Goal: Task Accomplishment & Management: Manage account settings

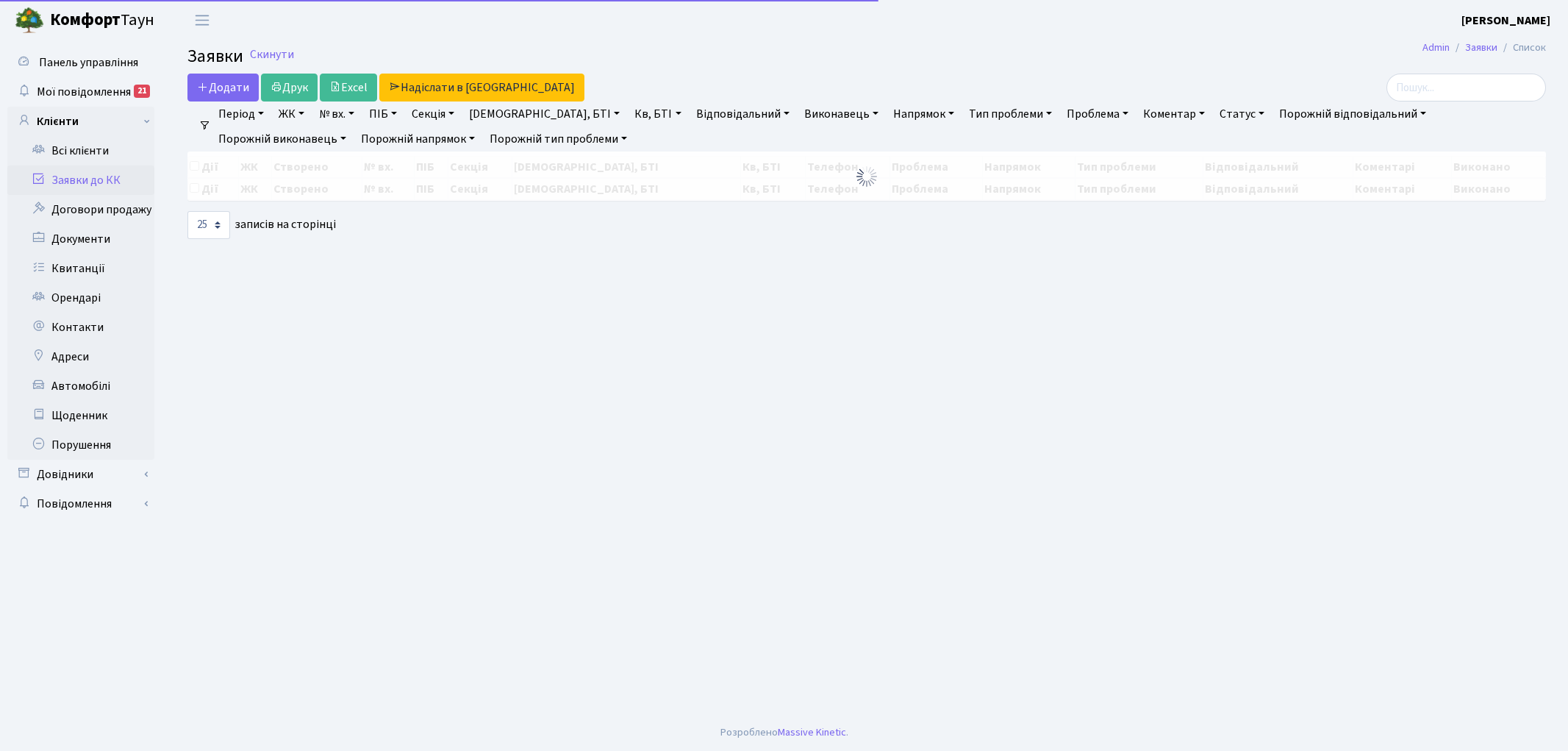
select select "25"
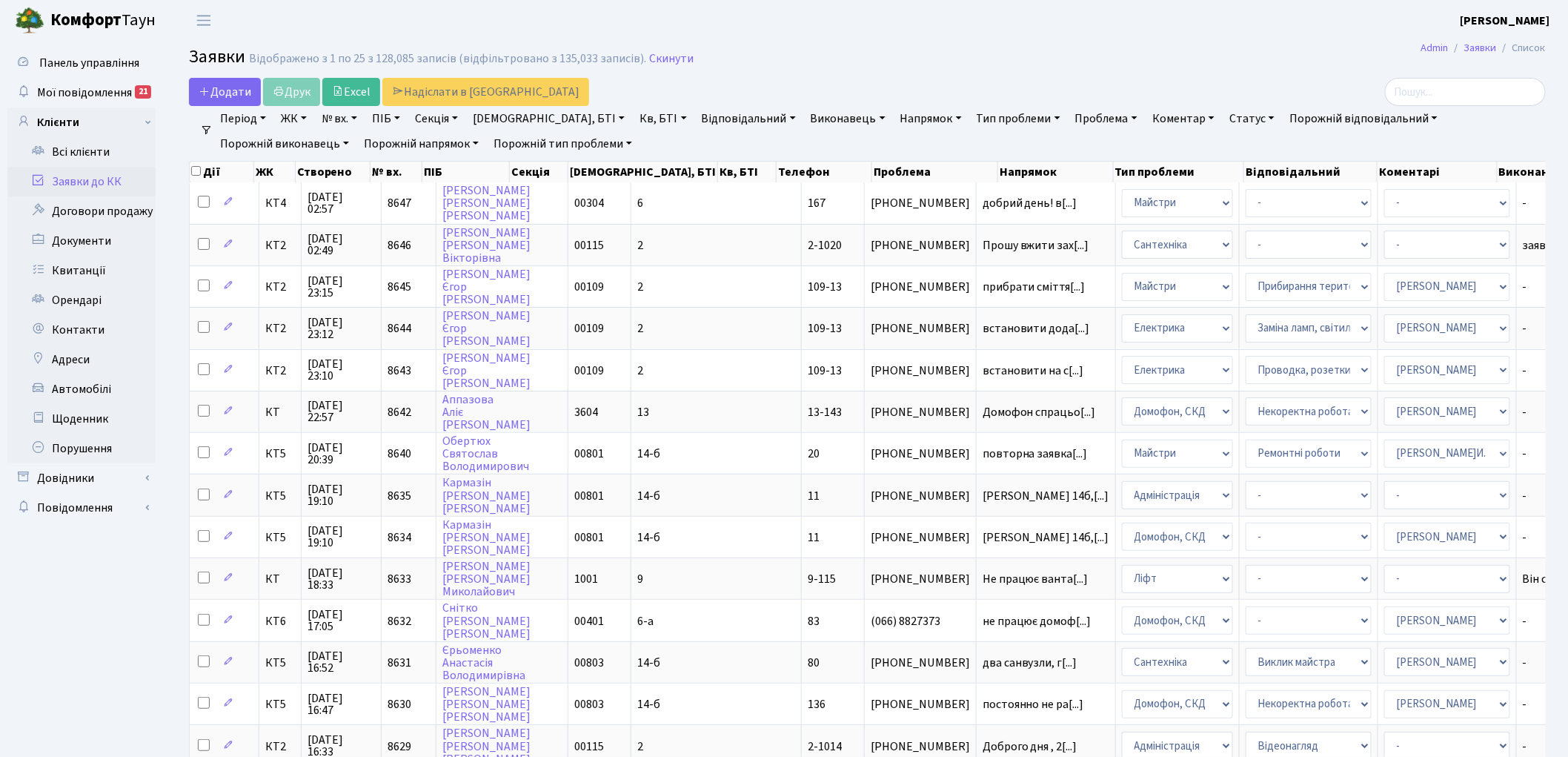
click at [342, 109] on link "№ вх." at bounding box center [339, 118] width 48 height 25
type input "8352"
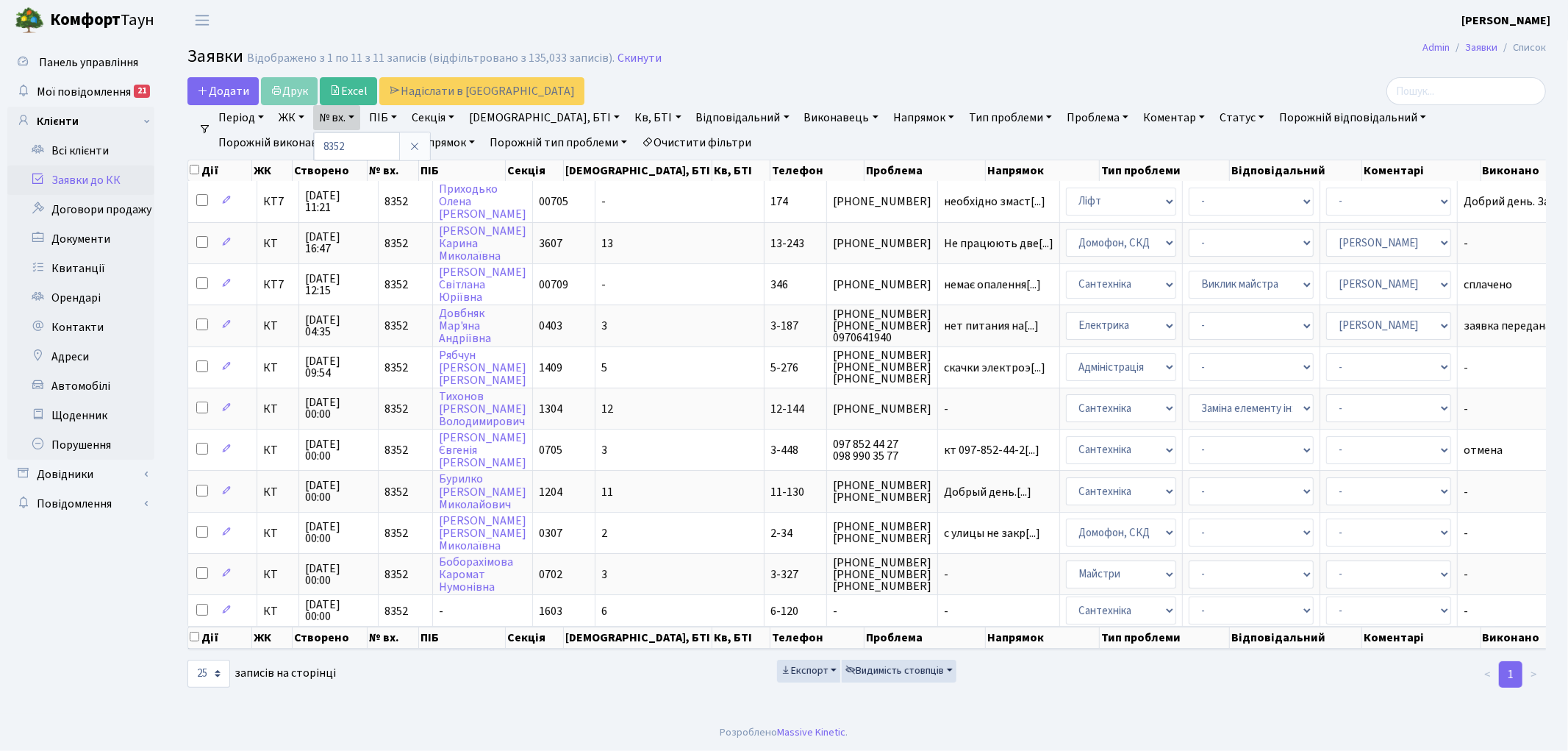
click at [636, 144] on link "Очистити фільтри" at bounding box center [696, 142] width 121 height 25
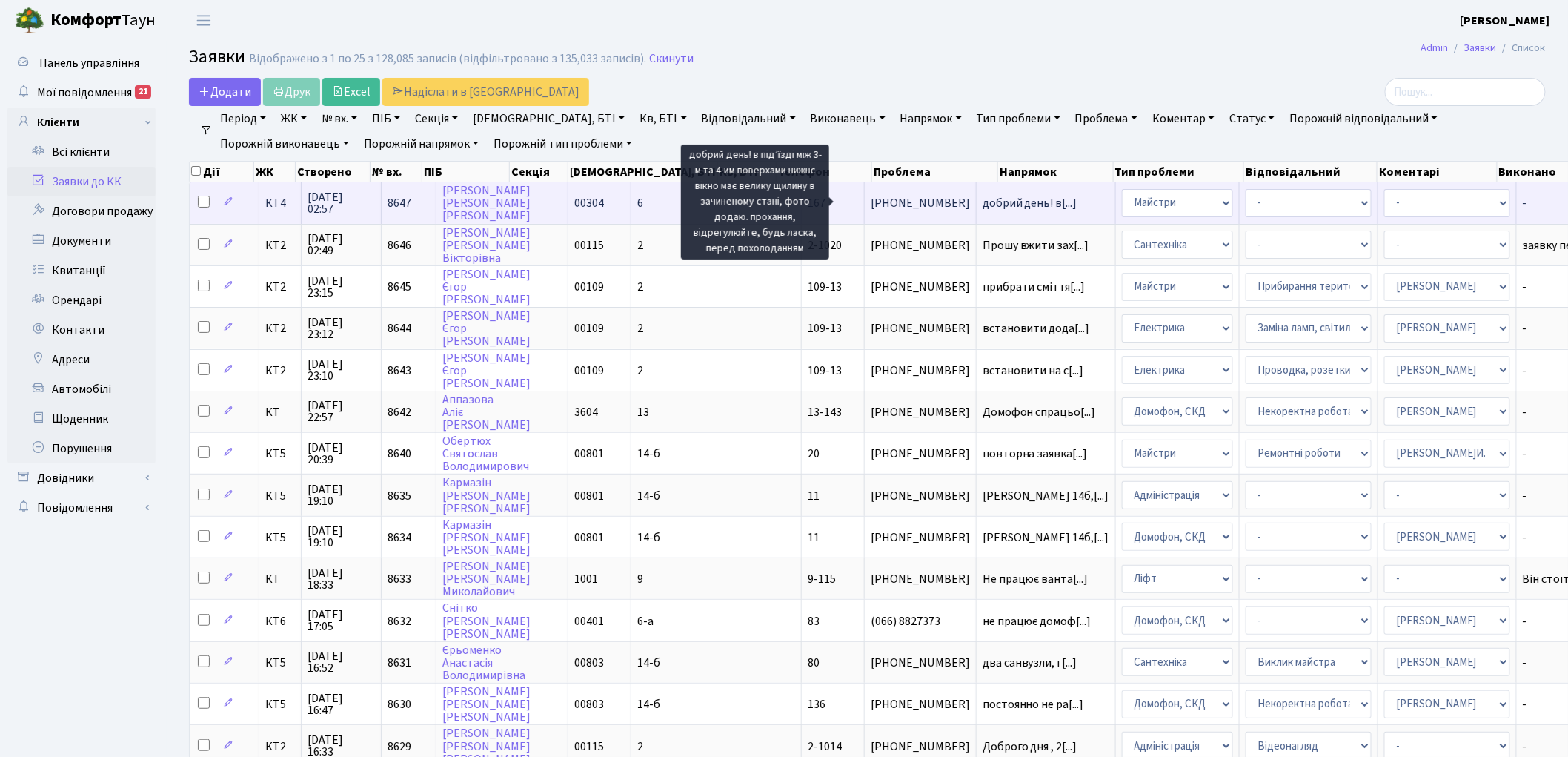
click at [983, 201] on span "добрий день! в[...]" at bounding box center [1030, 203] width 95 height 17
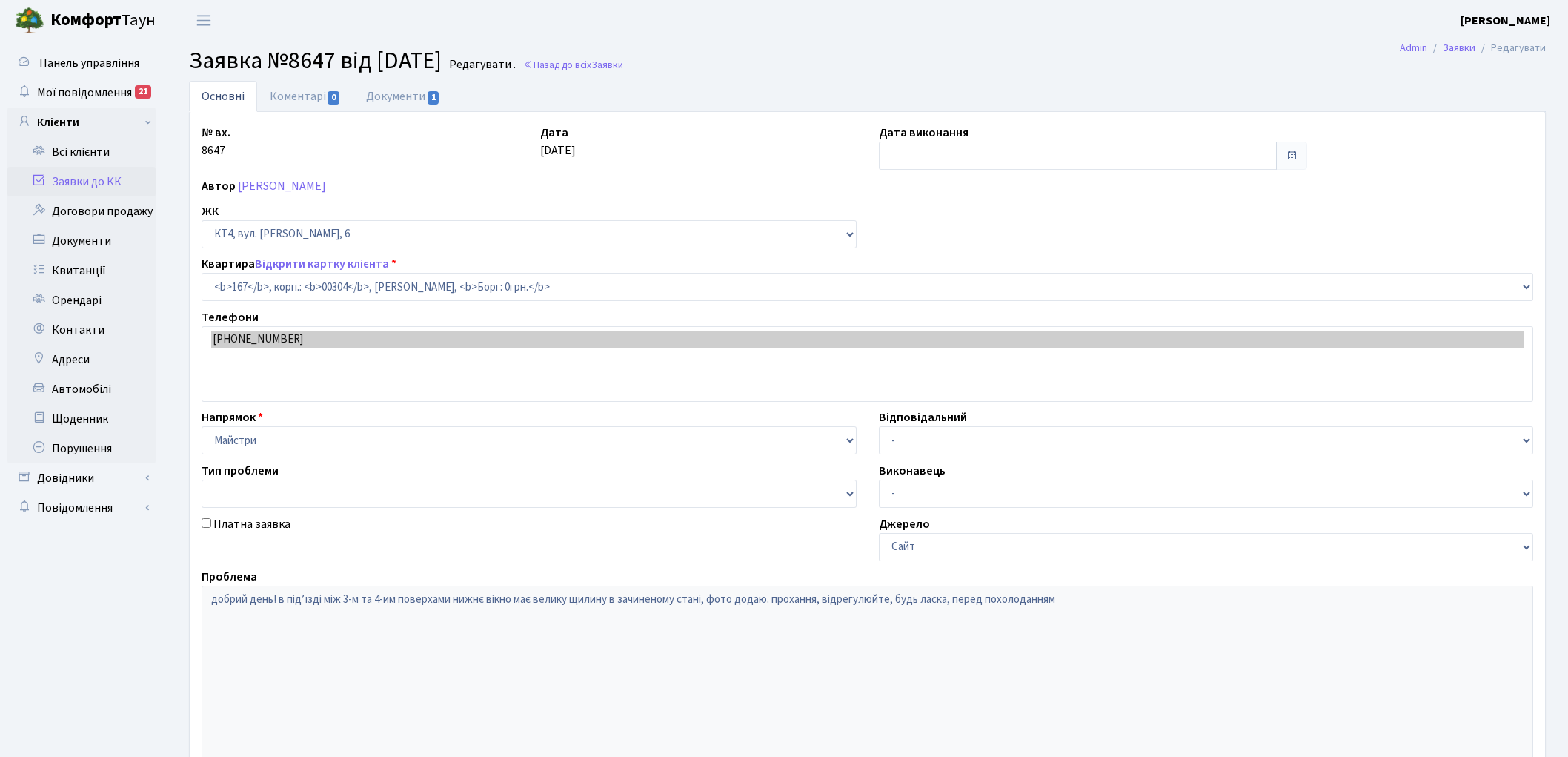
select select "16890"
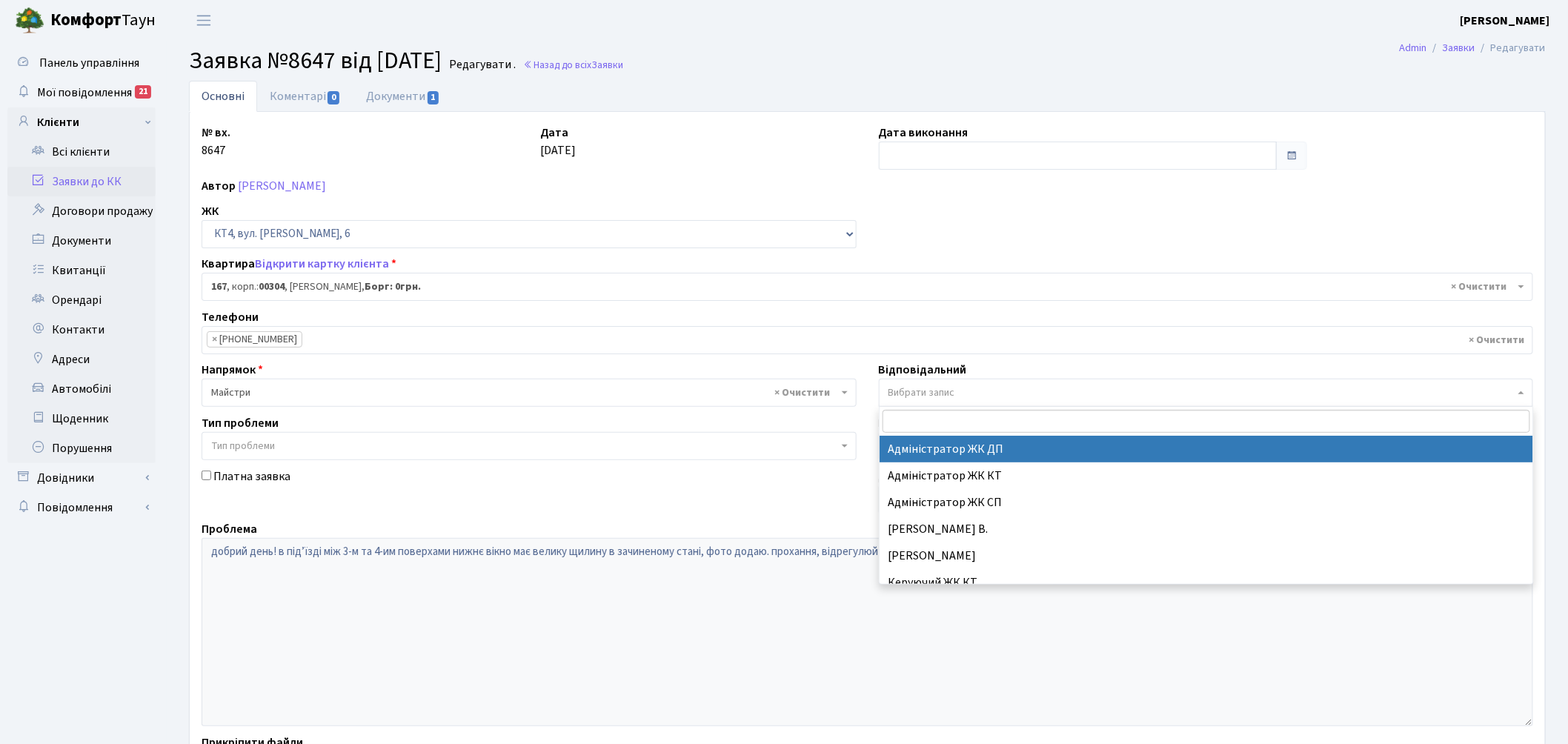
click at [914, 399] on span "Вибрати запис" at bounding box center [921, 393] width 67 height 15
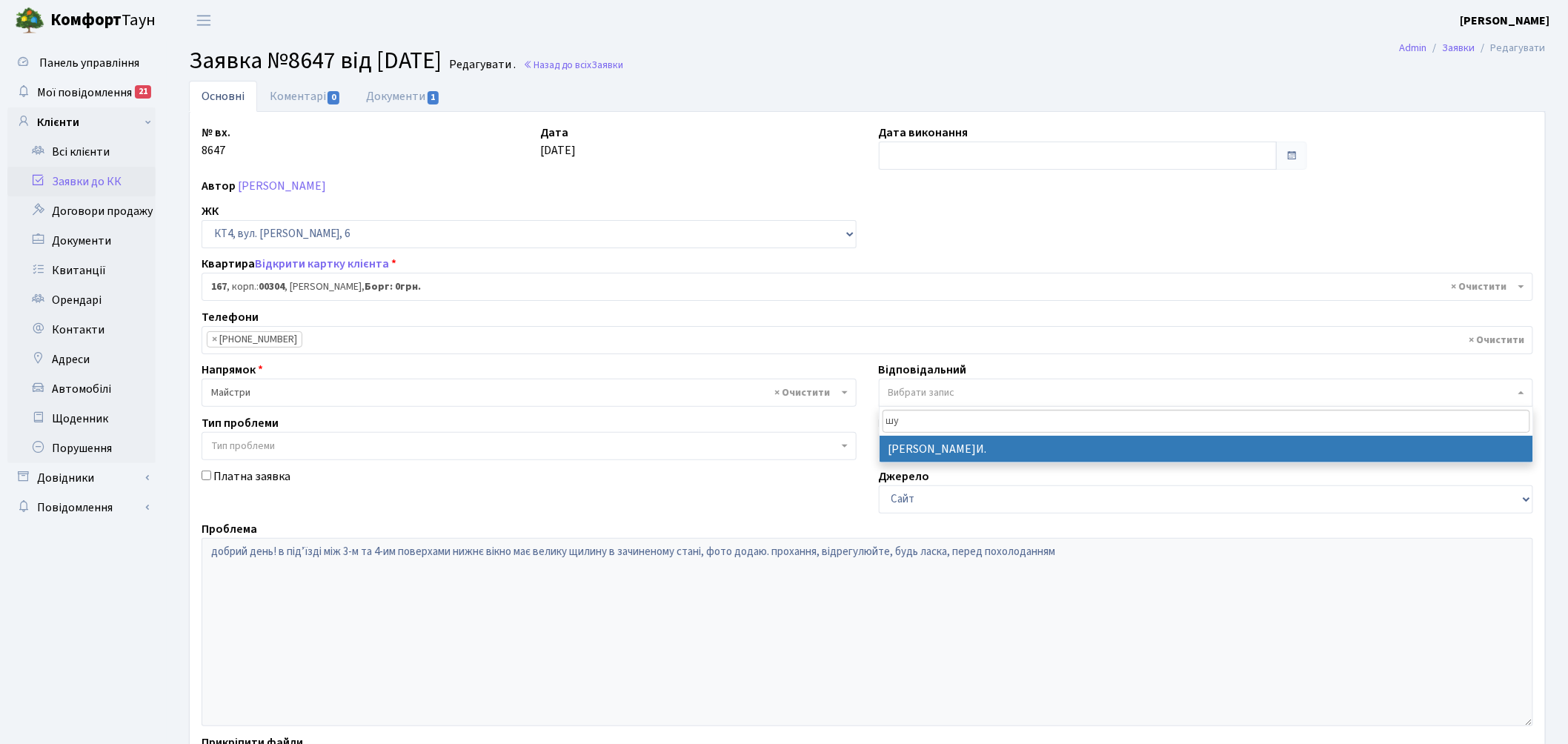
type input "шу"
select select "18"
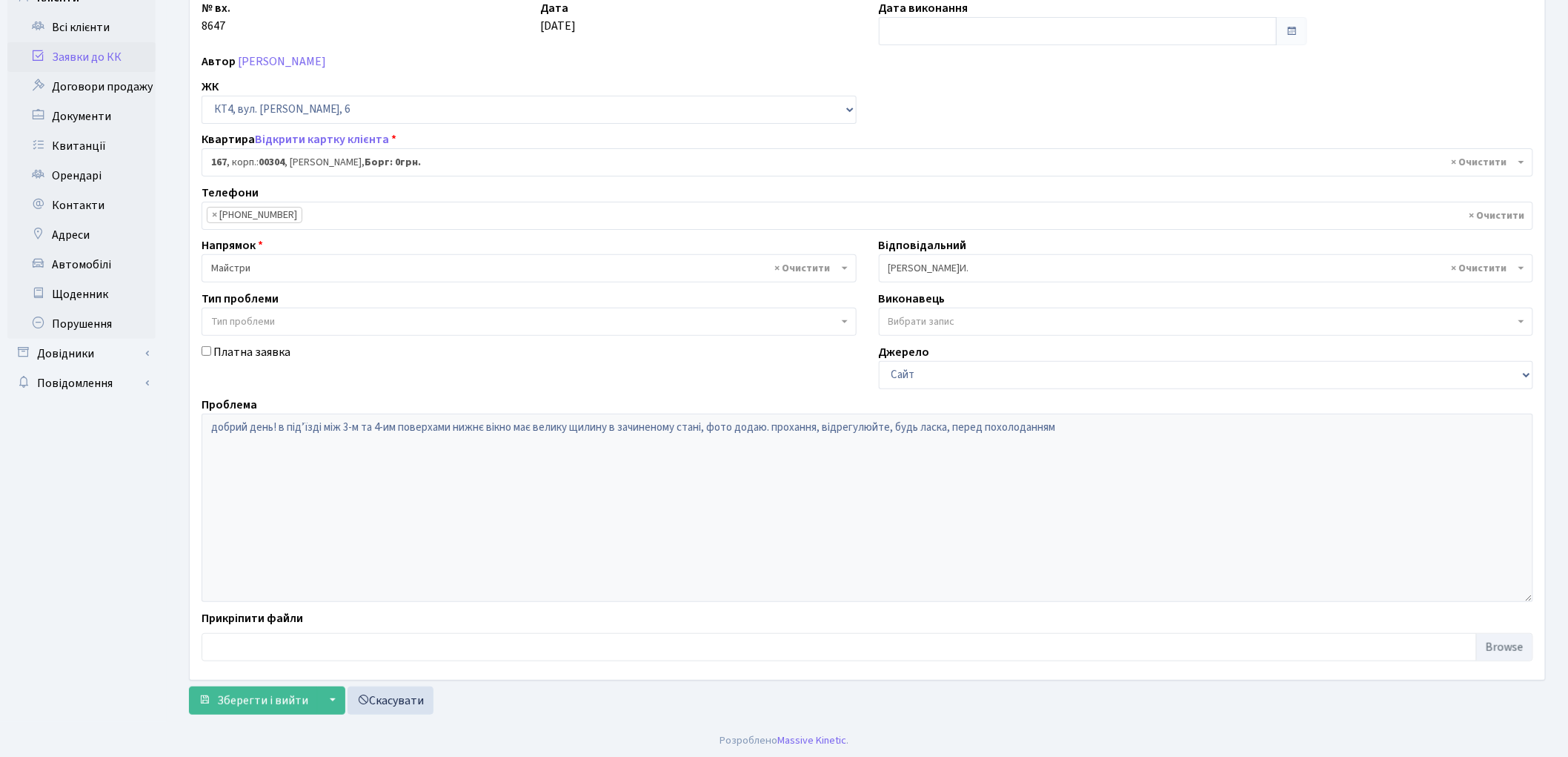
scroll to position [128, 0]
click at [254, 705] on span "Зберегти і вийти" at bounding box center [262, 698] width 91 height 17
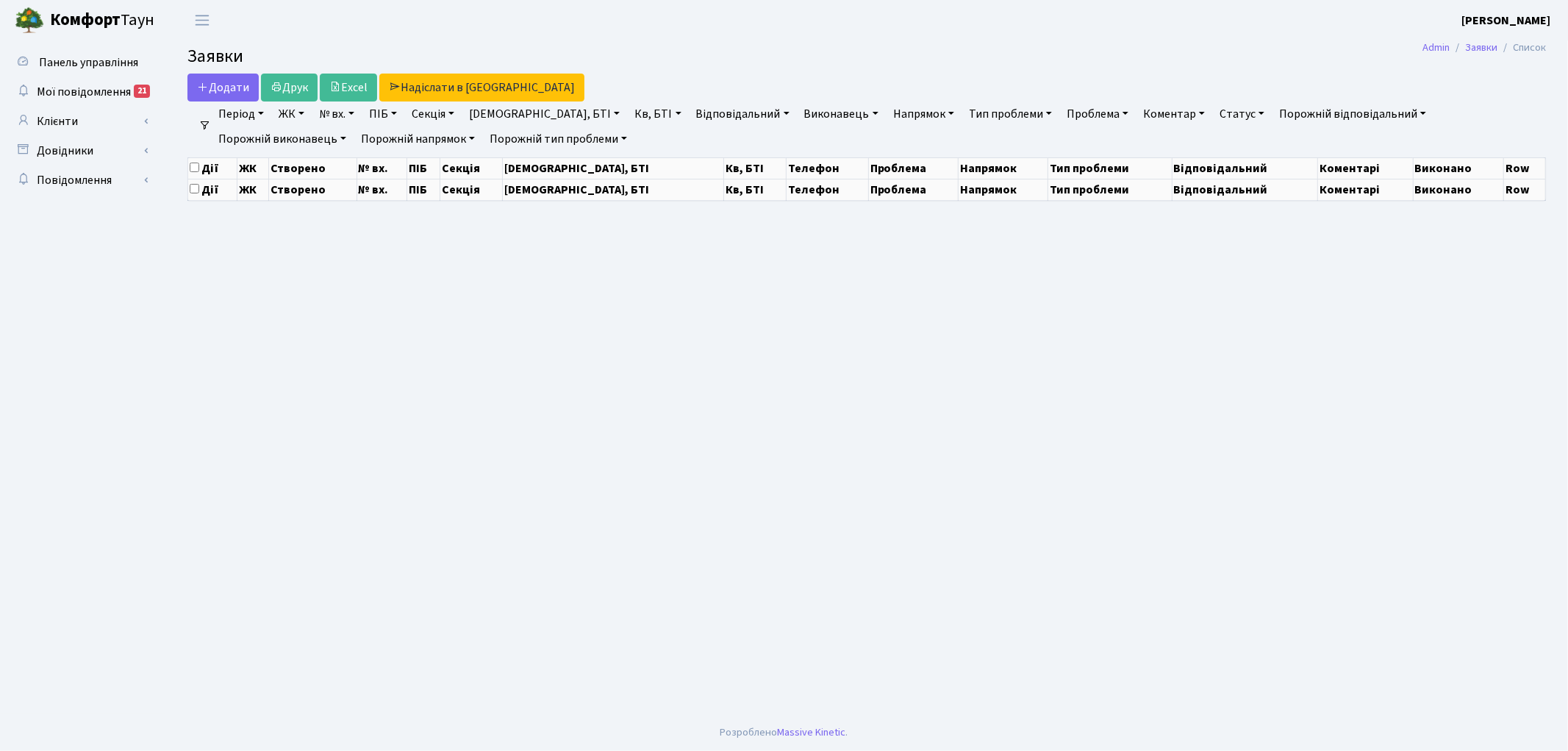
select select "25"
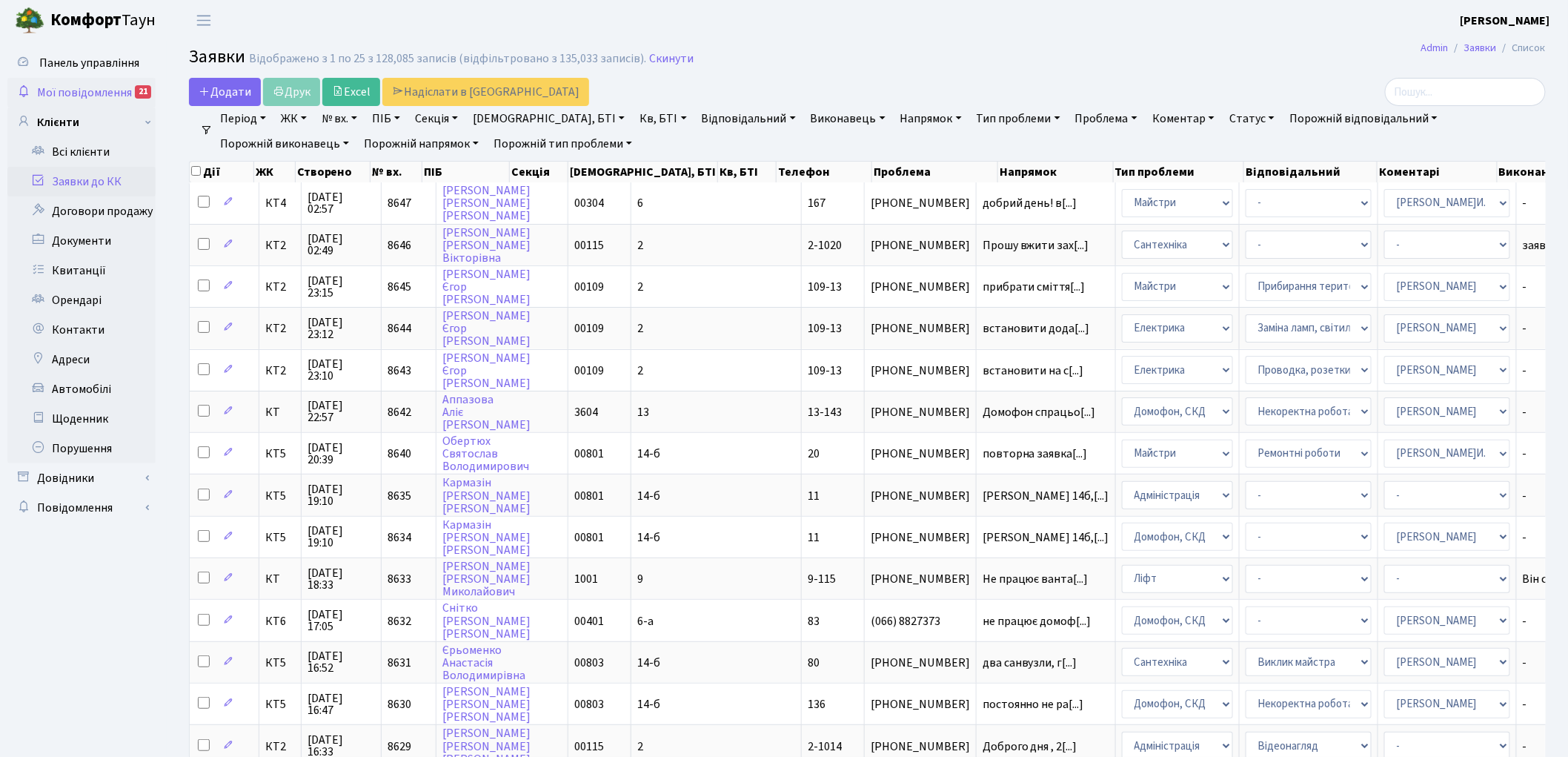
click at [80, 94] on span "Мої повідомлення" at bounding box center [84, 93] width 95 height 17
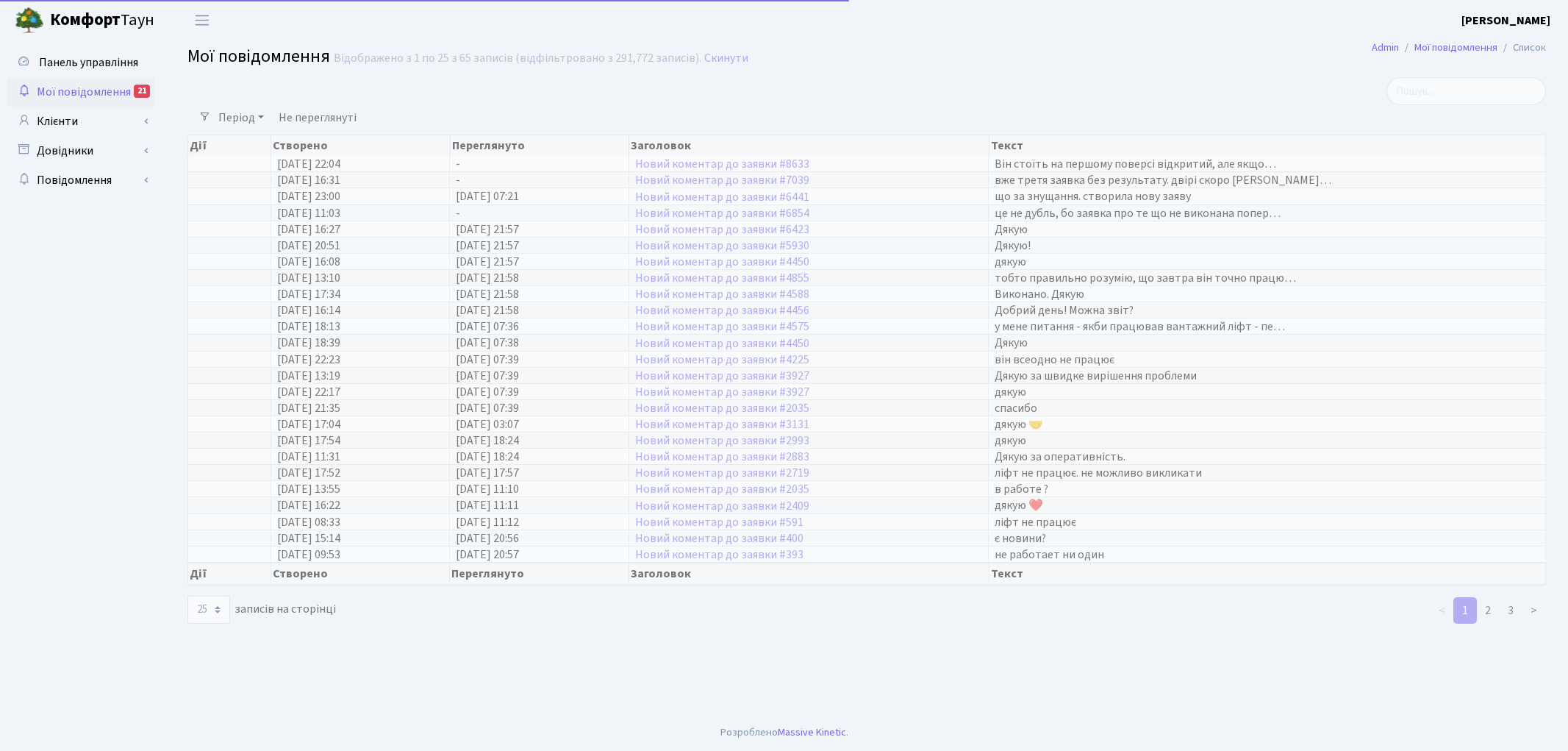
select select "25"
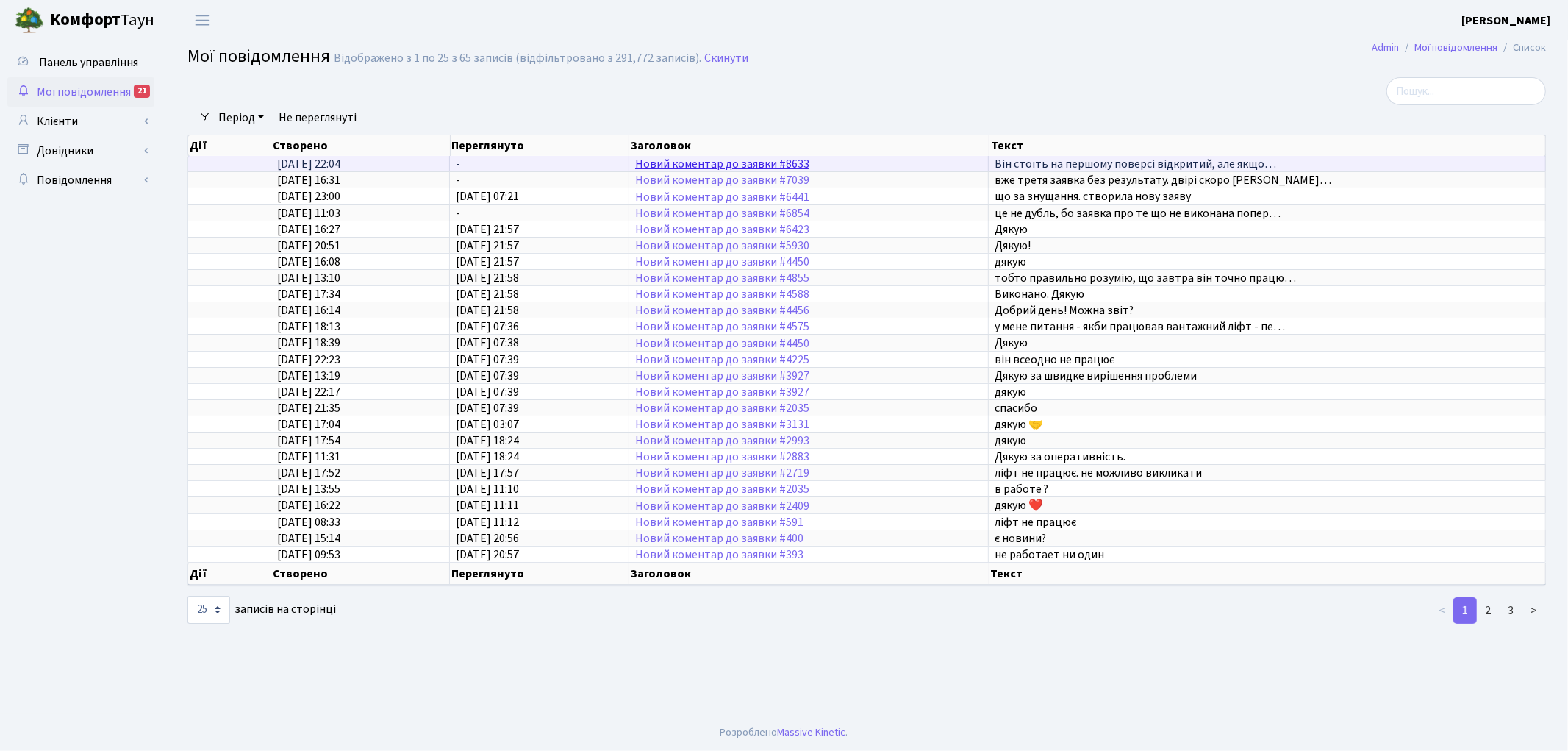
click at [736, 166] on link "Новий коментар до заявки #8633" at bounding box center [722, 164] width 174 height 16
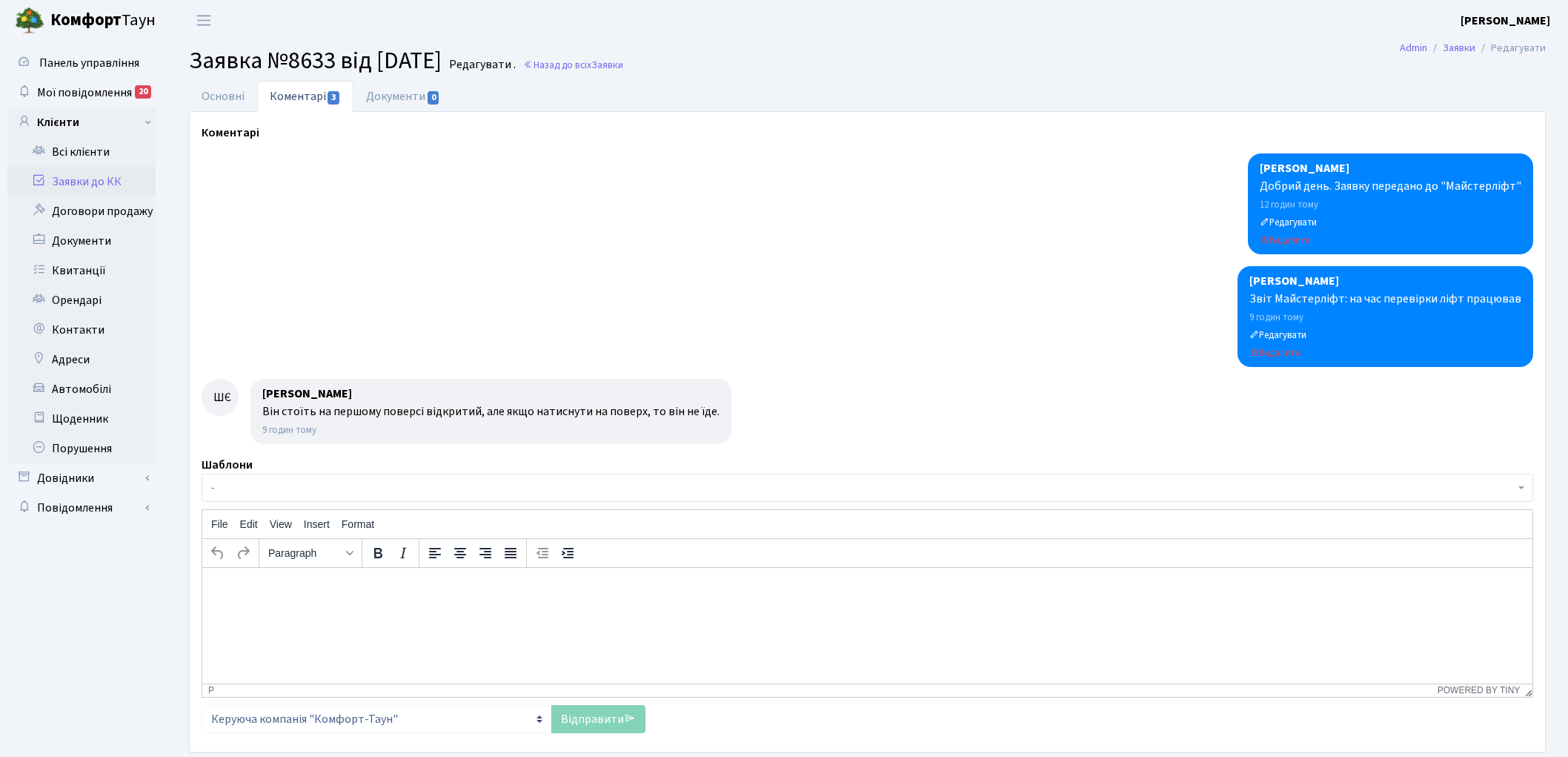
select select "6465"
click at [216, 92] on link "Основні" at bounding box center [223, 96] width 68 height 30
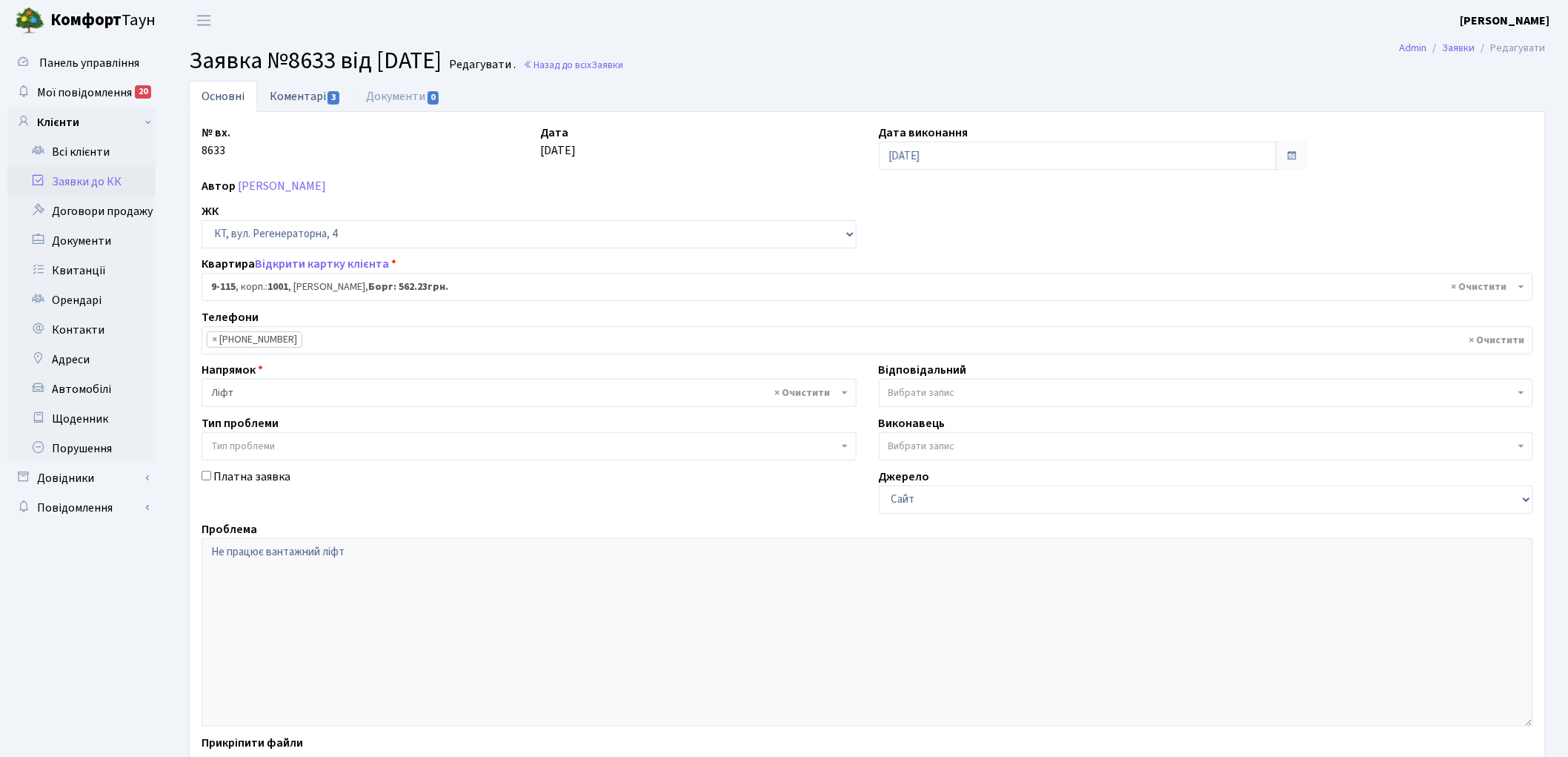
click at [279, 97] on link "Коментарі 3" at bounding box center [305, 96] width 97 height 30
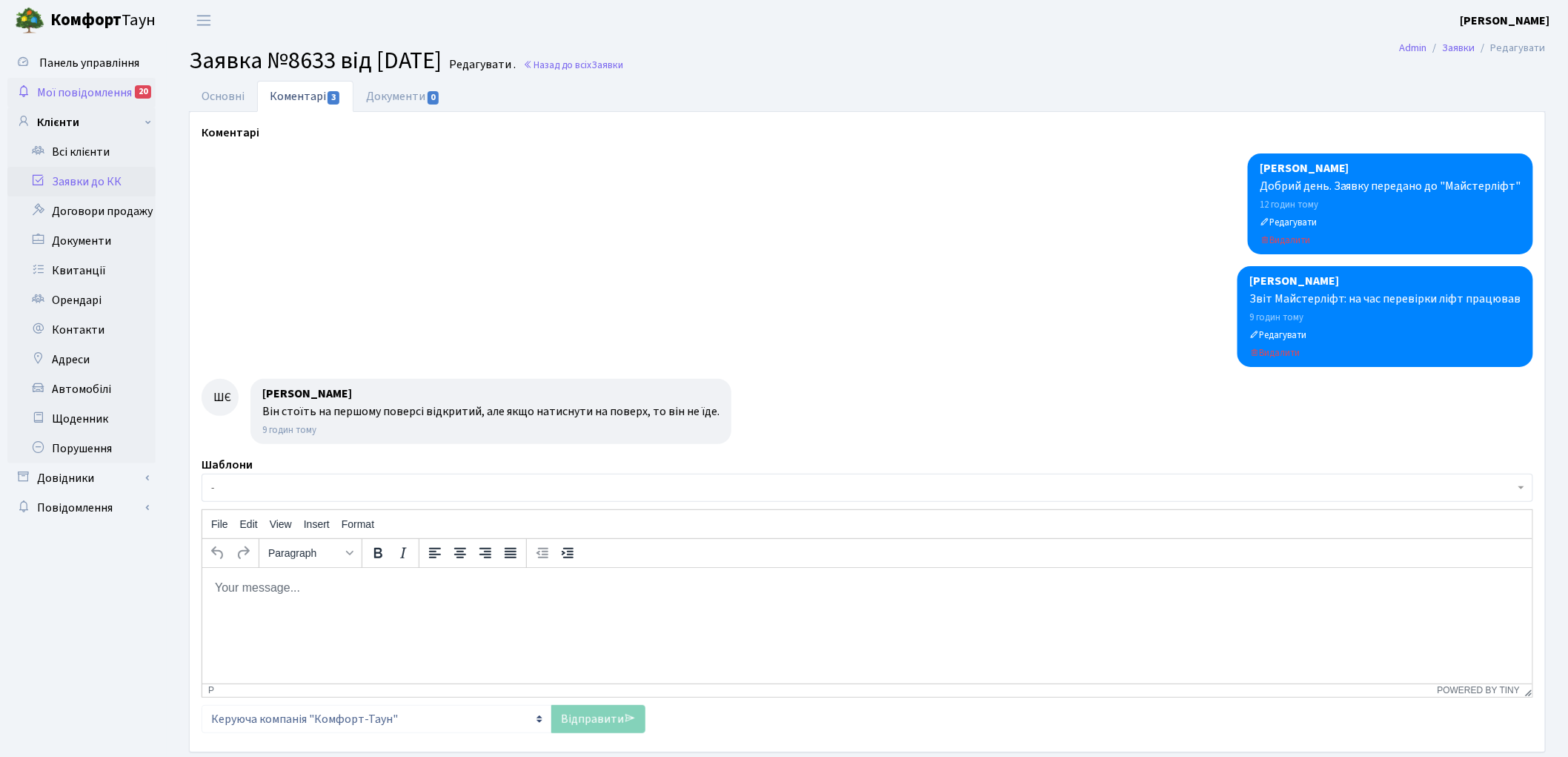
click at [116, 97] on span "Мої повідомлення" at bounding box center [84, 93] width 95 height 17
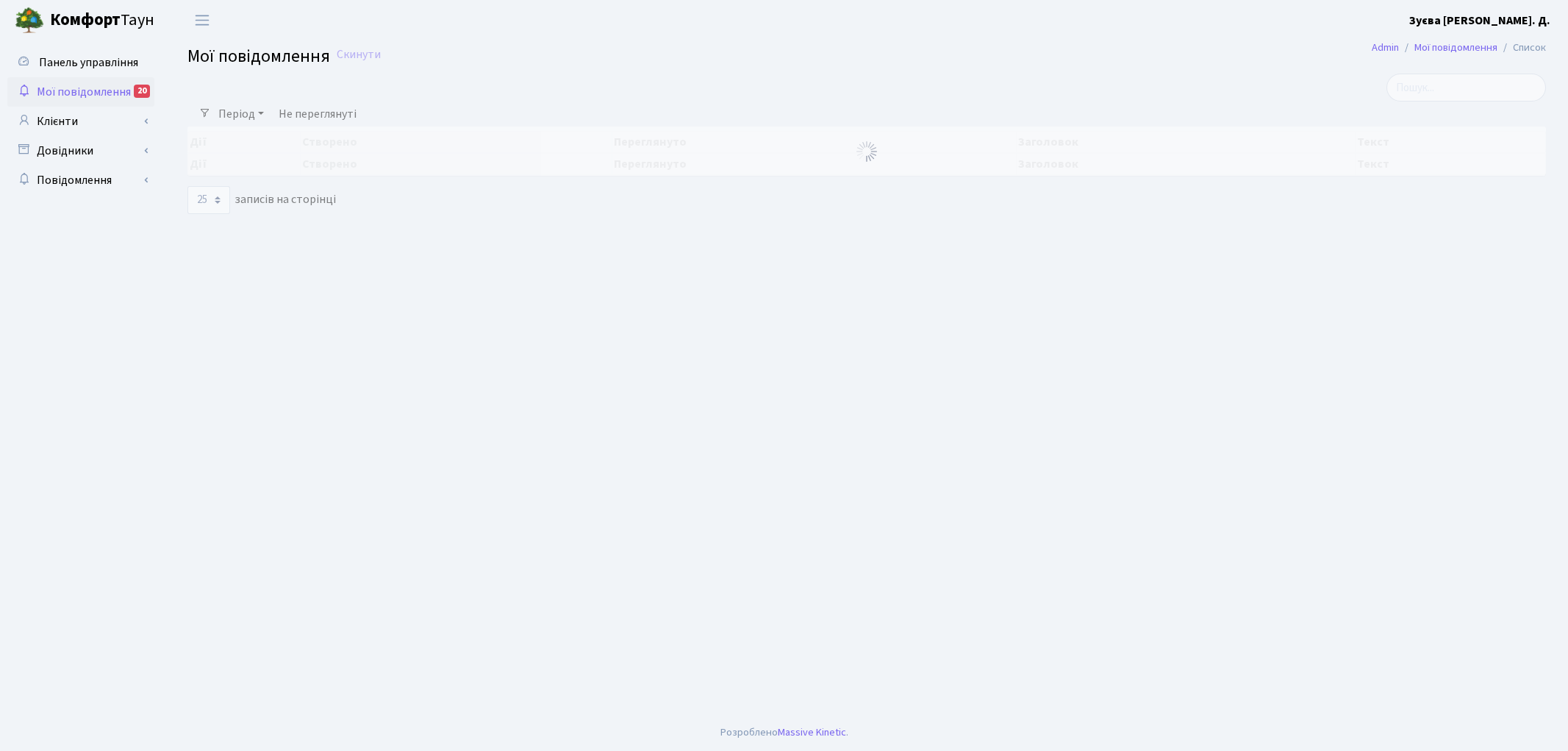
select select "25"
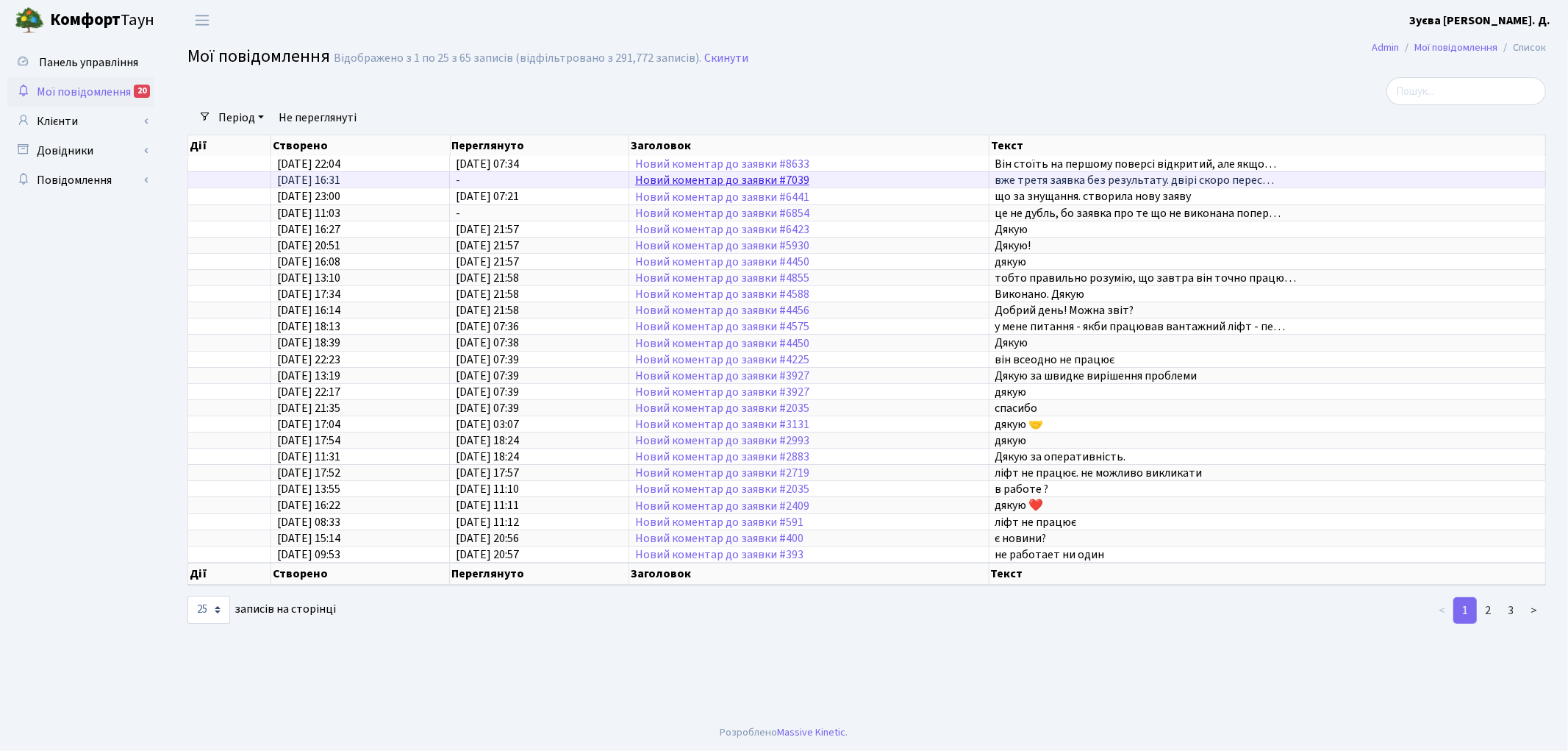
click at [707, 178] on link "Новий коментар до заявки #7039" at bounding box center [722, 181] width 174 height 16
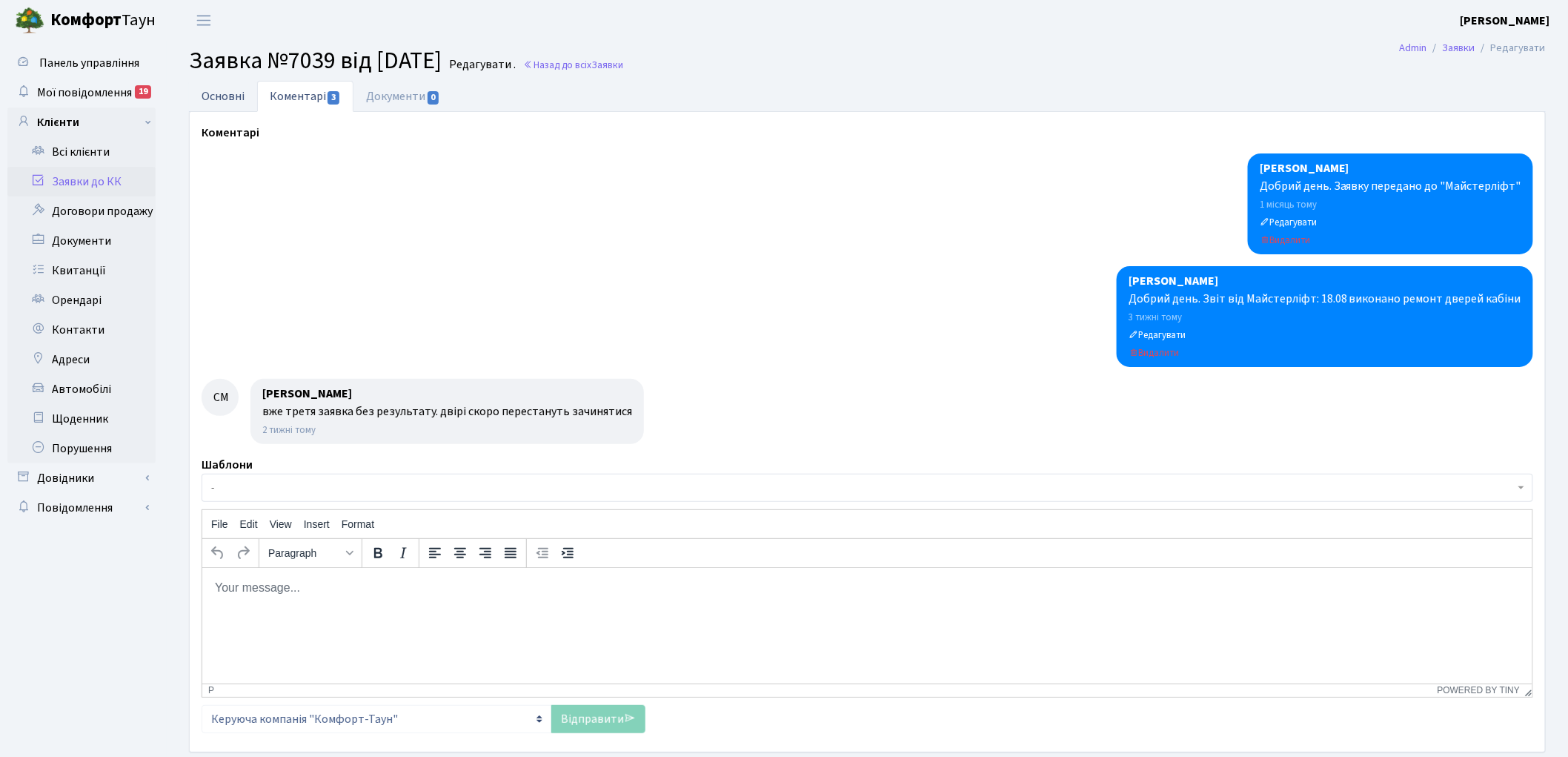
click at [215, 98] on link "Основні" at bounding box center [223, 96] width 68 height 30
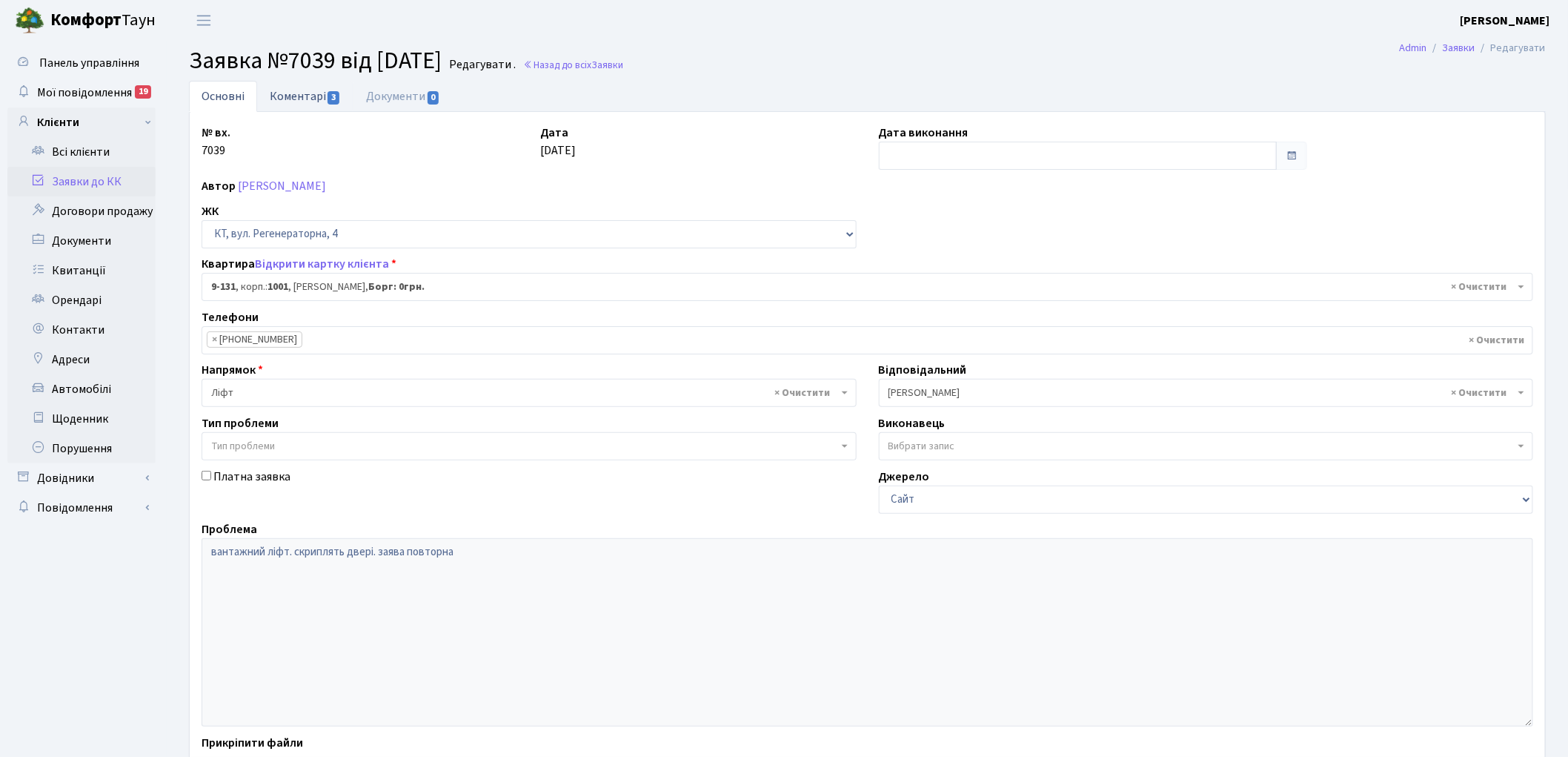
click at [284, 97] on link "Коментарі 3" at bounding box center [305, 96] width 97 height 30
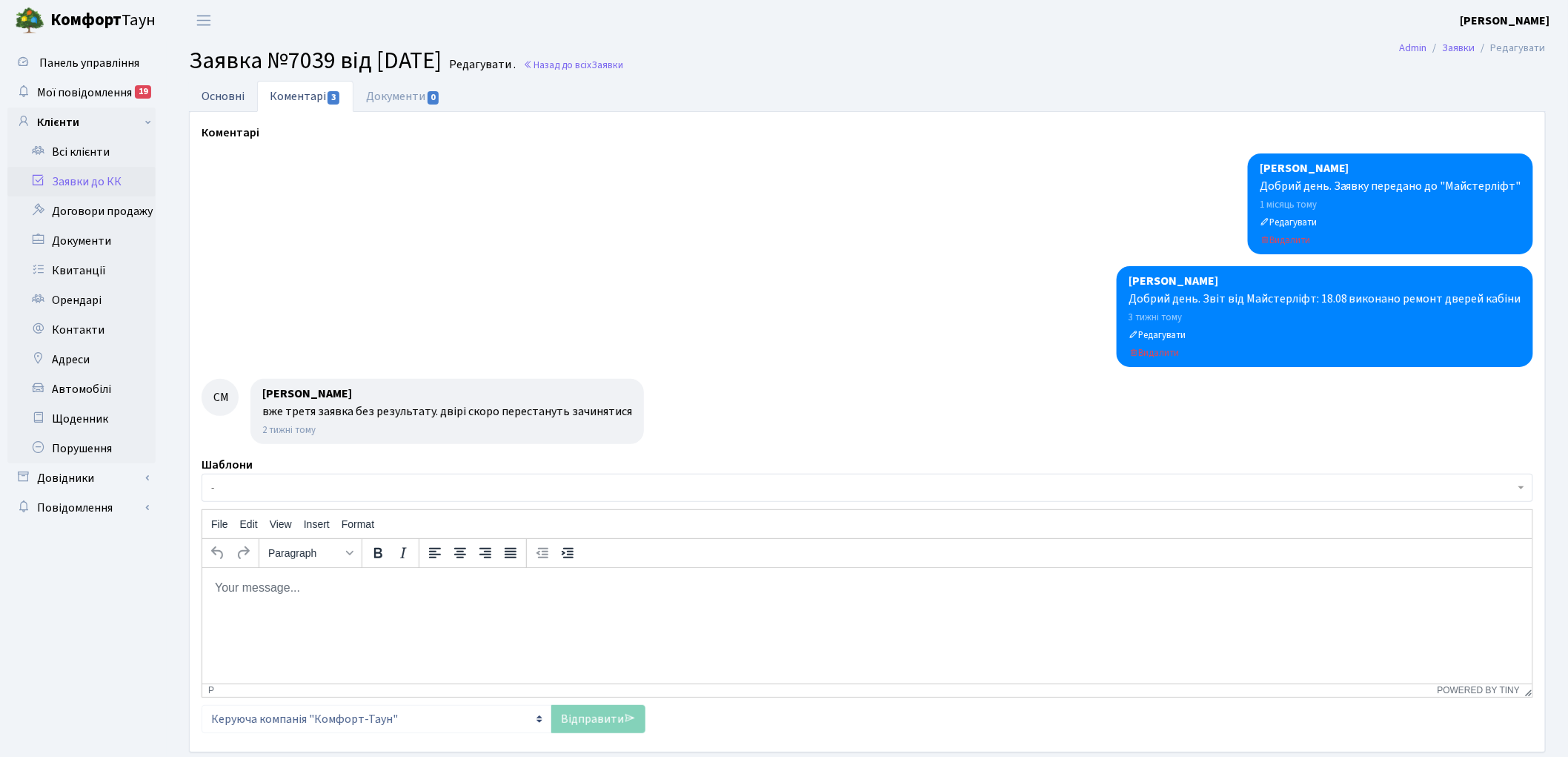
click at [211, 89] on link "Основні" at bounding box center [223, 96] width 68 height 30
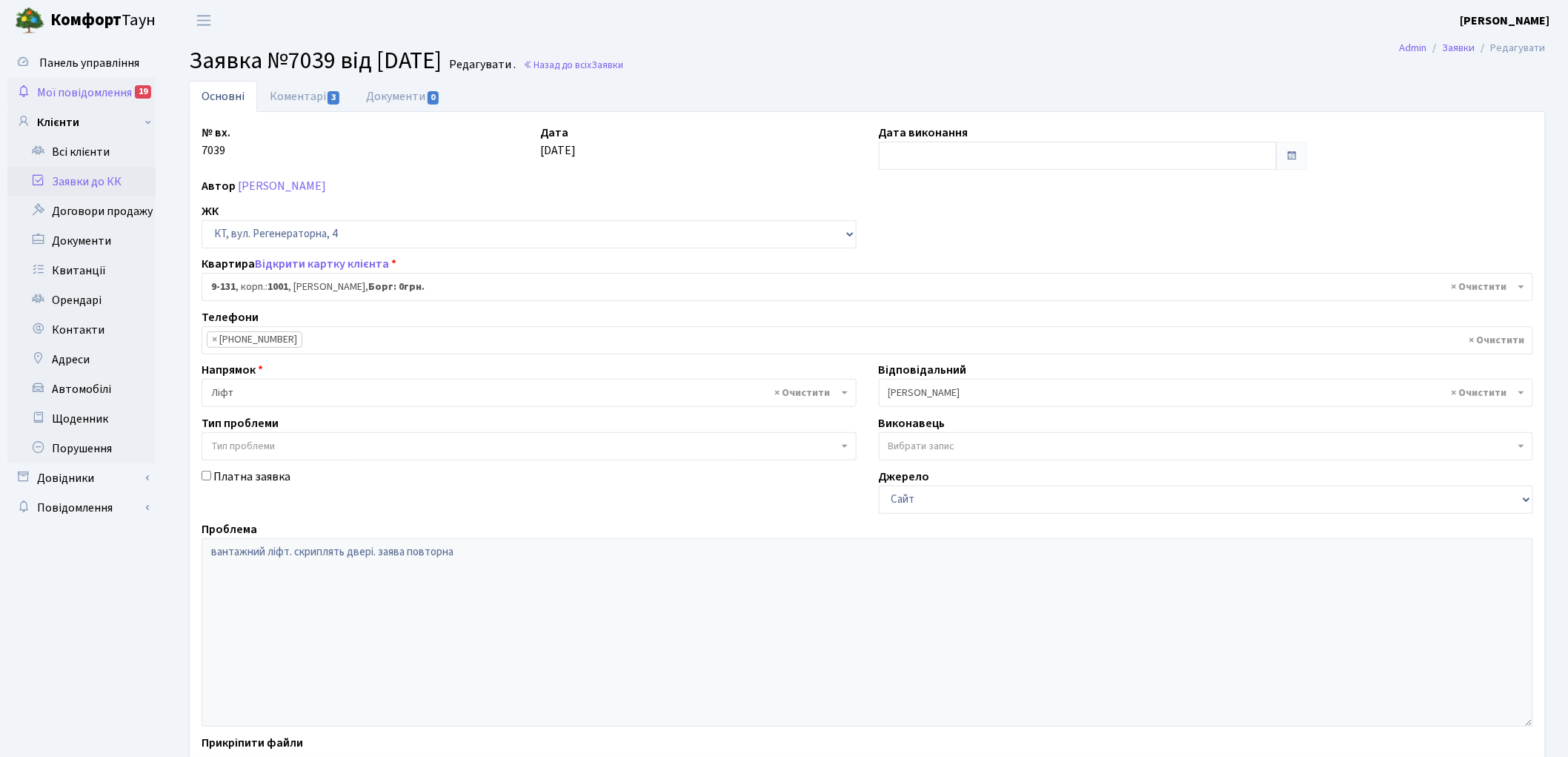
click at [95, 90] on span "Мої повідомлення" at bounding box center [84, 93] width 95 height 17
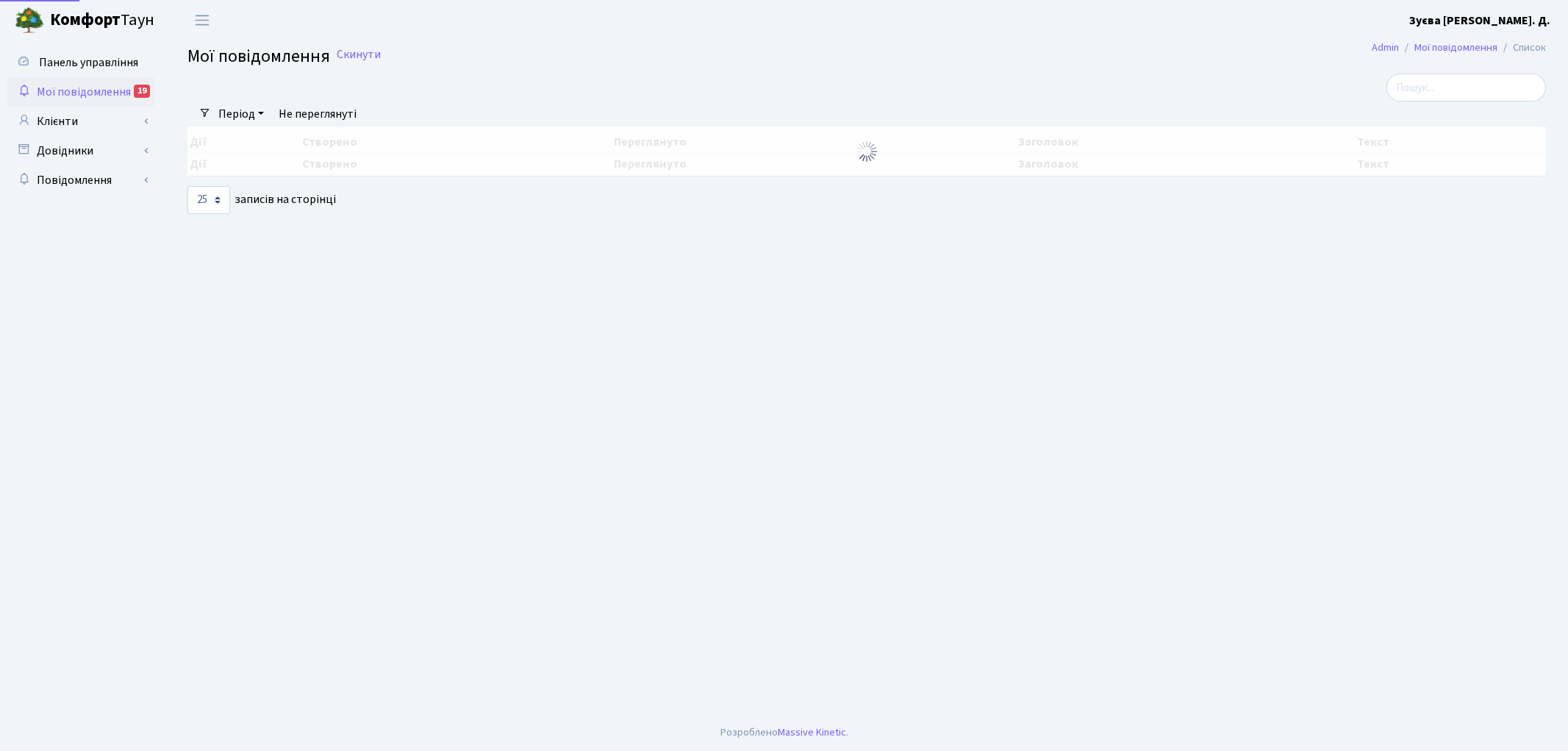
select select "25"
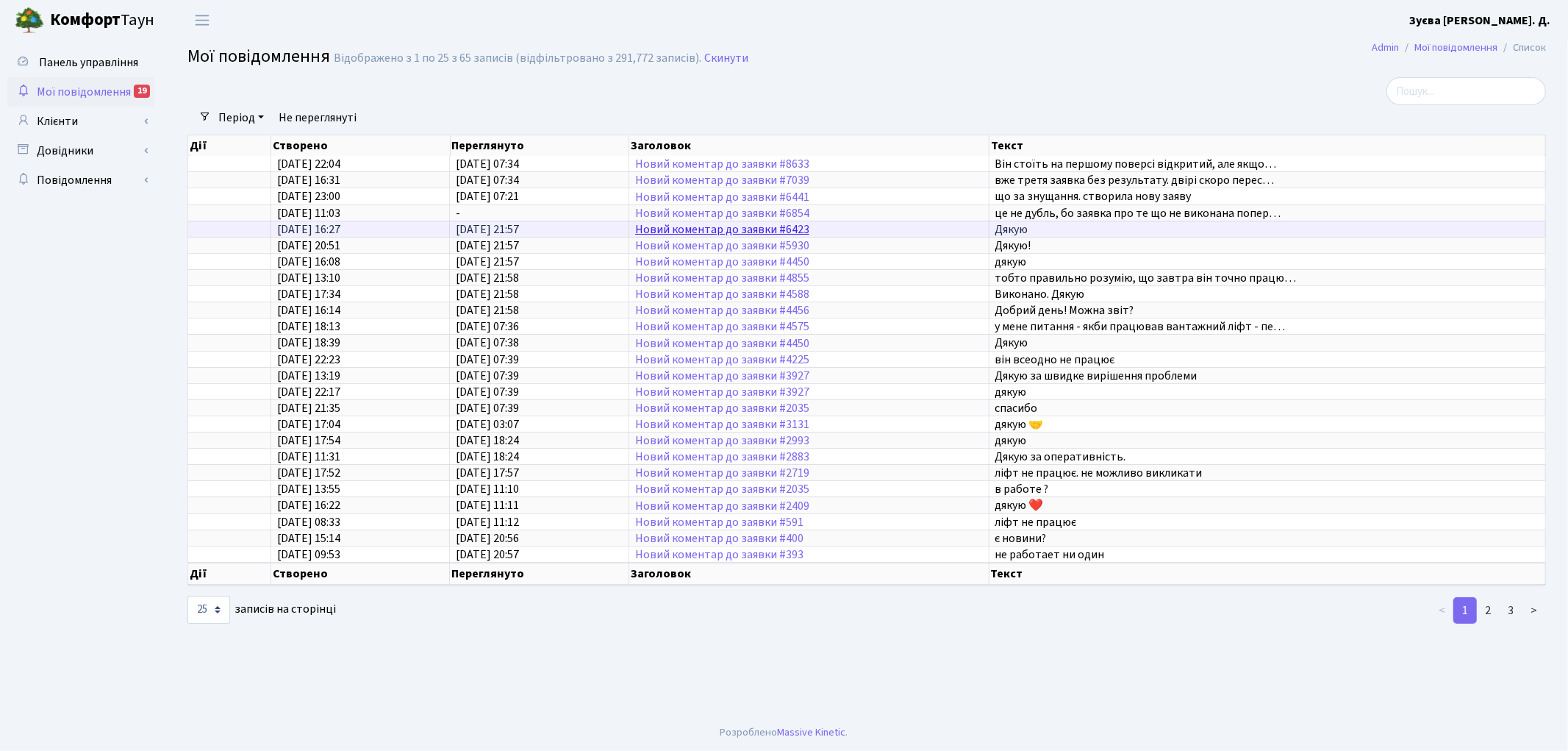
click at [730, 226] on link "Новий коментар до заявки #6423" at bounding box center [722, 230] width 174 height 16
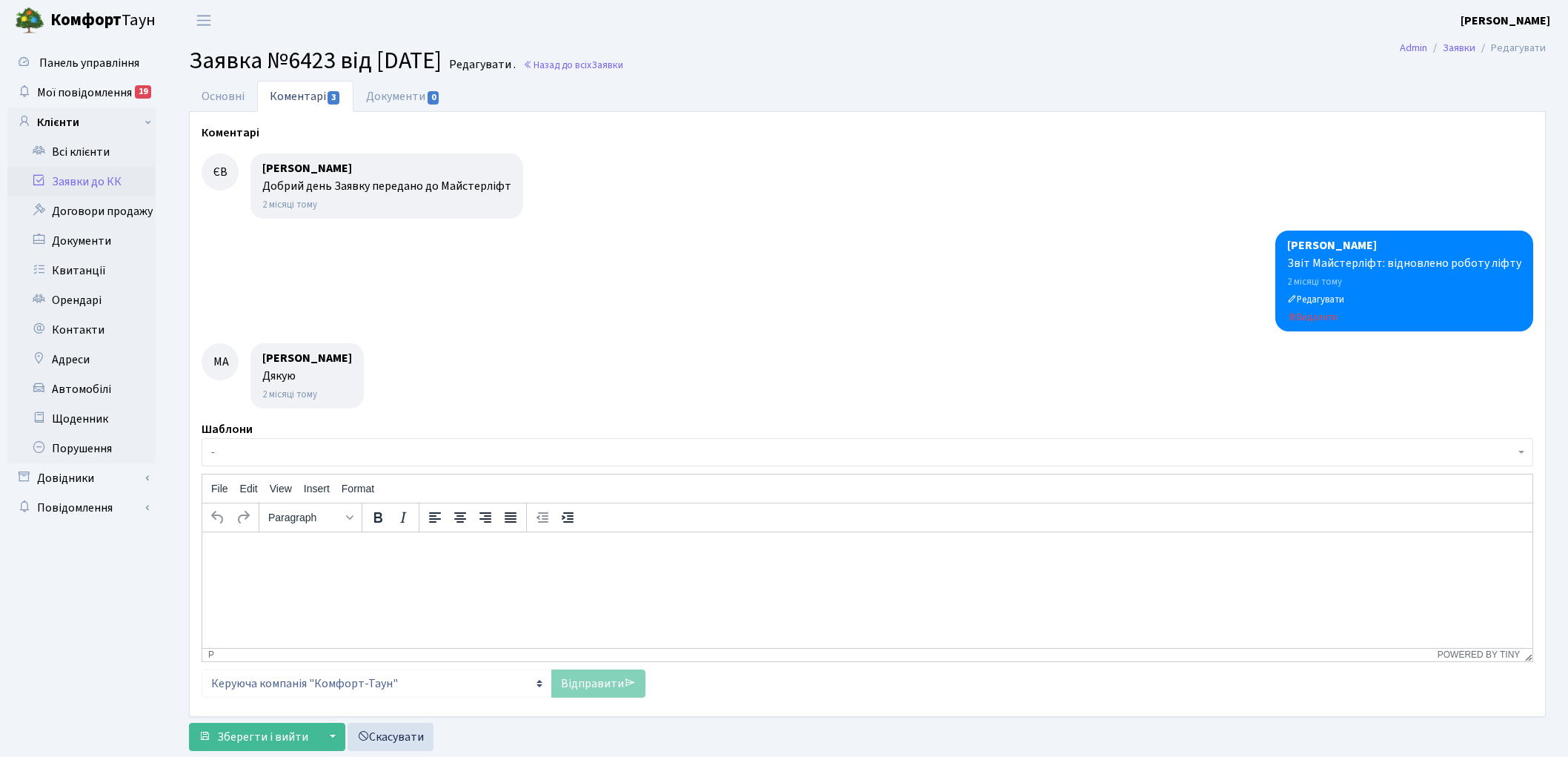
select select "17629"
click at [224, 89] on link "Основні" at bounding box center [223, 96] width 68 height 30
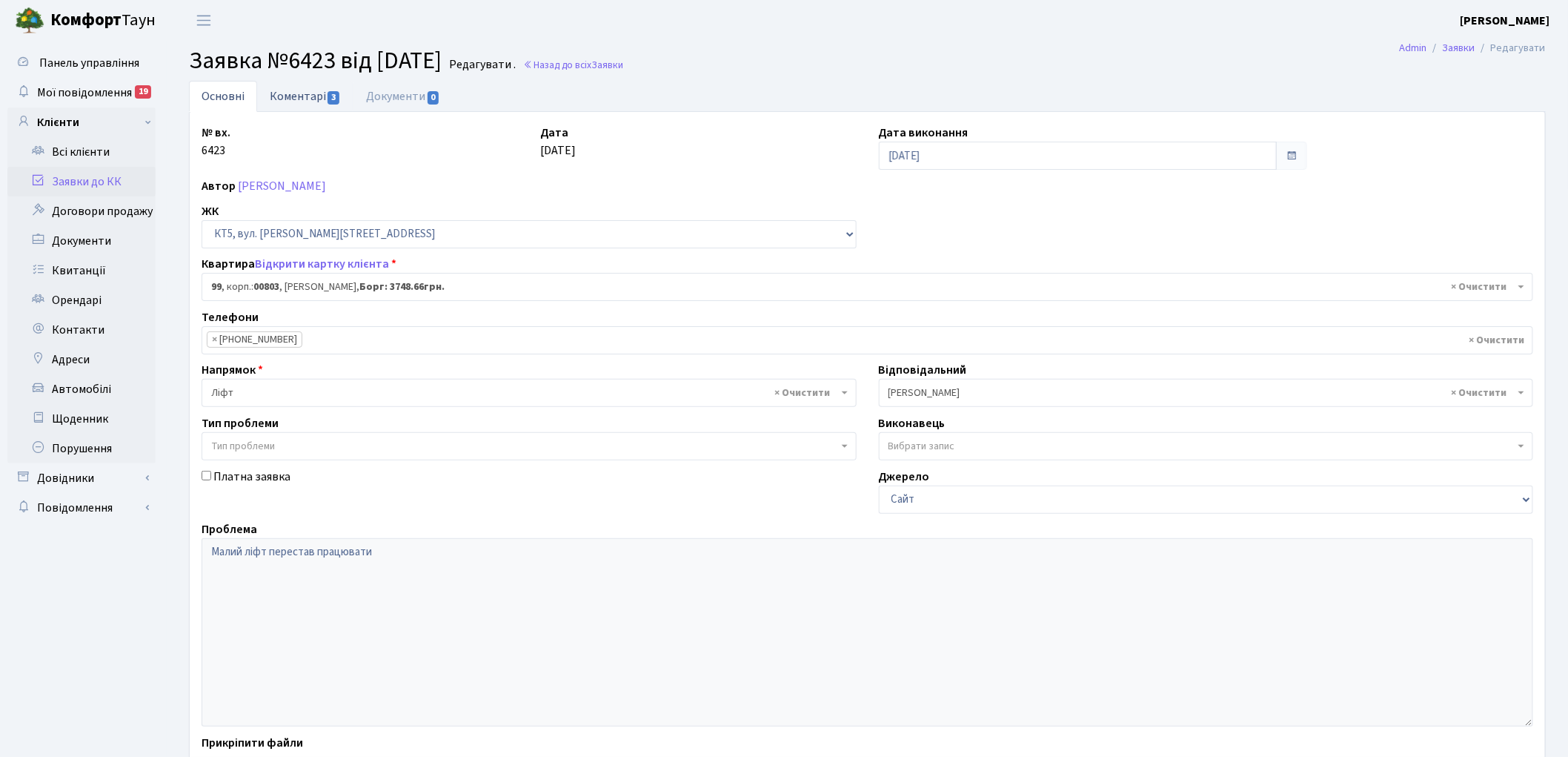
click at [303, 94] on link "Коментарі 3" at bounding box center [305, 96] width 97 height 30
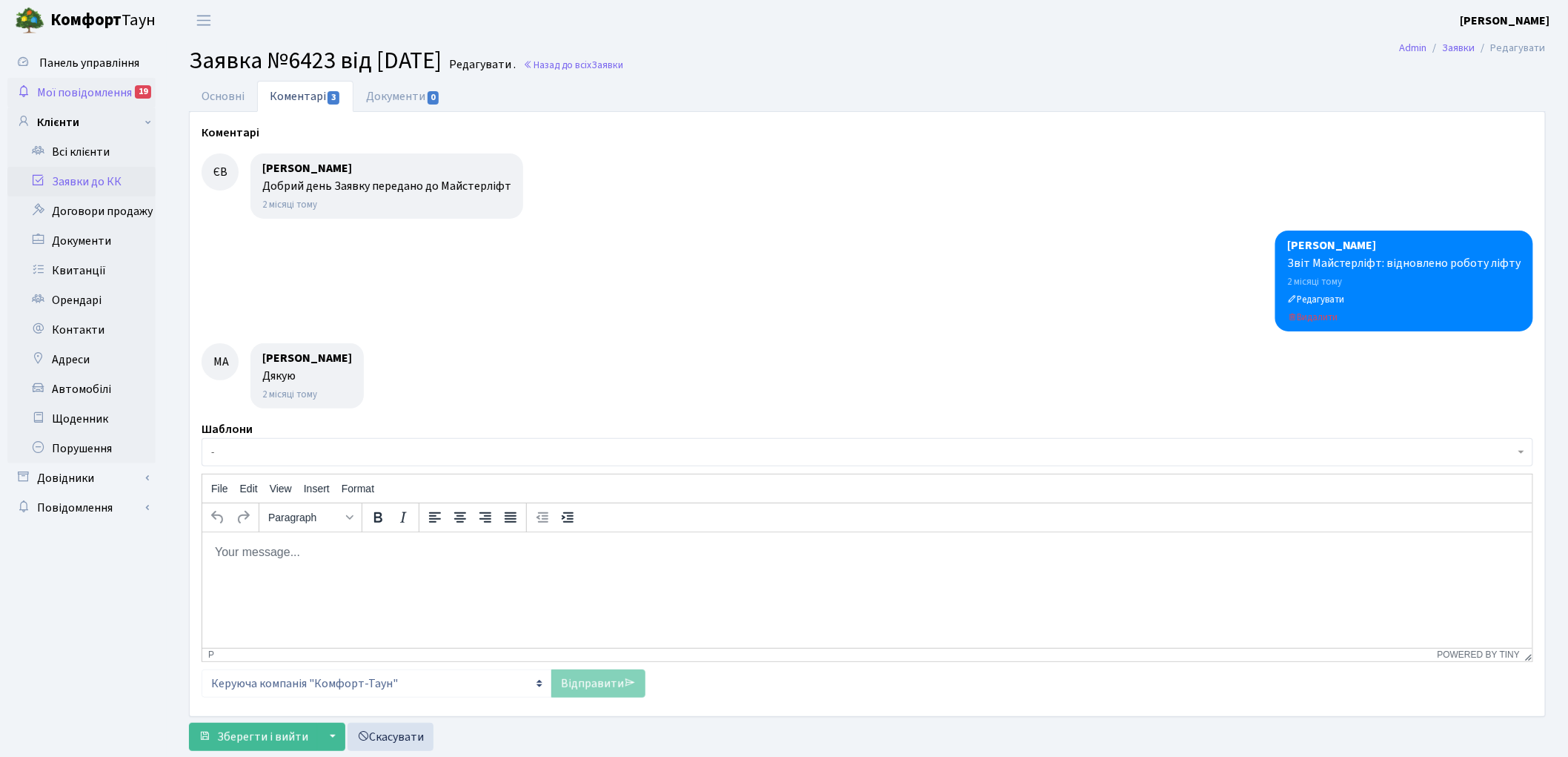
click at [93, 86] on span "Мої повідомлення" at bounding box center [84, 93] width 95 height 17
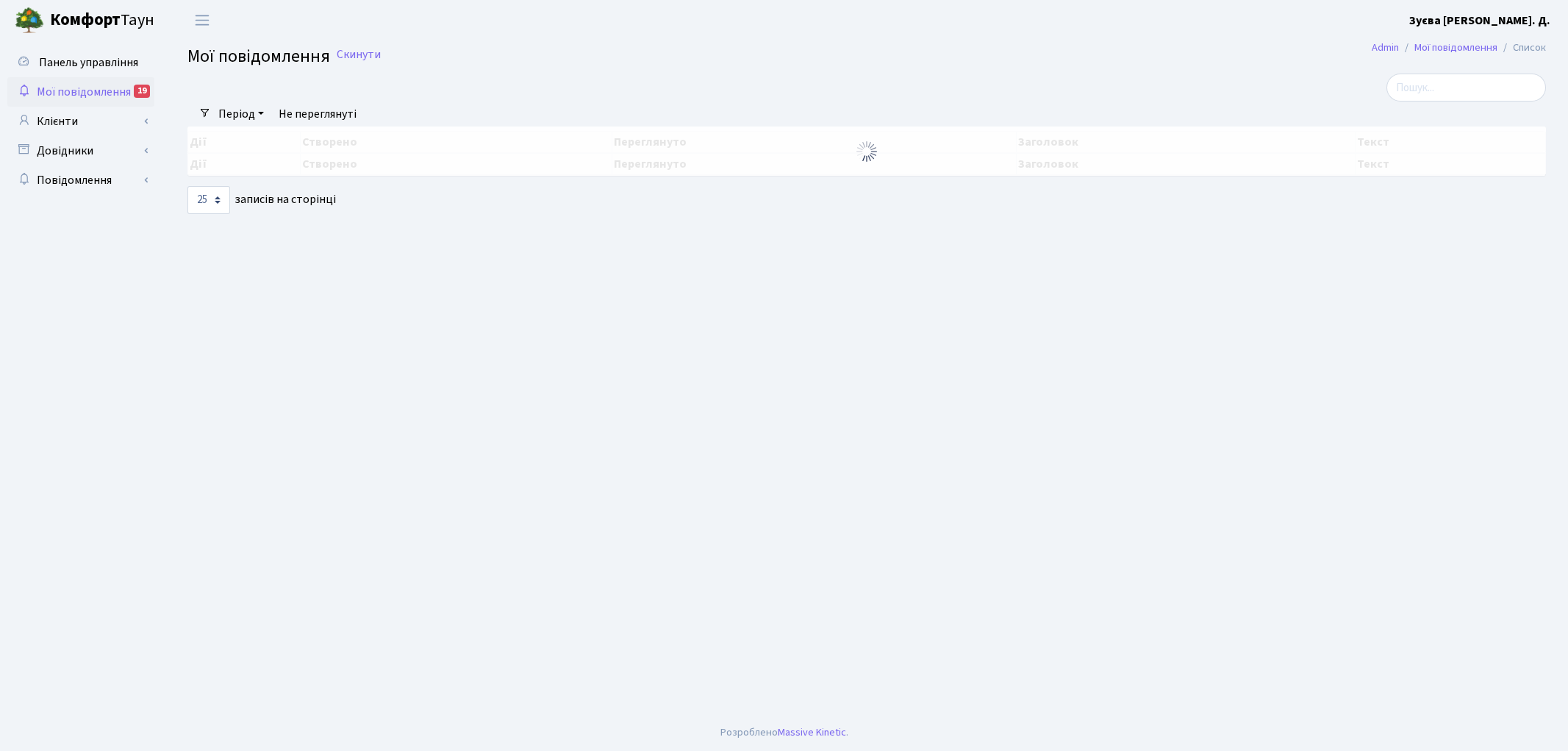
select select "25"
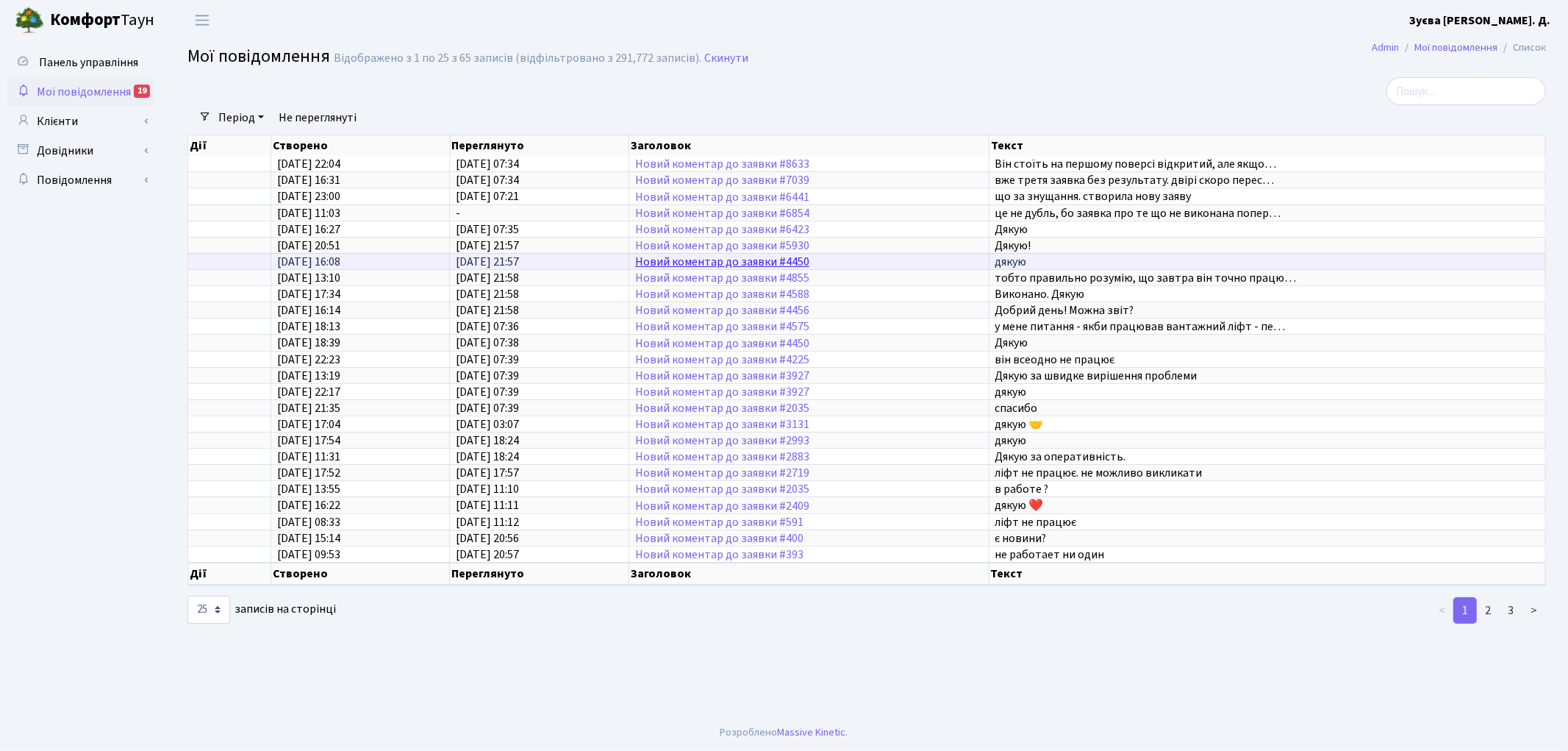
click at [688, 257] on link "Новий коментар до заявки #4450" at bounding box center [722, 262] width 174 height 16
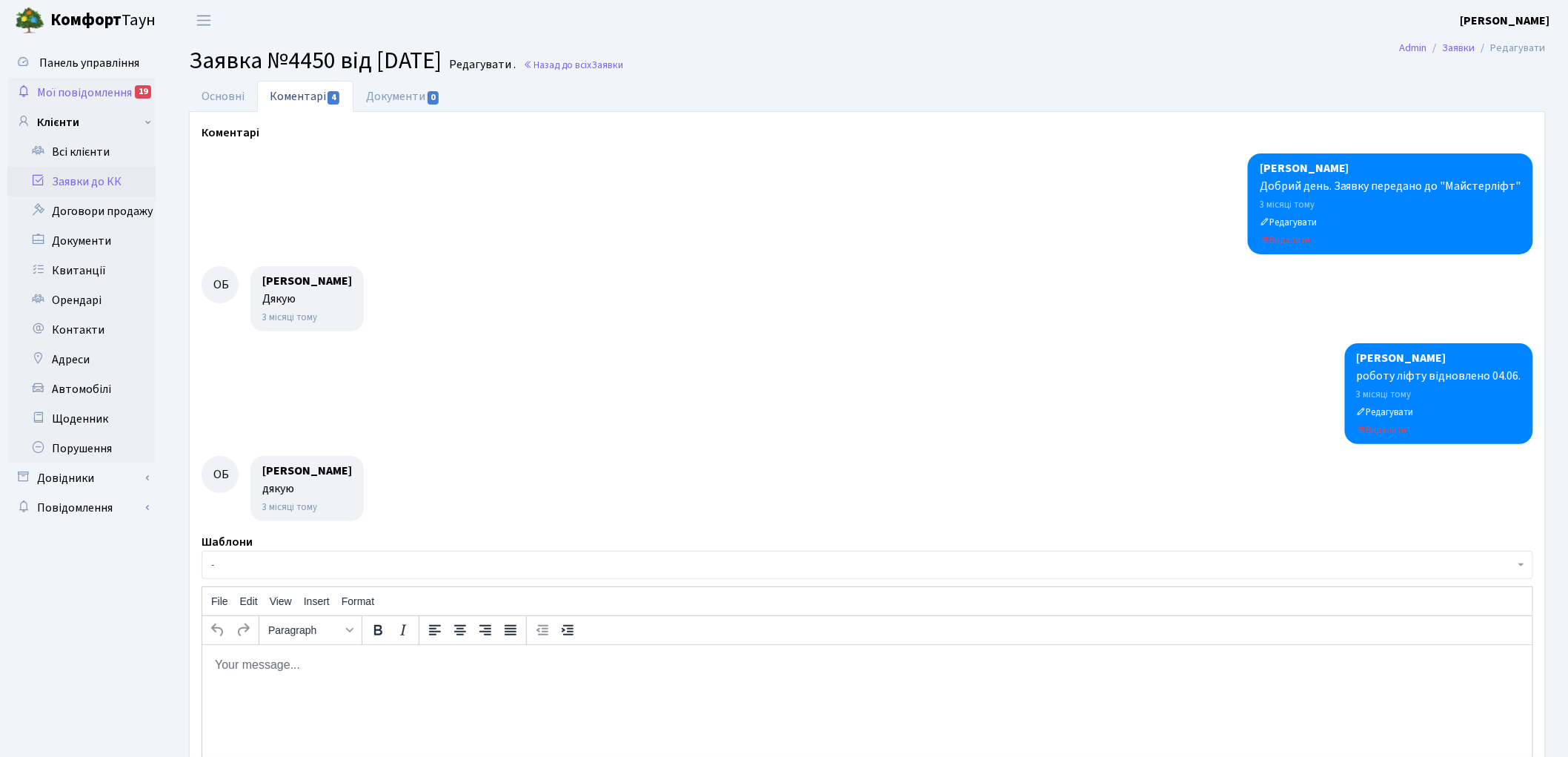
click at [80, 87] on span "Мої повідомлення" at bounding box center [84, 93] width 95 height 17
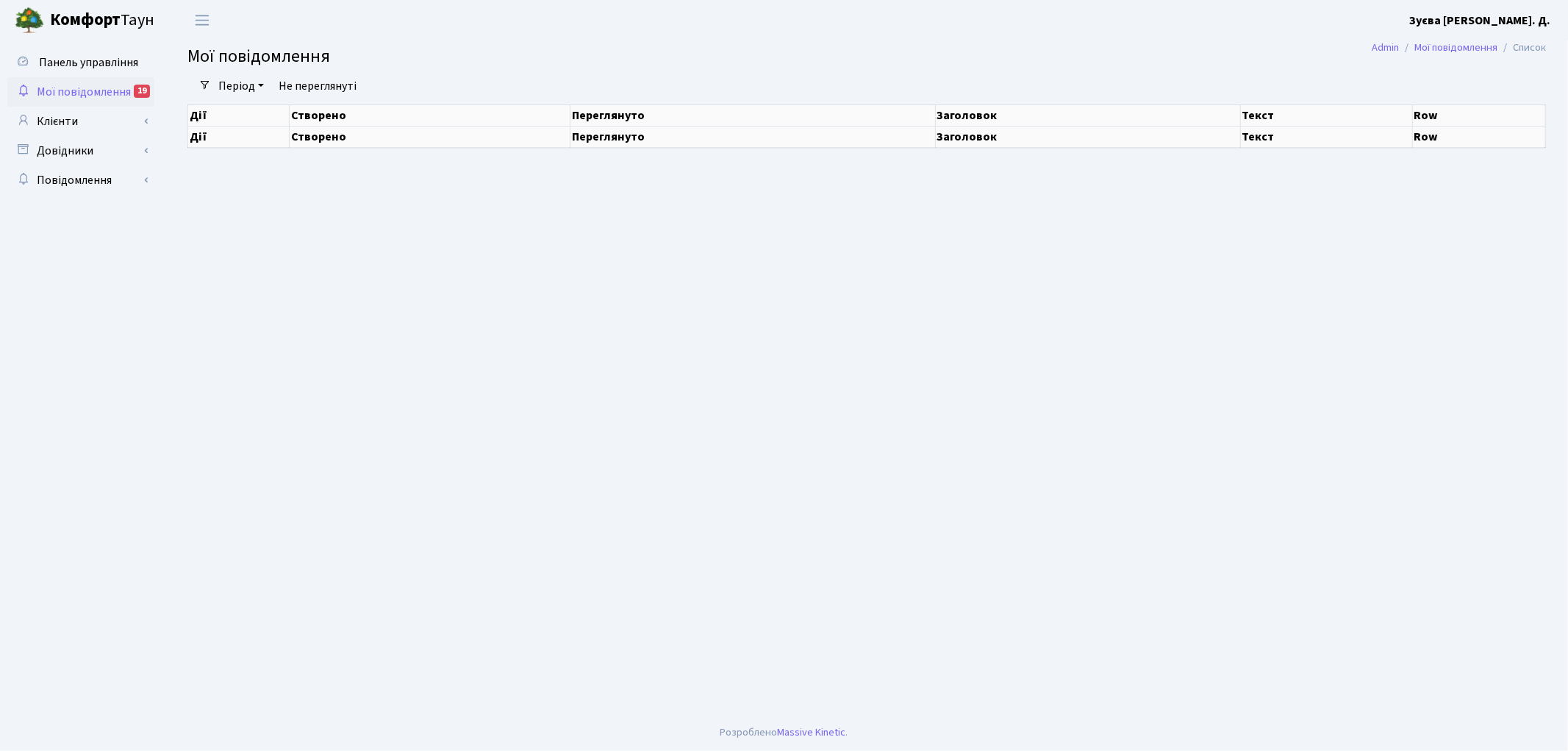
select select "25"
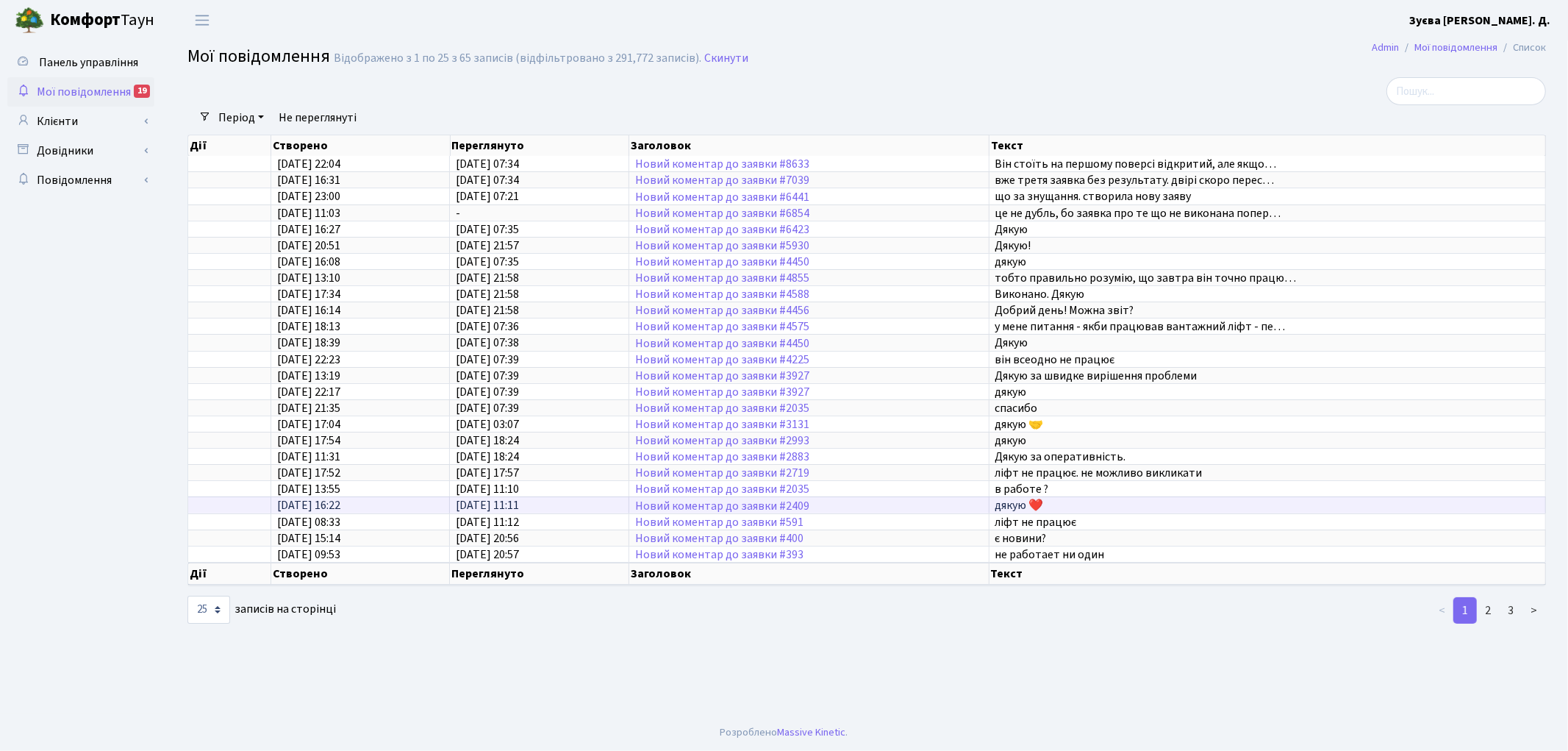
click at [1017, 498] on span "дякую ❤️" at bounding box center [1019, 506] width 48 height 16
click at [801, 498] on link "Новий коментар до заявки #2409" at bounding box center [722, 506] width 174 height 16
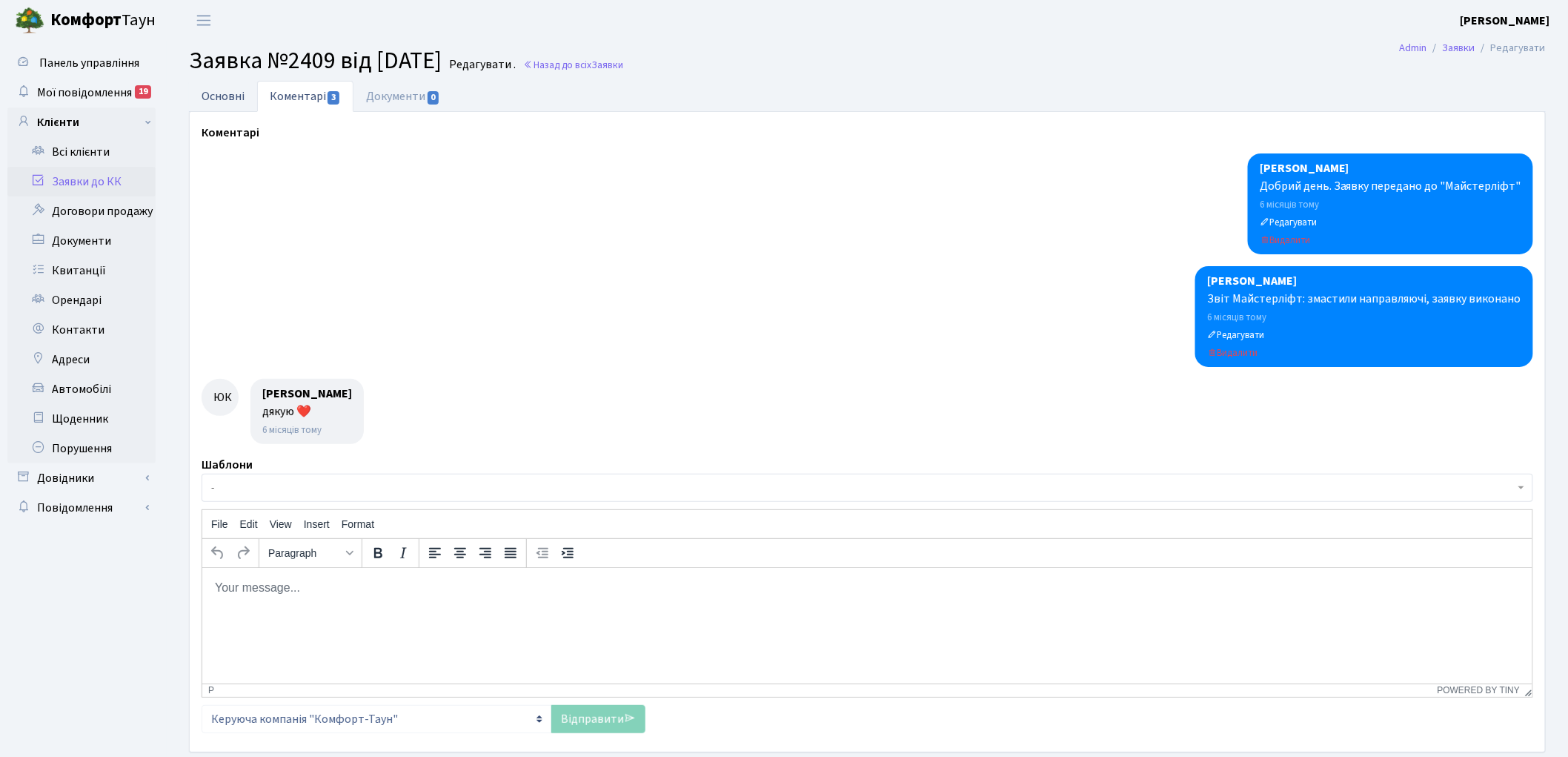
click at [235, 94] on link "Основні" at bounding box center [223, 96] width 68 height 30
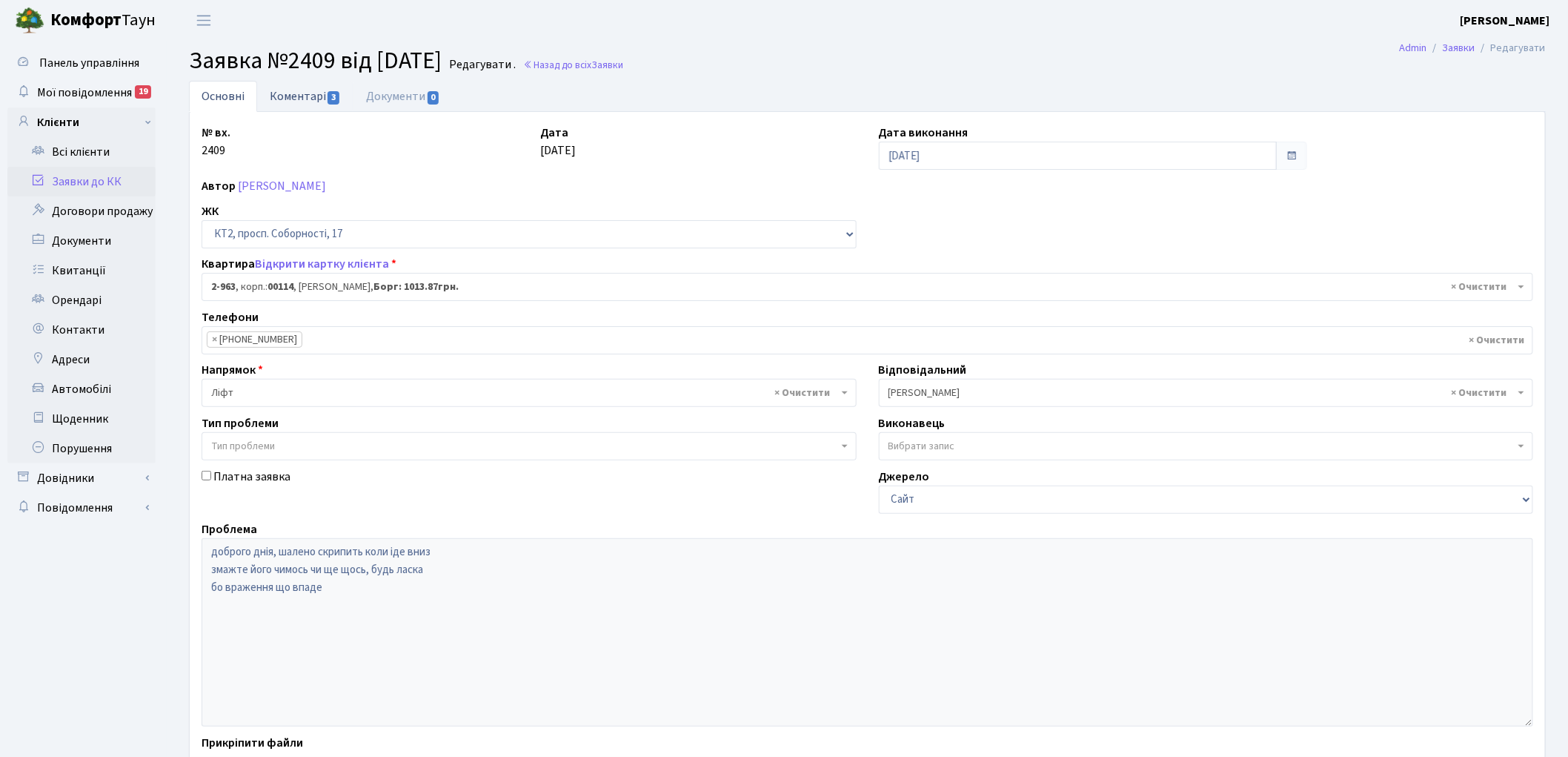
click at [293, 94] on link "Коментарі 3" at bounding box center [305, 96] width 97 height 30
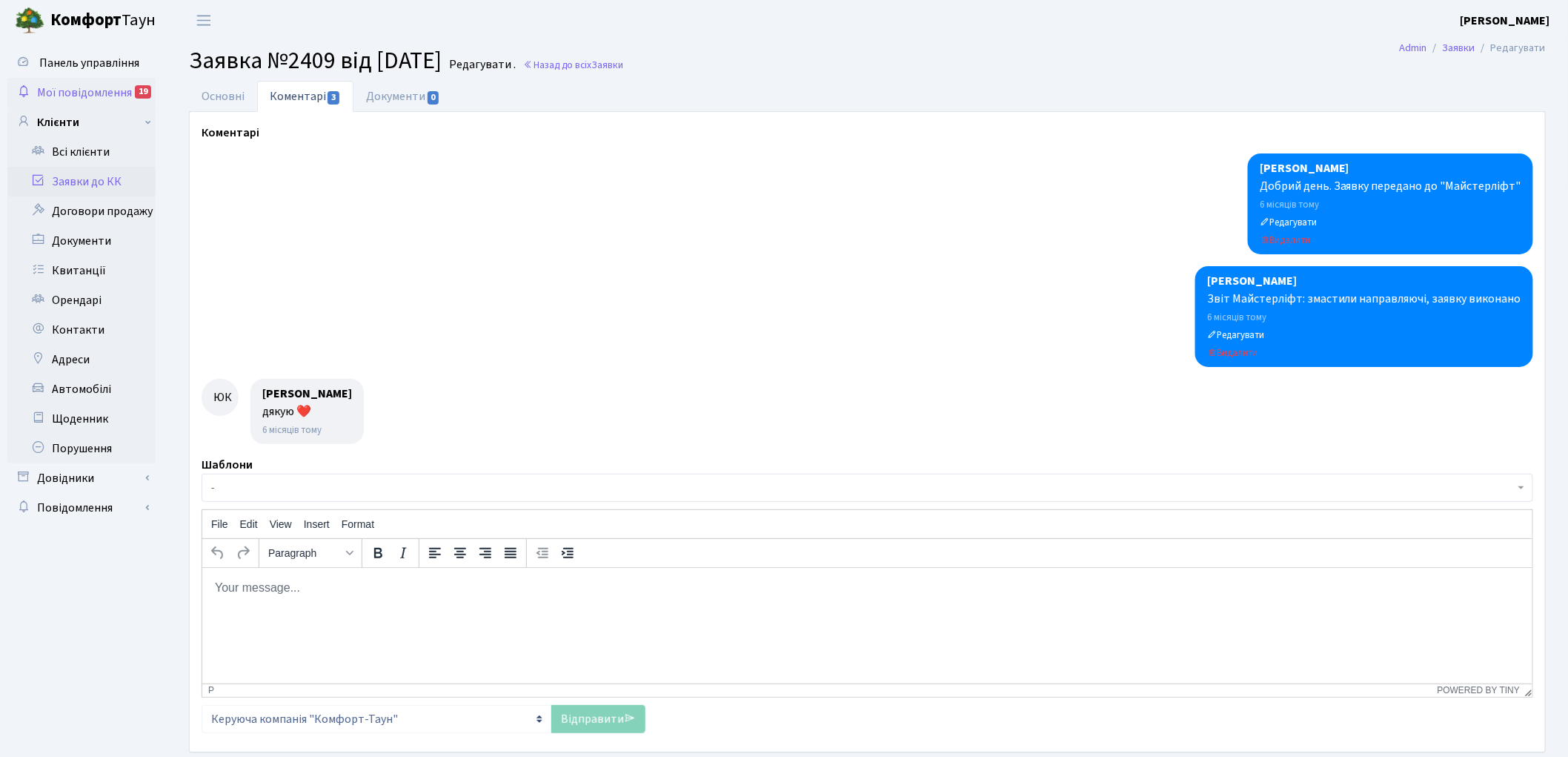
click at [117, 93] on span "Мої повідомлення" at bounding box center [84, 93] width 95 height 17
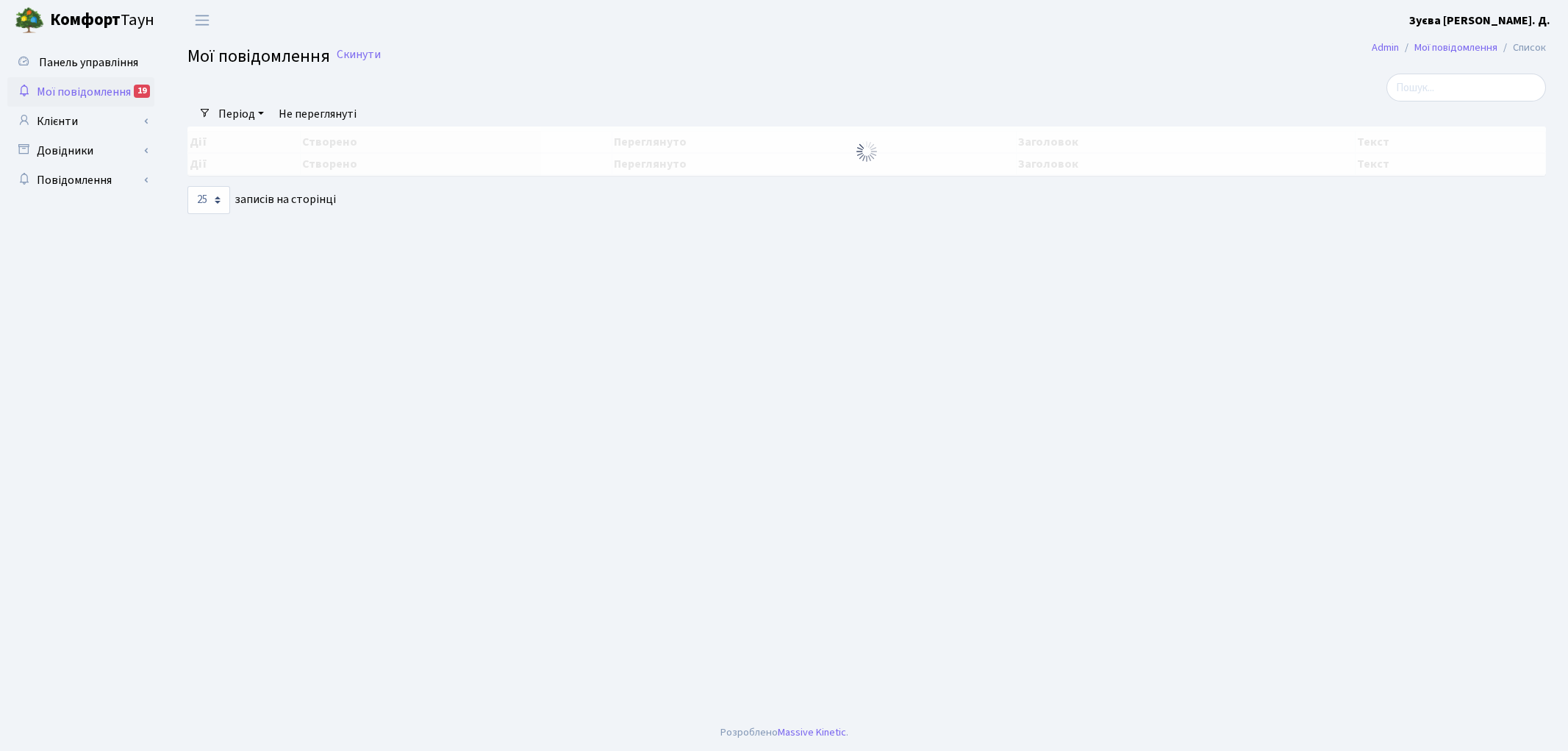
select select "25"
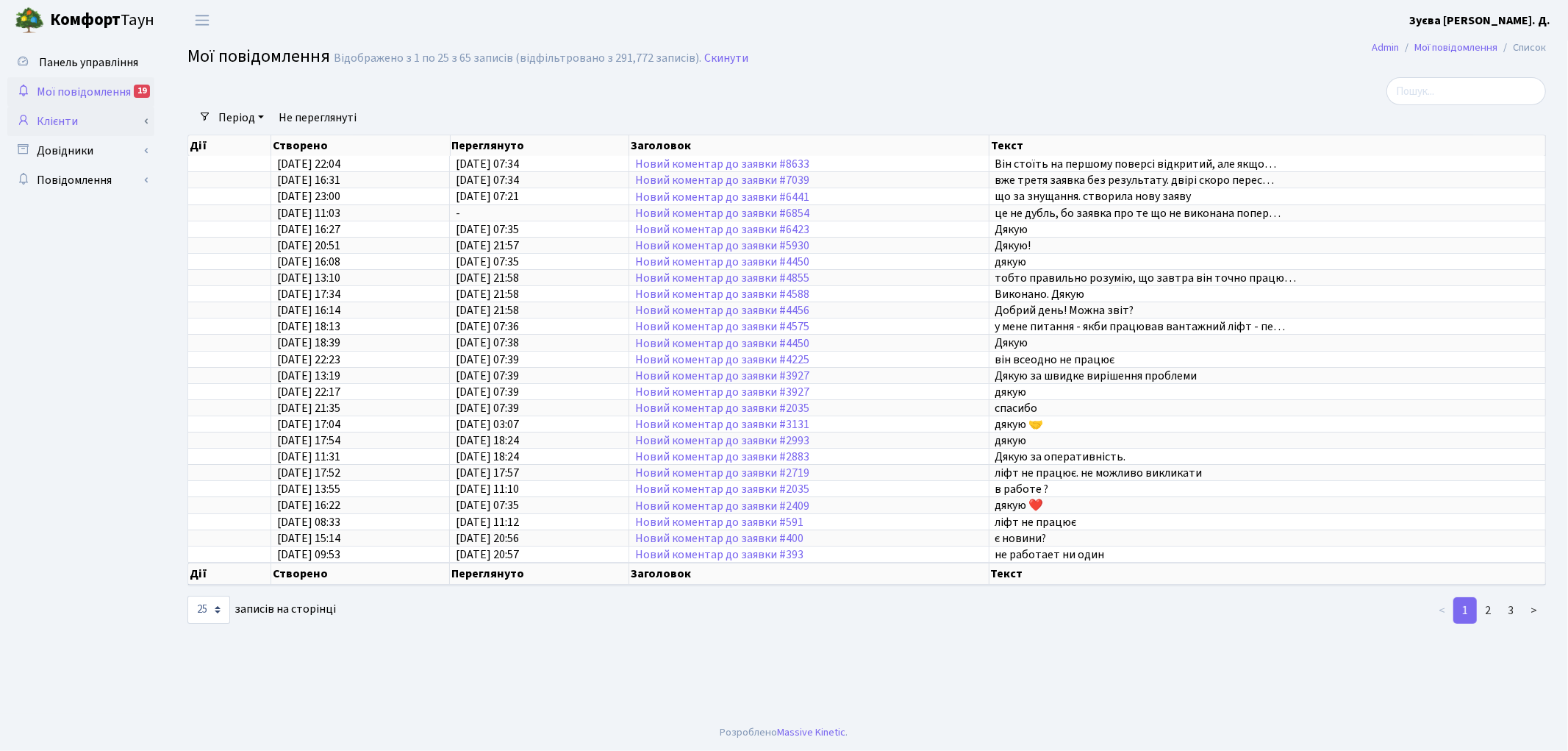
click at [67, 120] on link "Клієнти" at bounding box center [80, 121] width 147 height 29
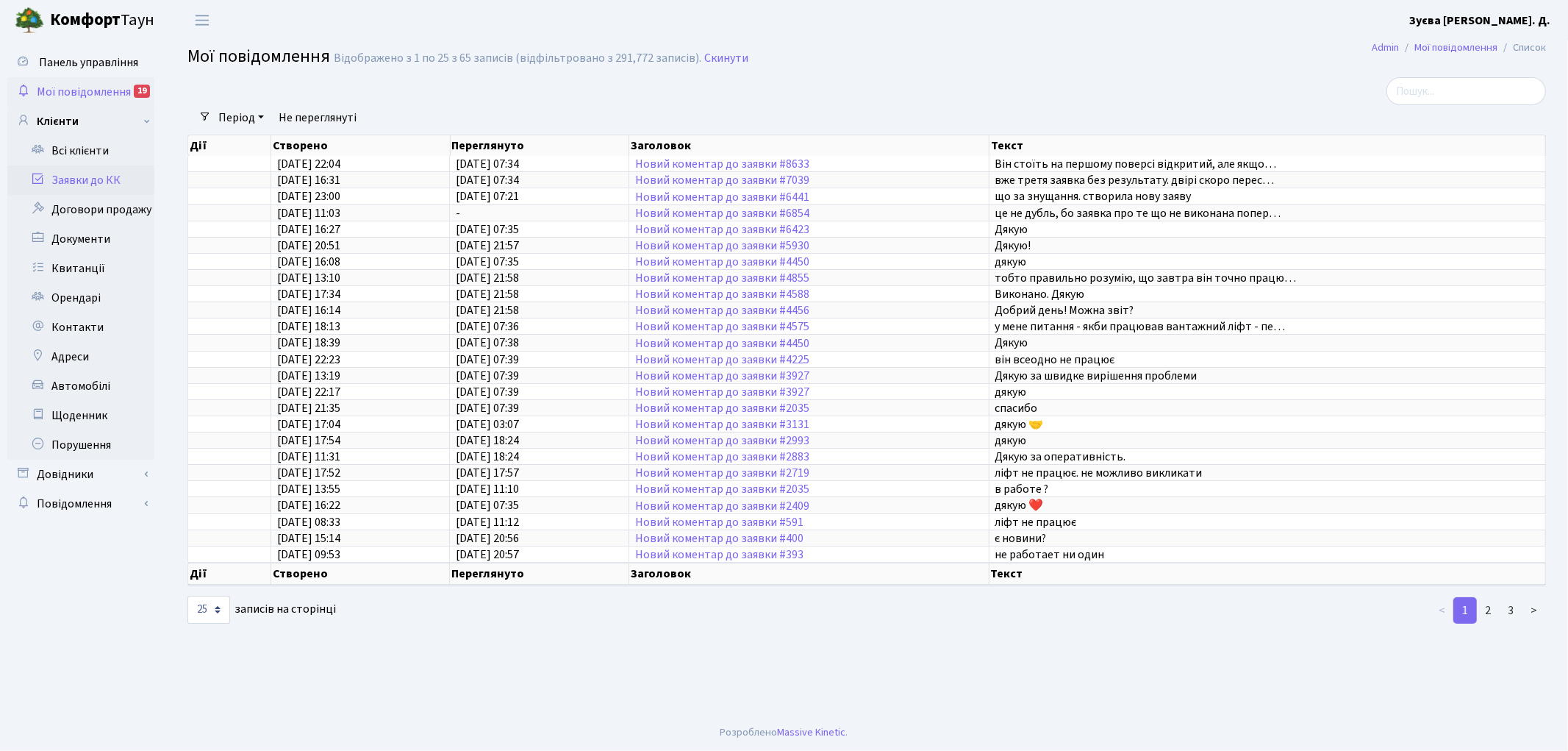
click at [70, 177] on link "Заявки до КК" at bounding box center [80, 180] width 147 height 29
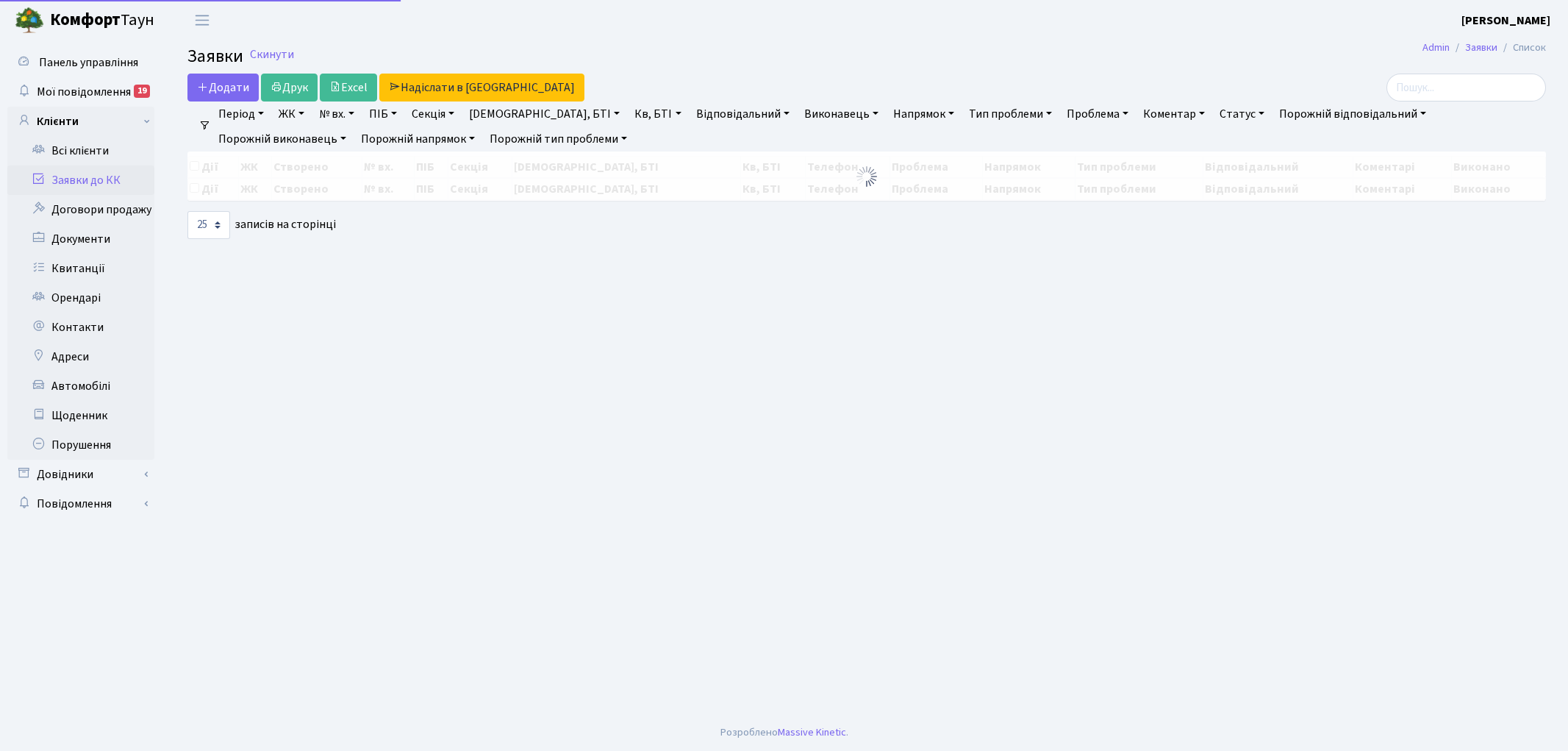
select select "25"
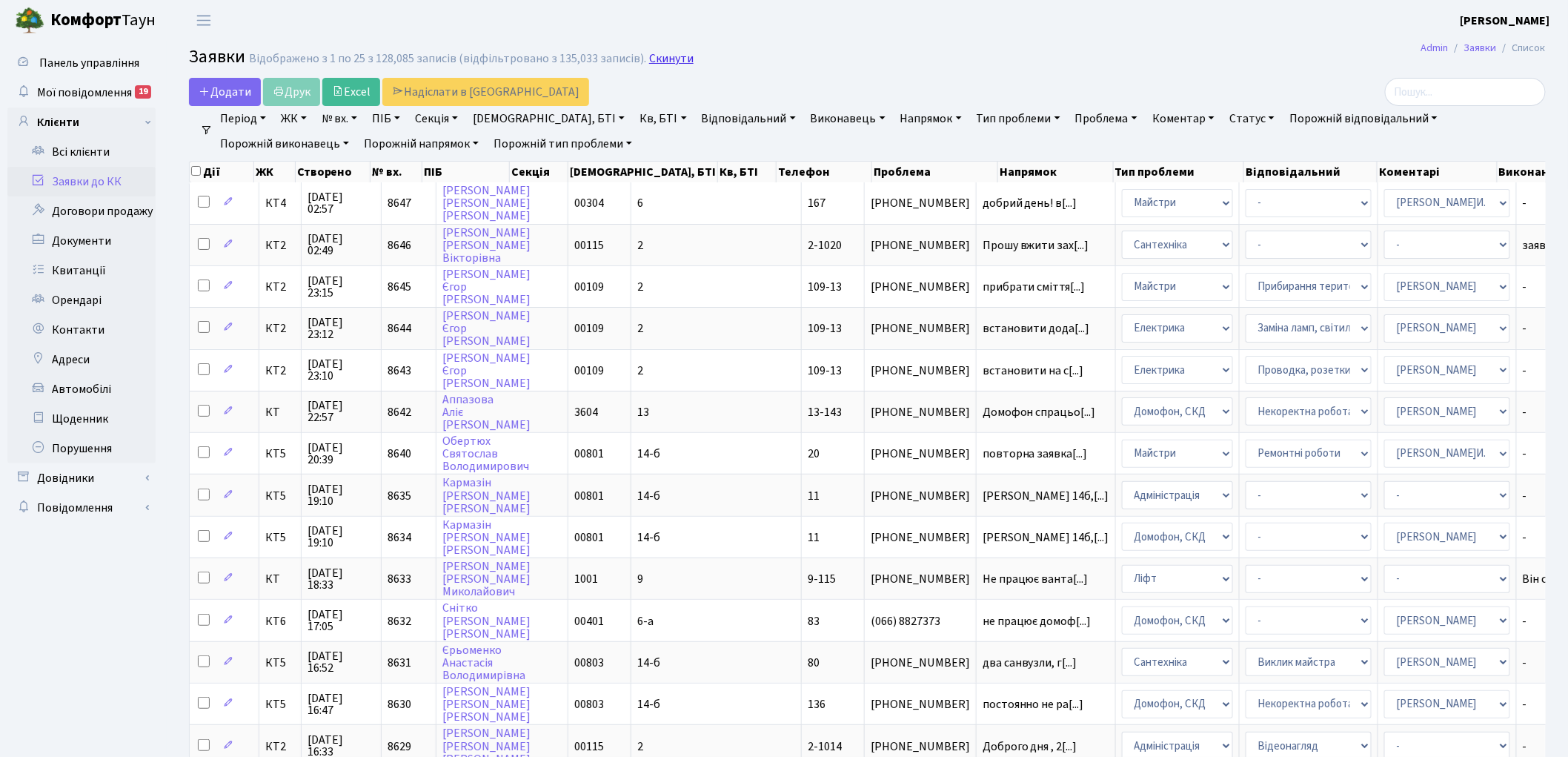
click at [663, 63] on link "Скинути" at bounding box center [671, 58] width 44 height 14
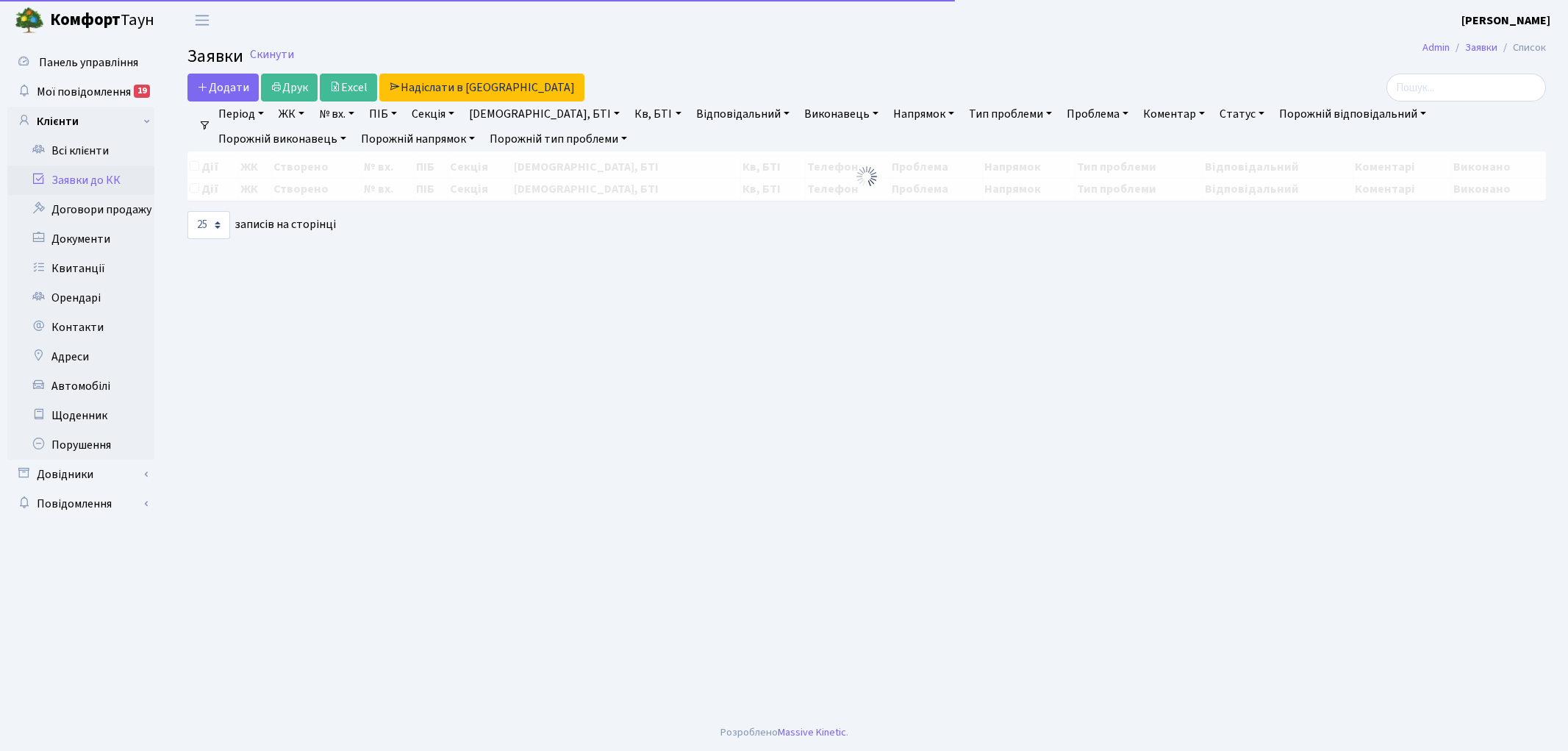
select select "25"
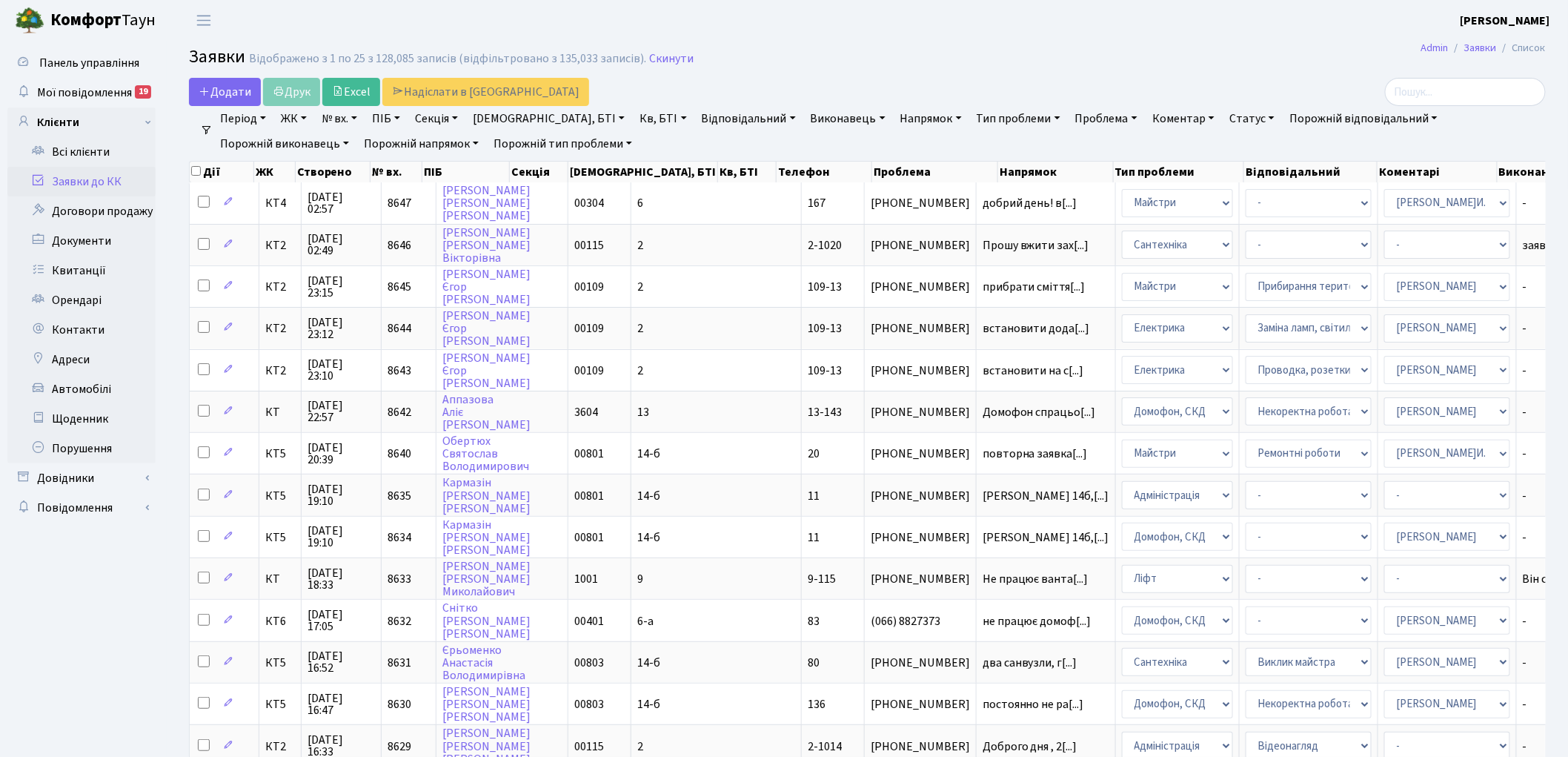
click at [663, 63] on link "Скинути" at bounding box center [671, 58] width 44 height 14
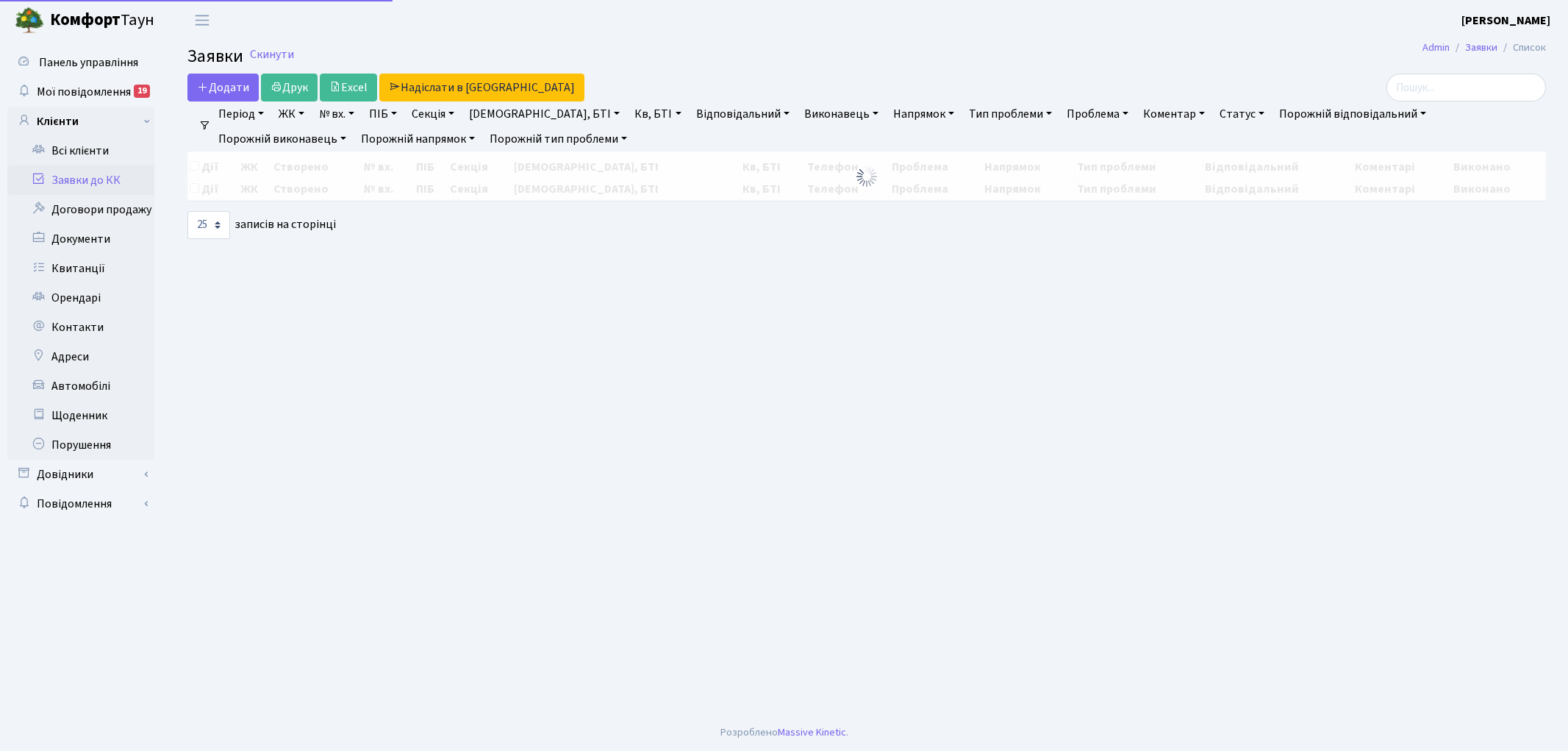
select select "25"
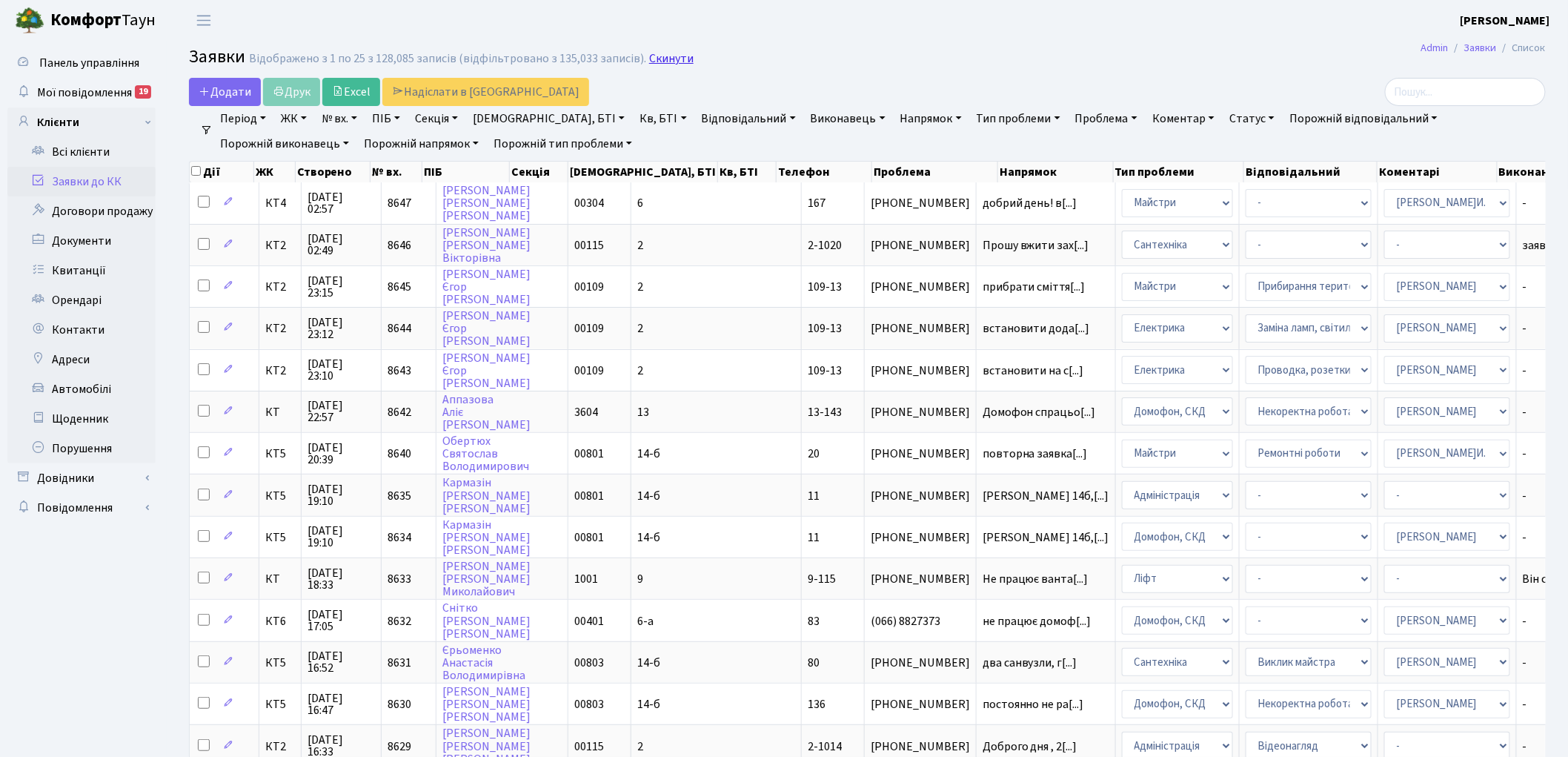
click at [658, 52] on link "Скинути" at bounding box center [671, 58] width 44 height 14
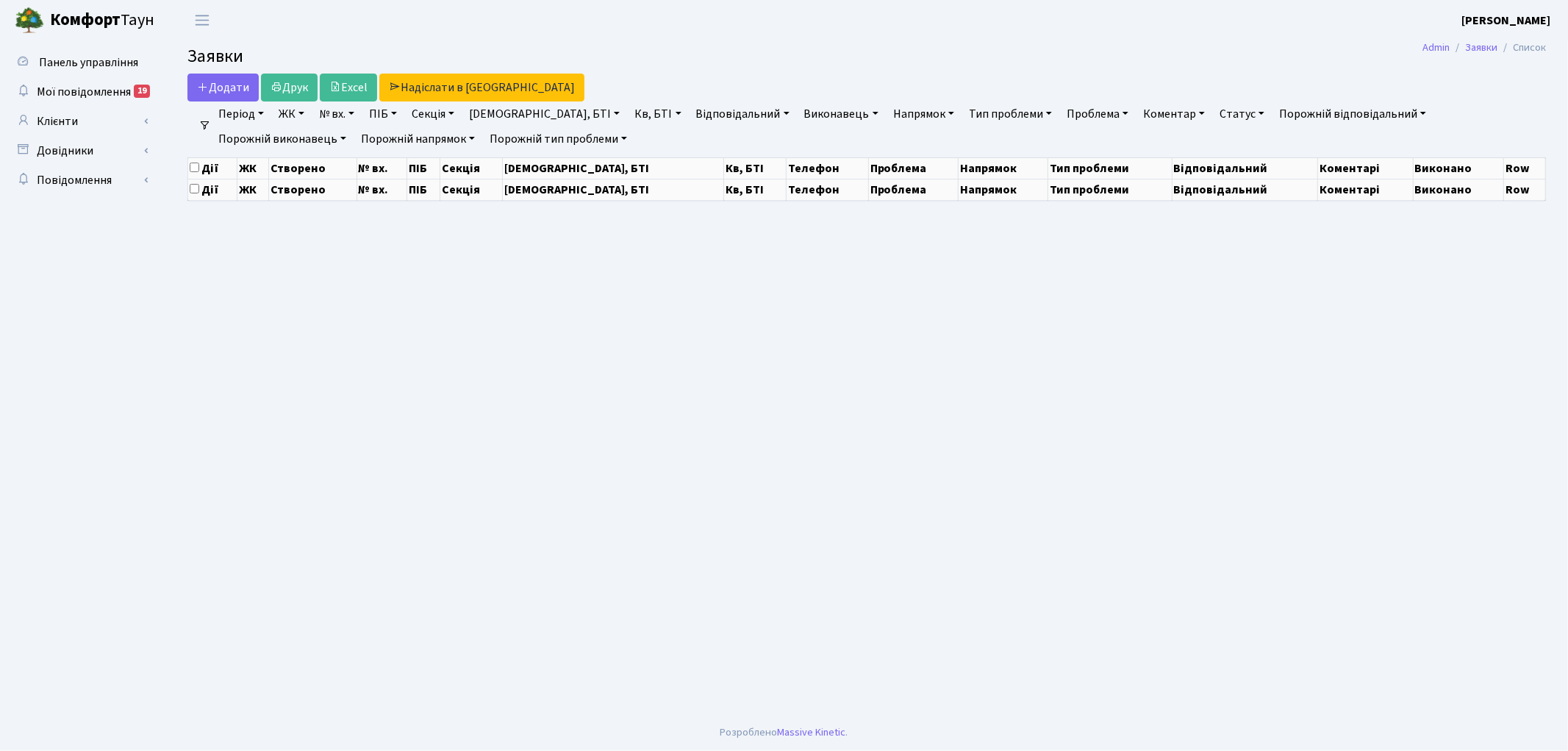
select select "25"
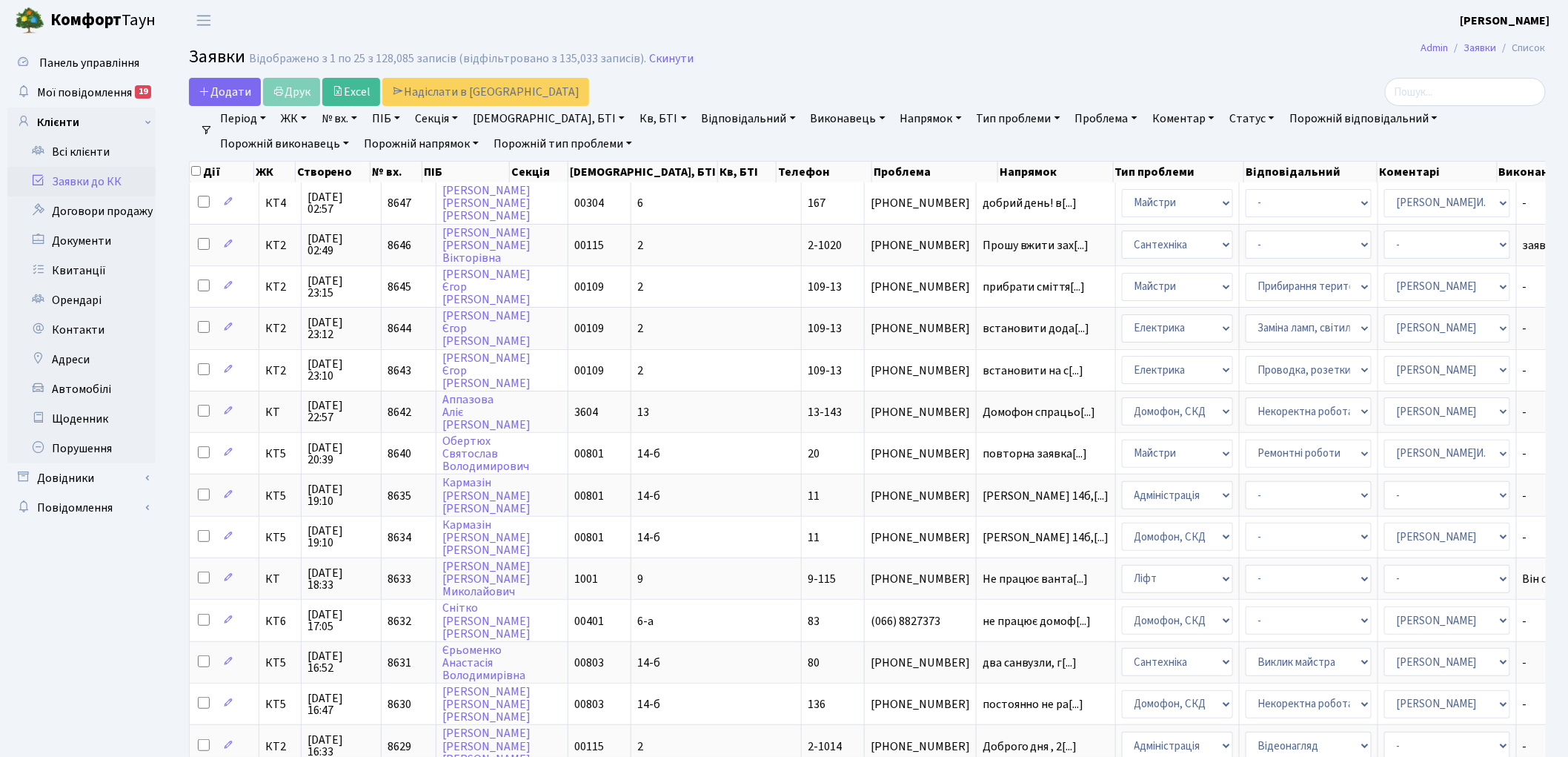
click at [658, 52] on link "Скинути" at bounding box center [671, 58] width 44 height 14
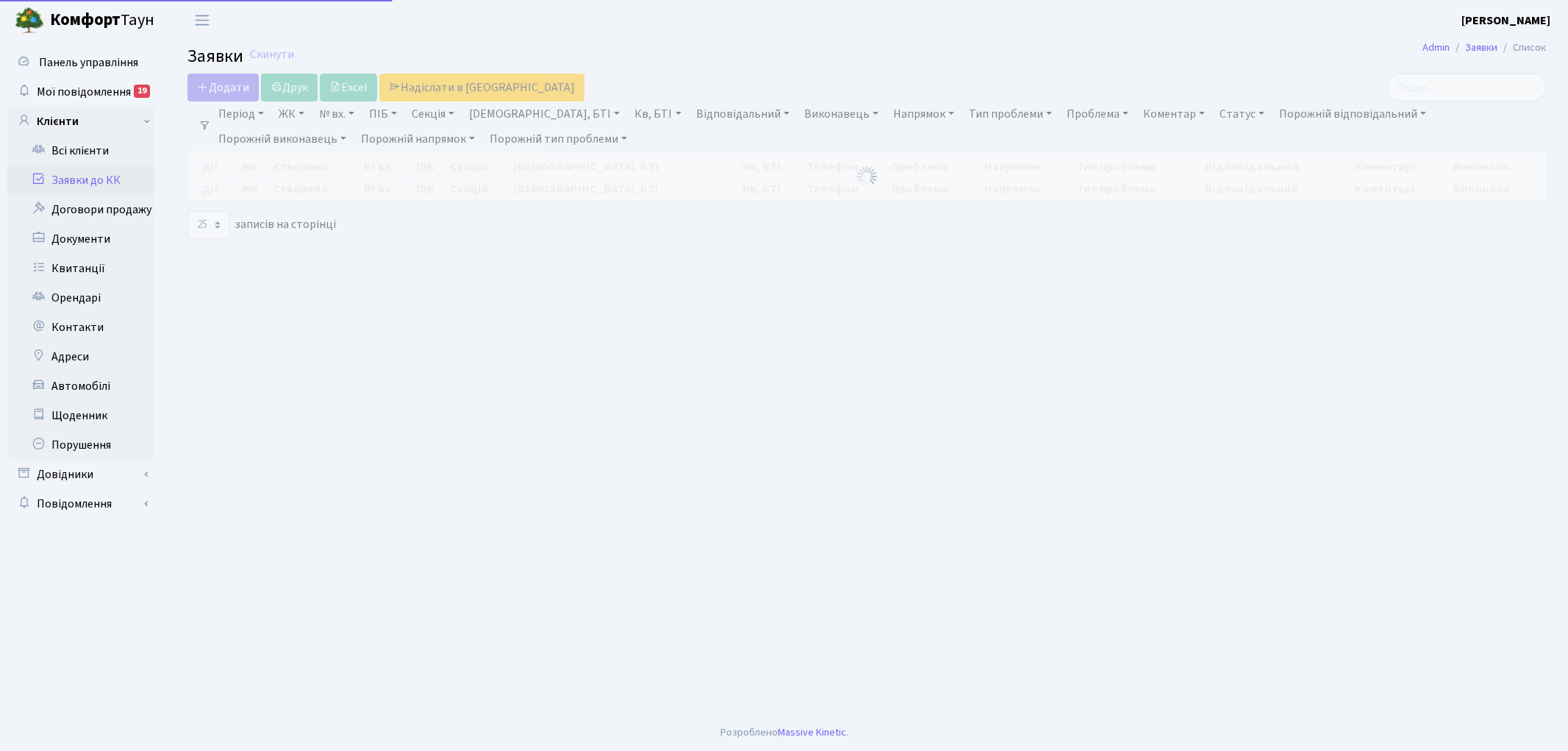
select select "25"
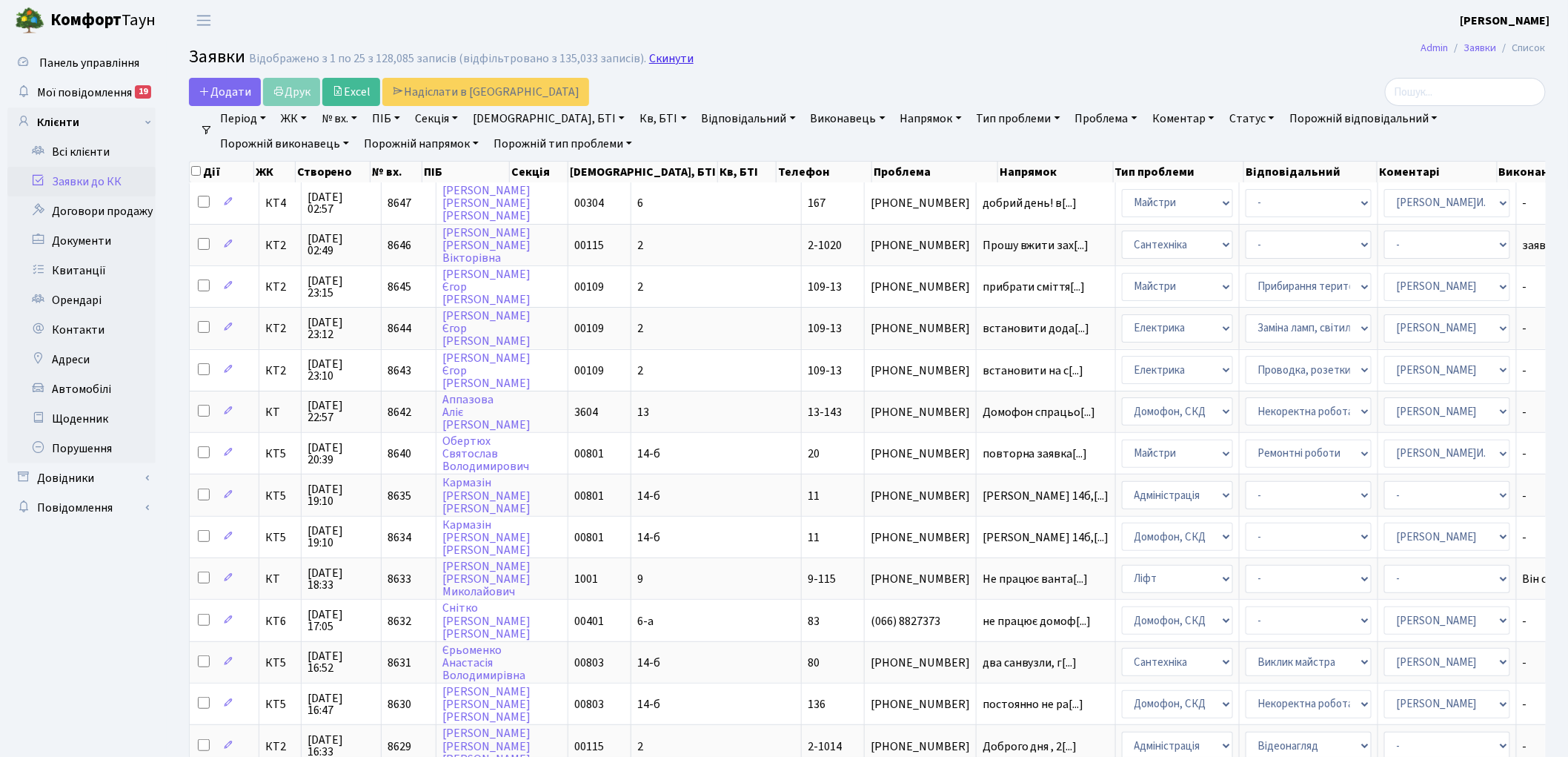
click at [667, 62] on link "Скинути" at bounding box center [671, 58] width 44 height 14
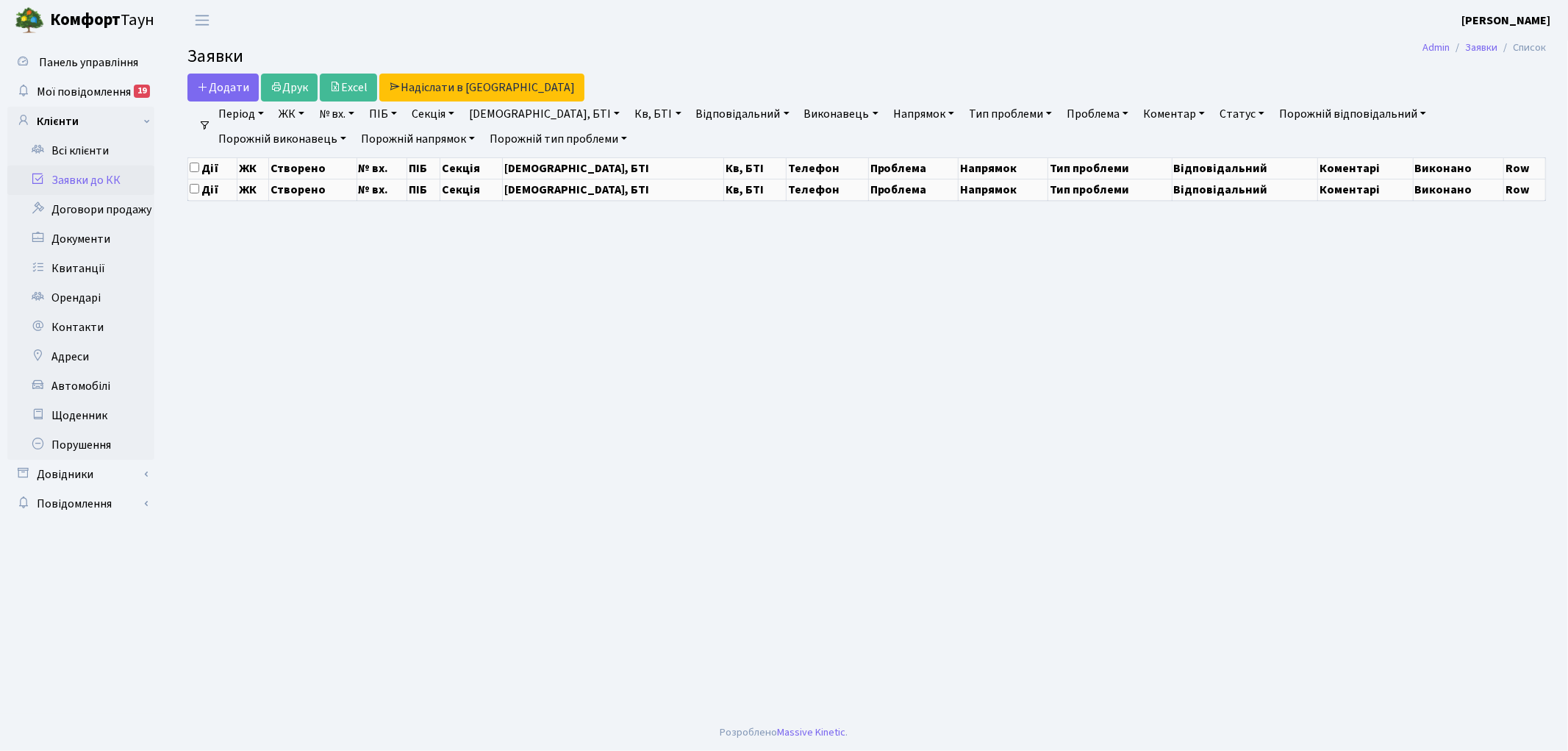
select select "25"
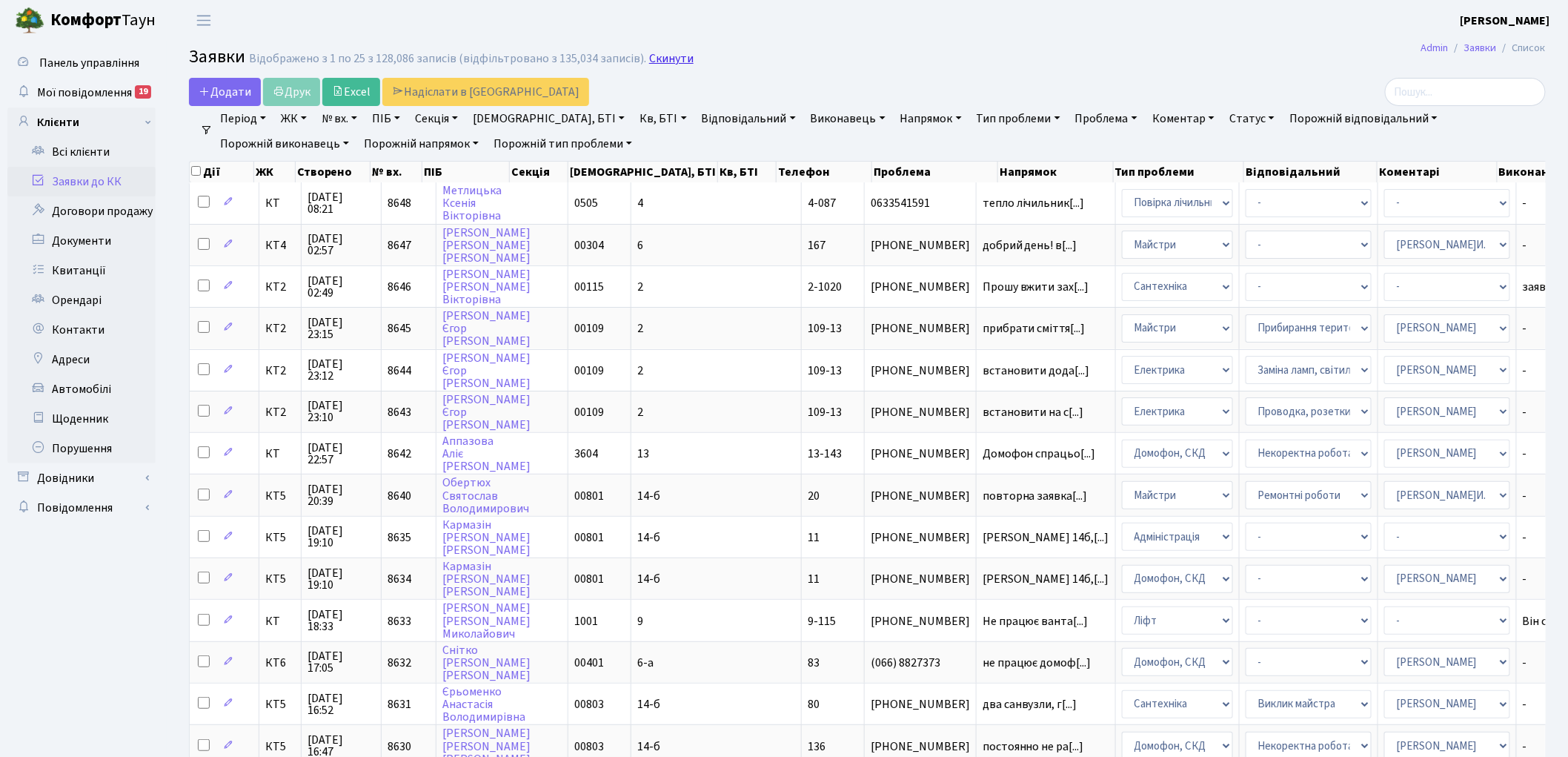
click at [668, 60] on link "Скинути" at bounding box center [671, 58] width 44 height 14
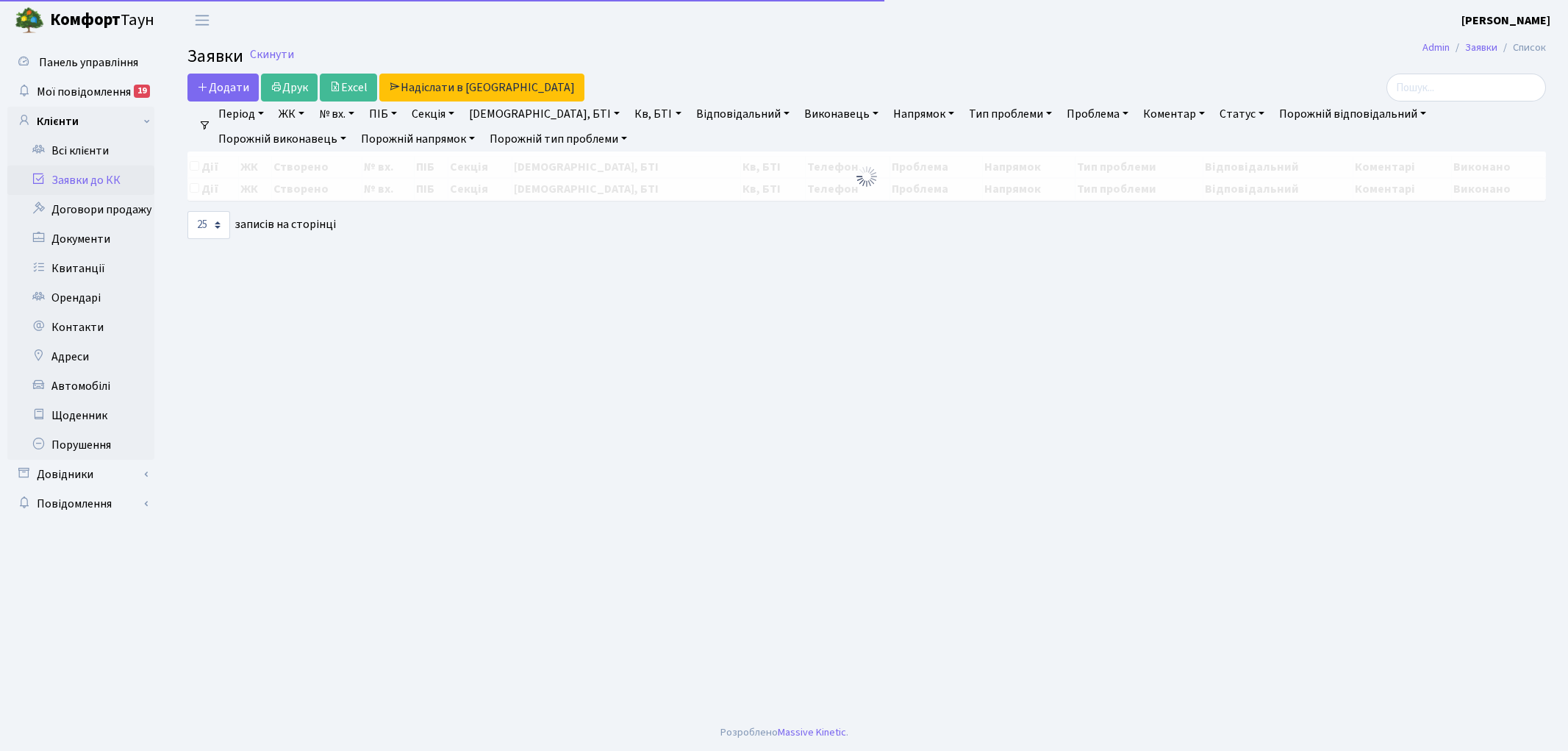
select select "25"
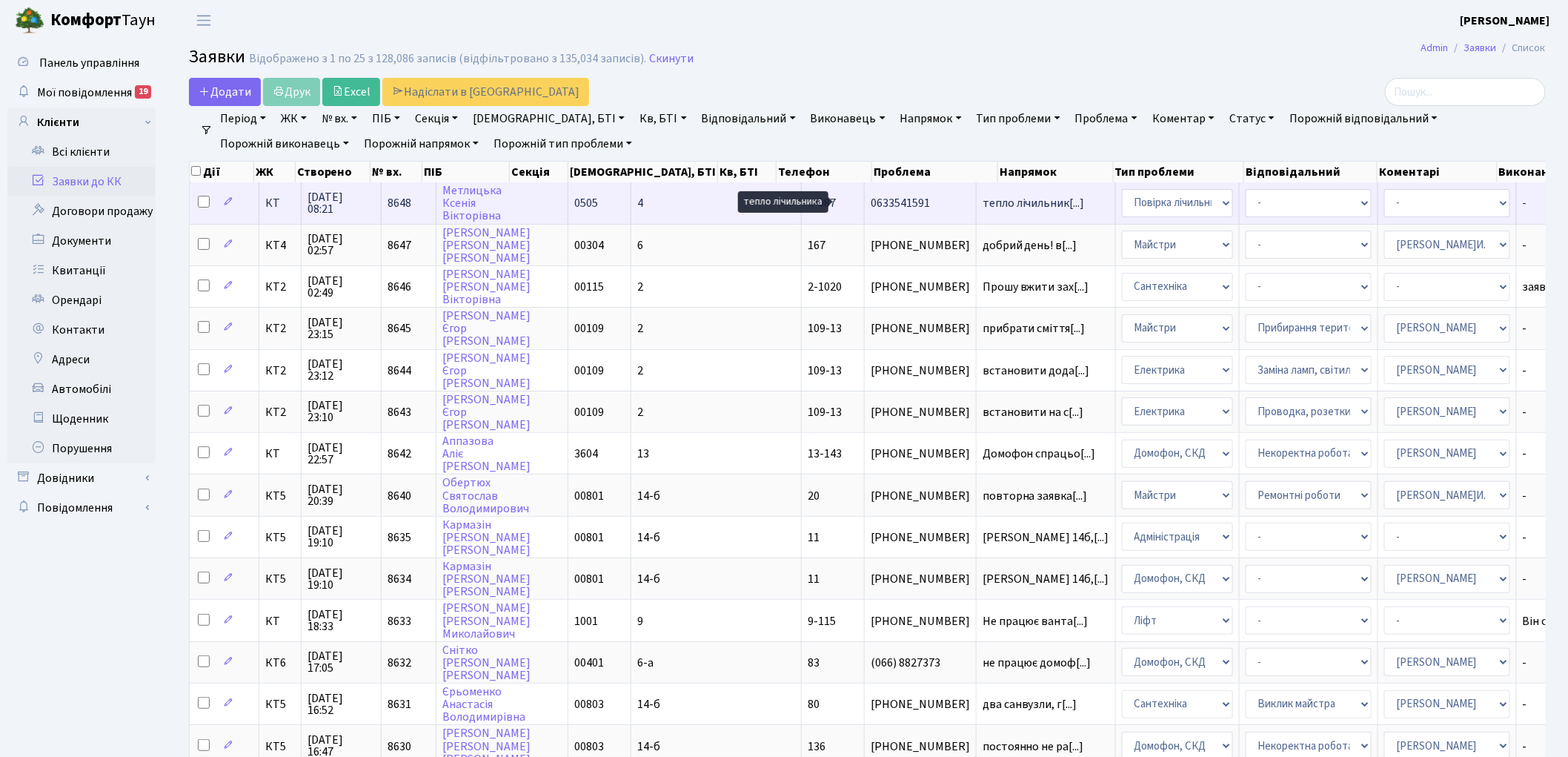
click at [983, 204] on span "тепло лічильник[...]" at bounding box center [1034, 203] width 102 height 17
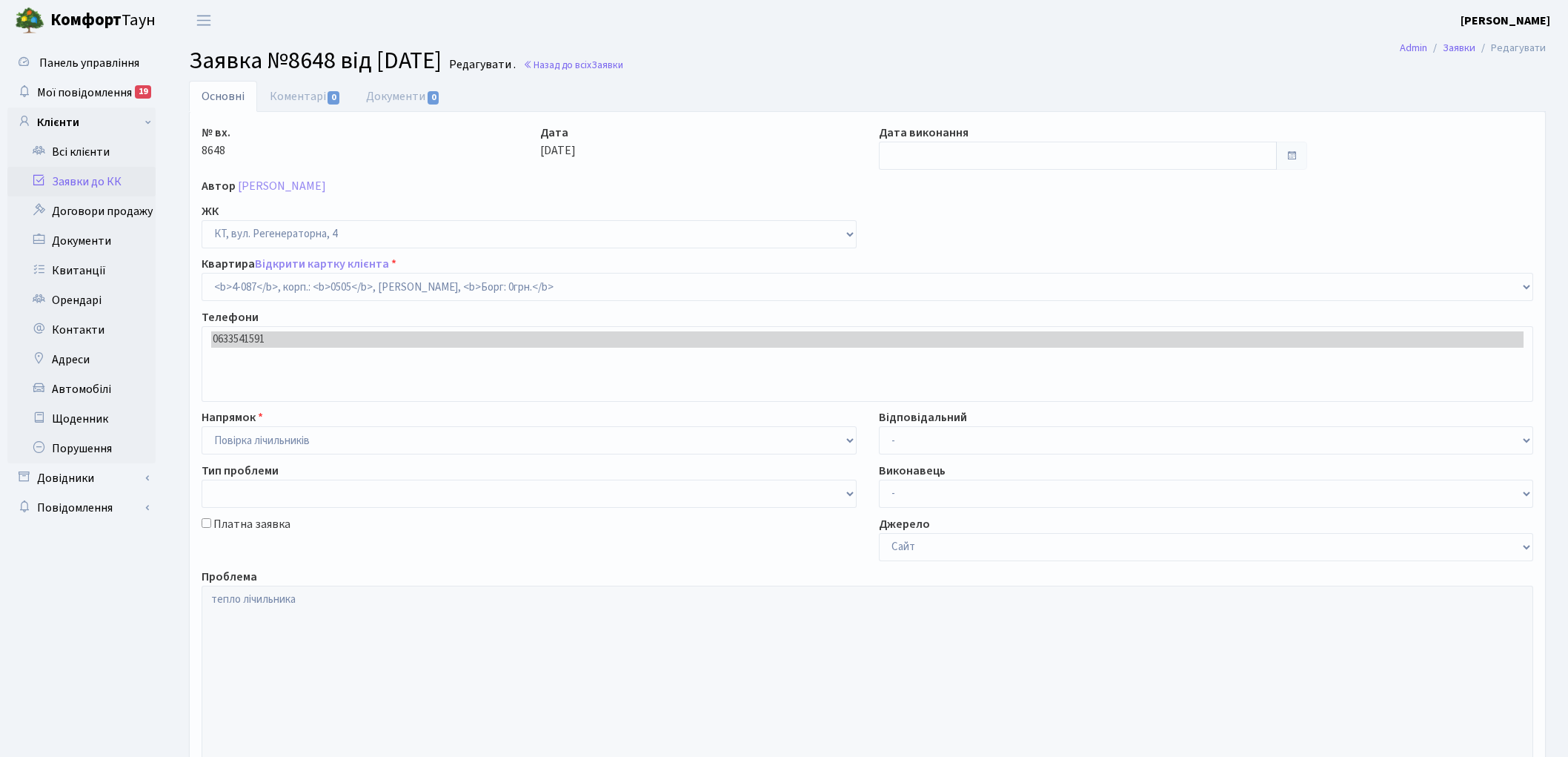
select select "1171"
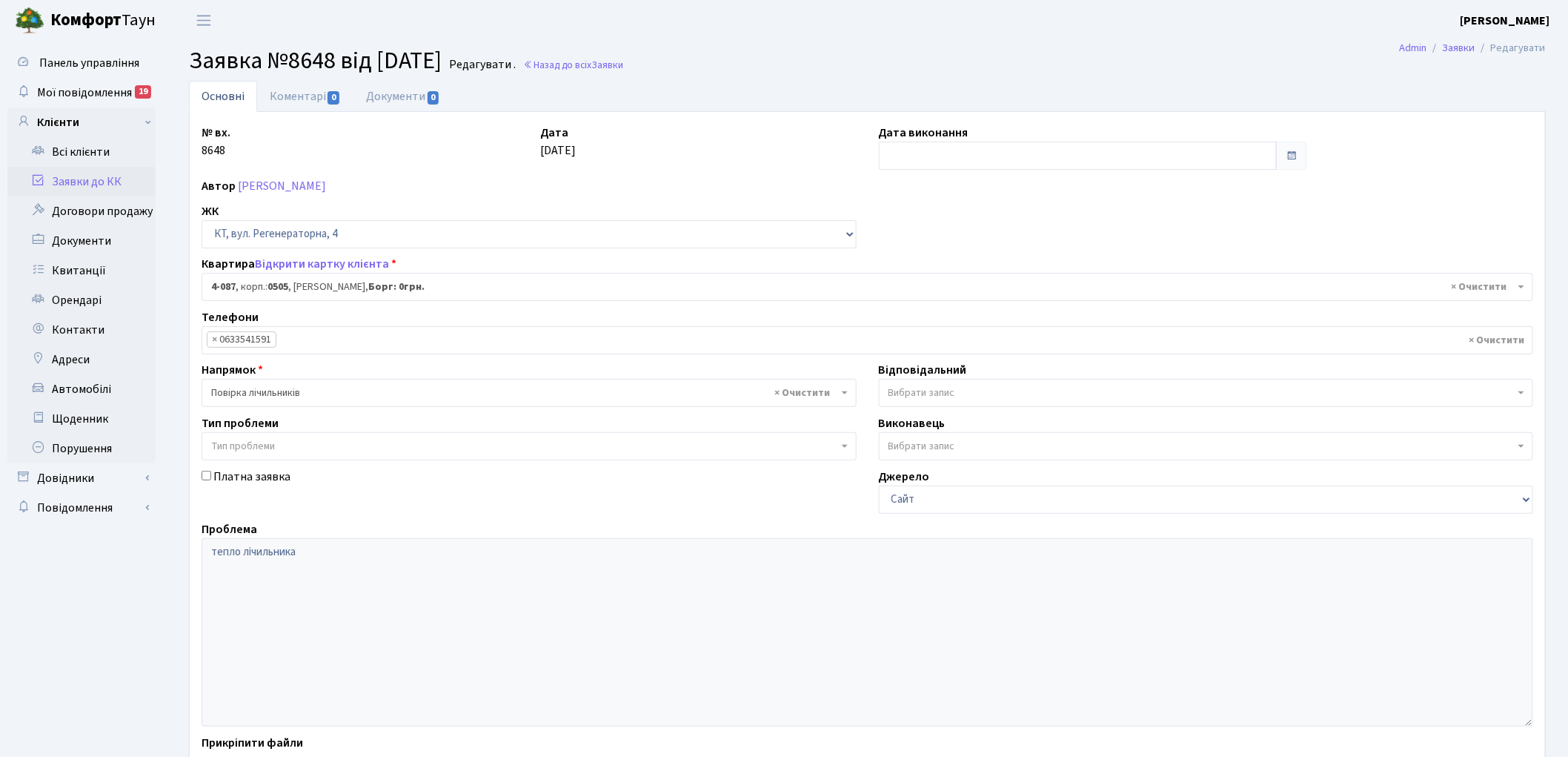
click at [945, 391] on span "Вибрати запис" at bounding box center [921, 393] width 67 height 15
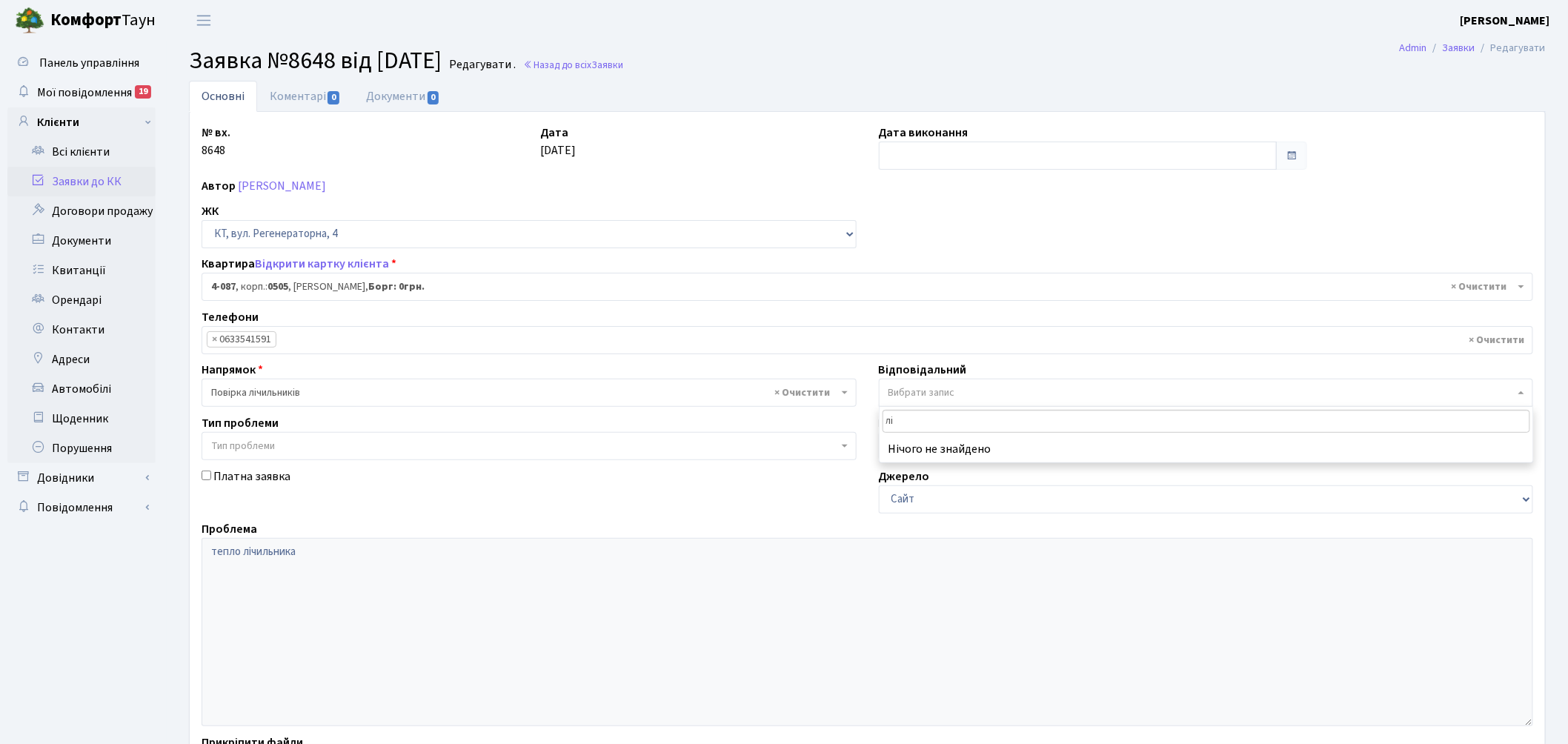
type input "л"
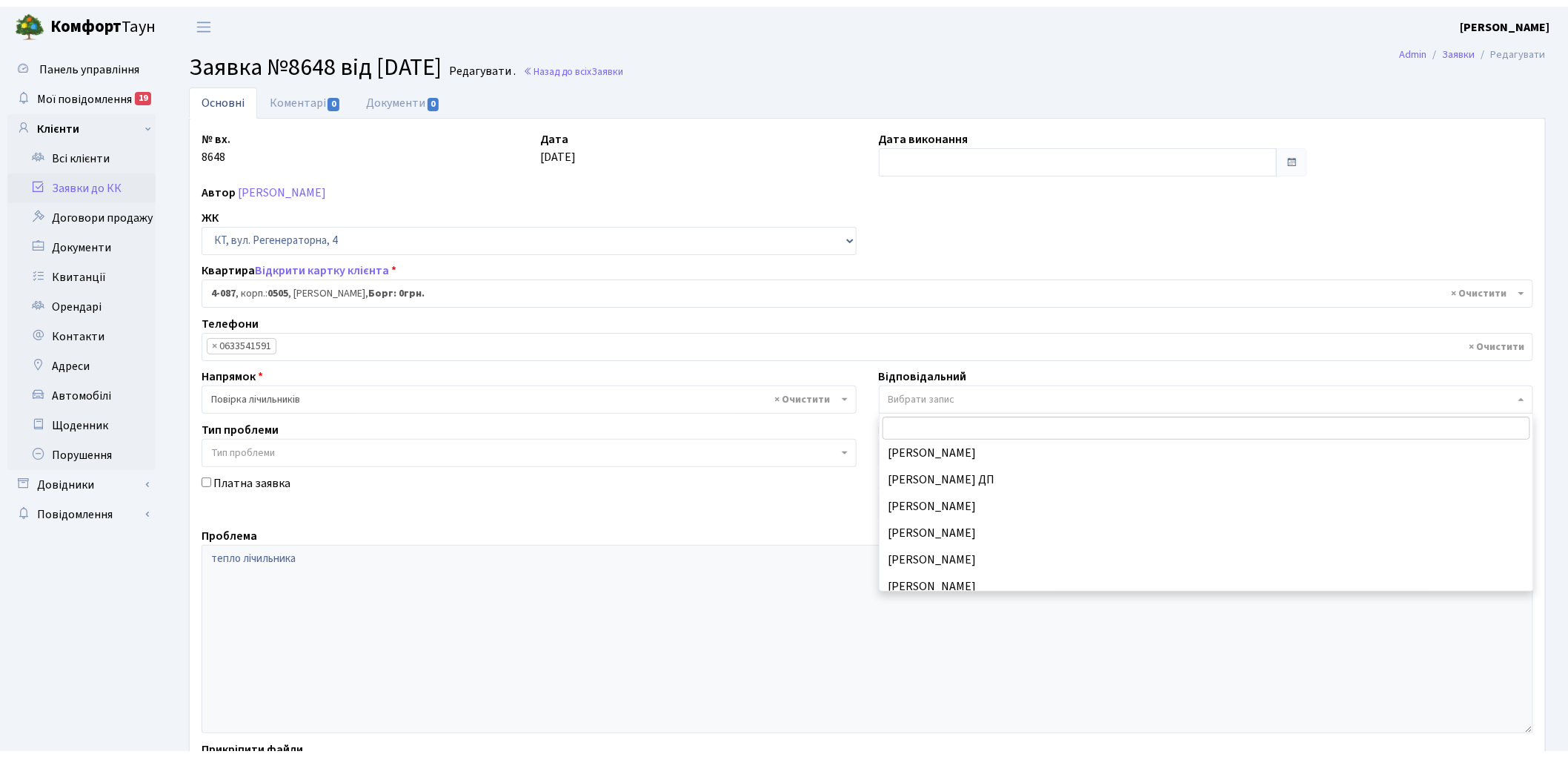
scroll to position [705, 0]
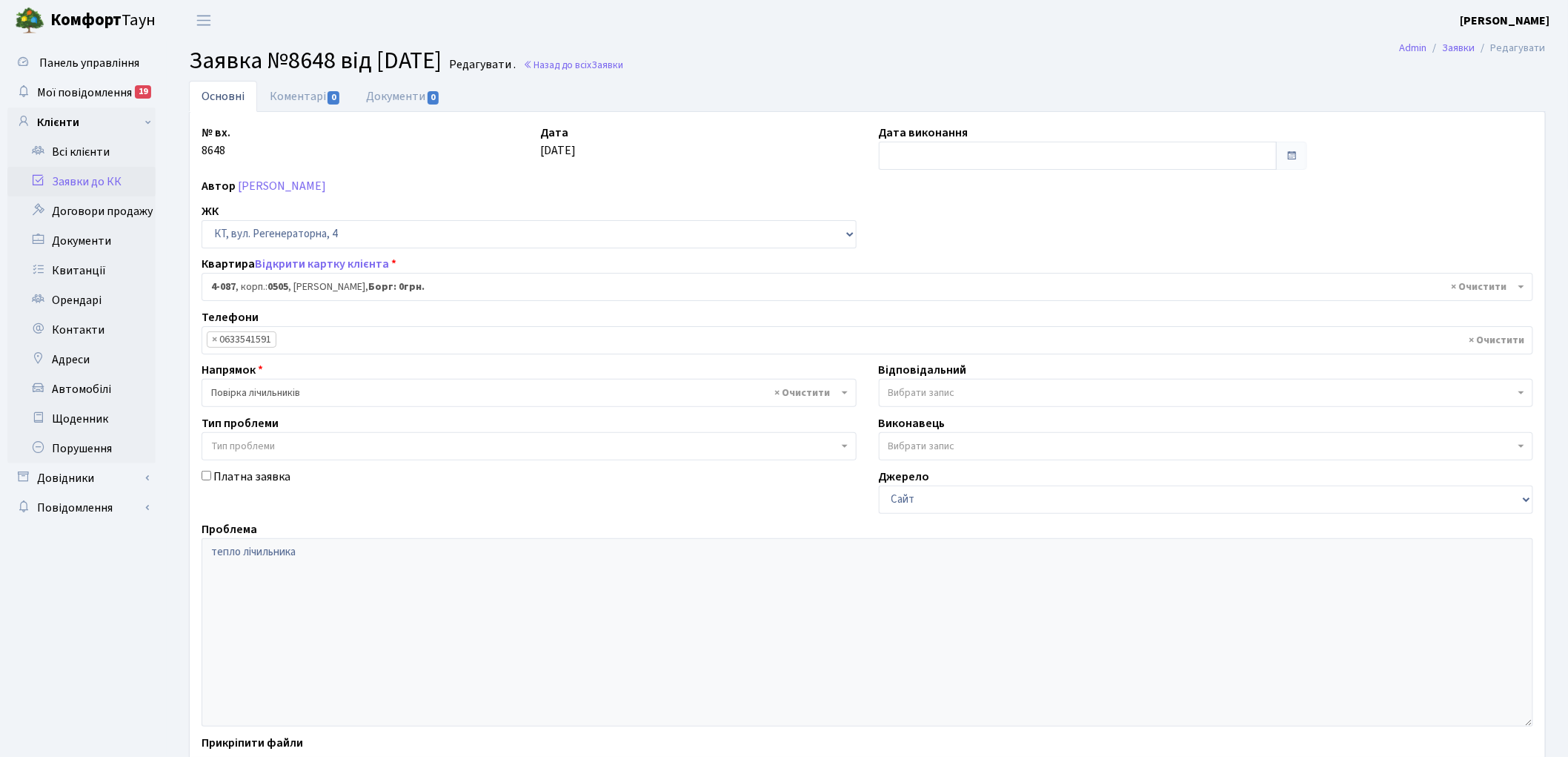
click at [909, 199] on div "№ вх. 8648 Дата 03.10.2025 Дата виконання Автор Метлицька Ксенія Вікторівна ЖК …" at bounding box center [867, 458] width 1354 height 669
click at [586, 63] on link "Назад до всіх Заявки" at bounding box center [573, 64] width 100 height 14
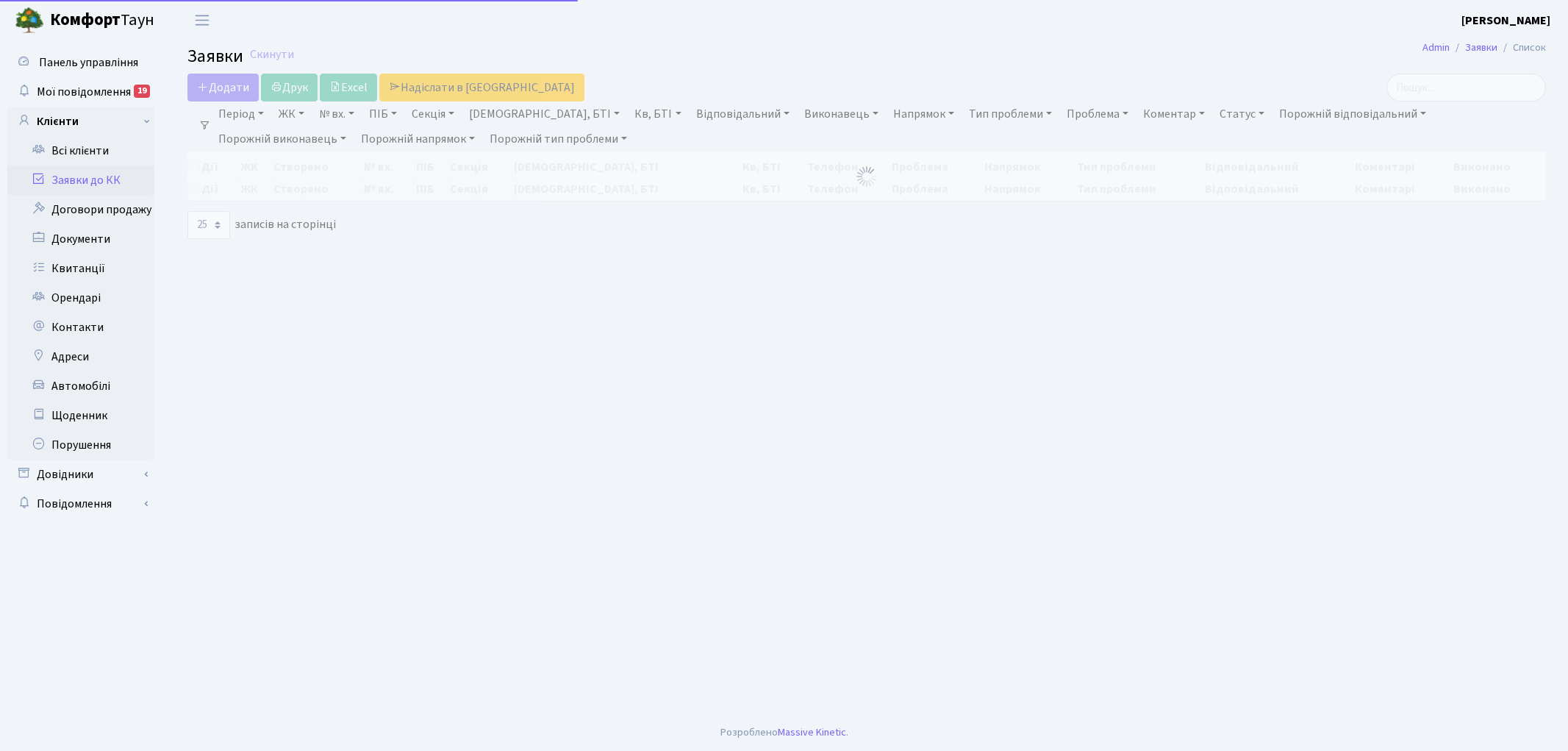
select select "25"
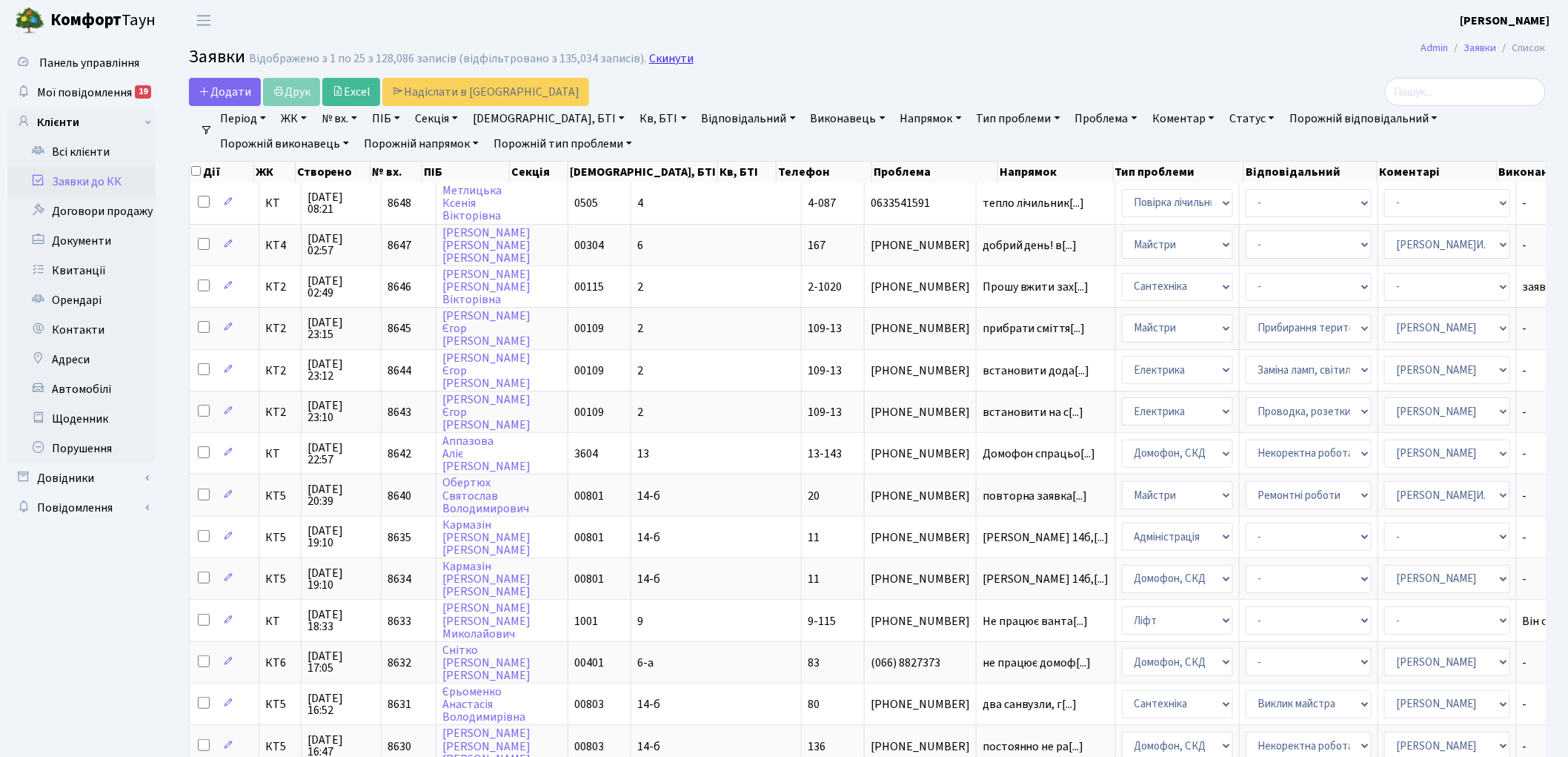
click at [657, 59] on link "Скинути" at bounding box center [671, 58] width 44 height 14
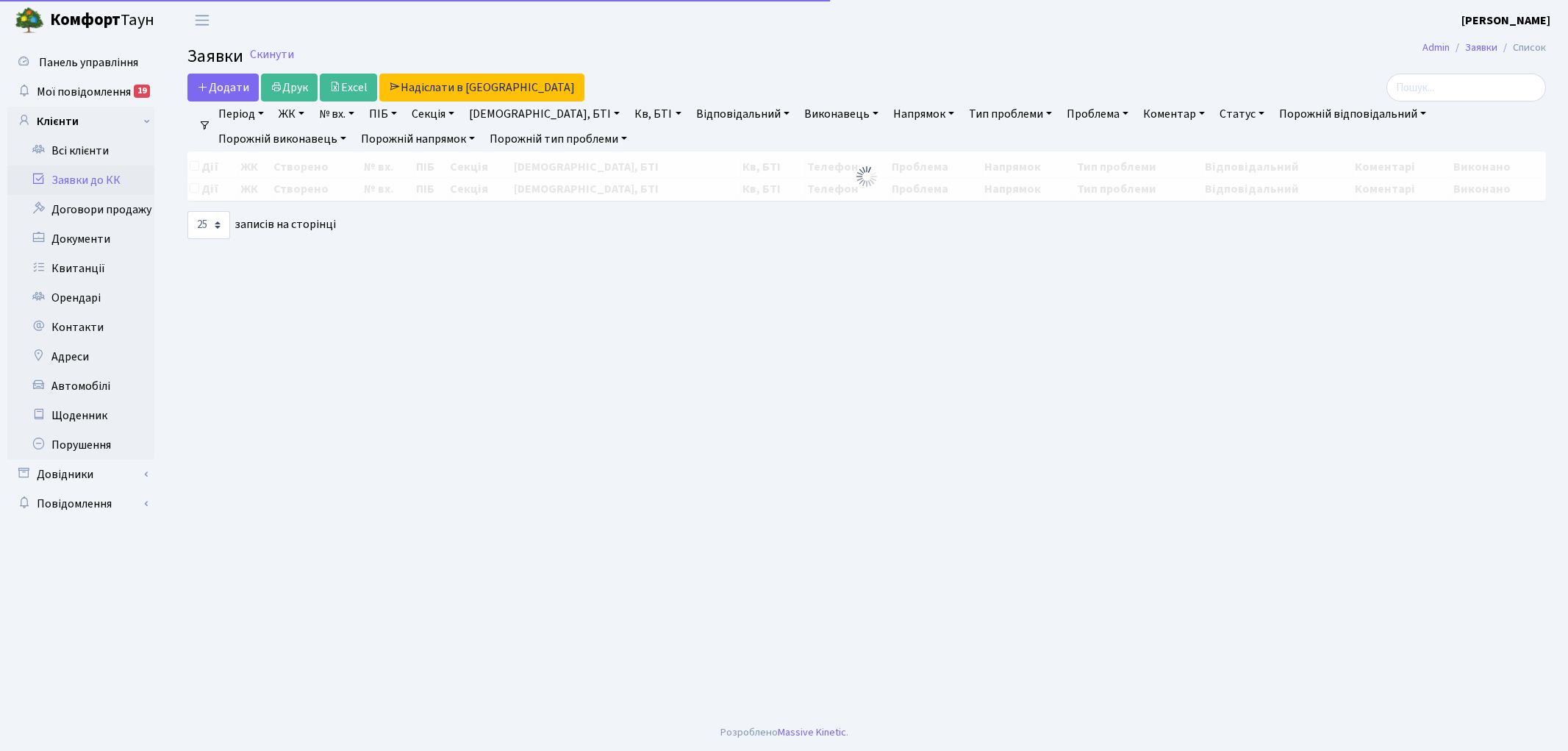
select select "25"
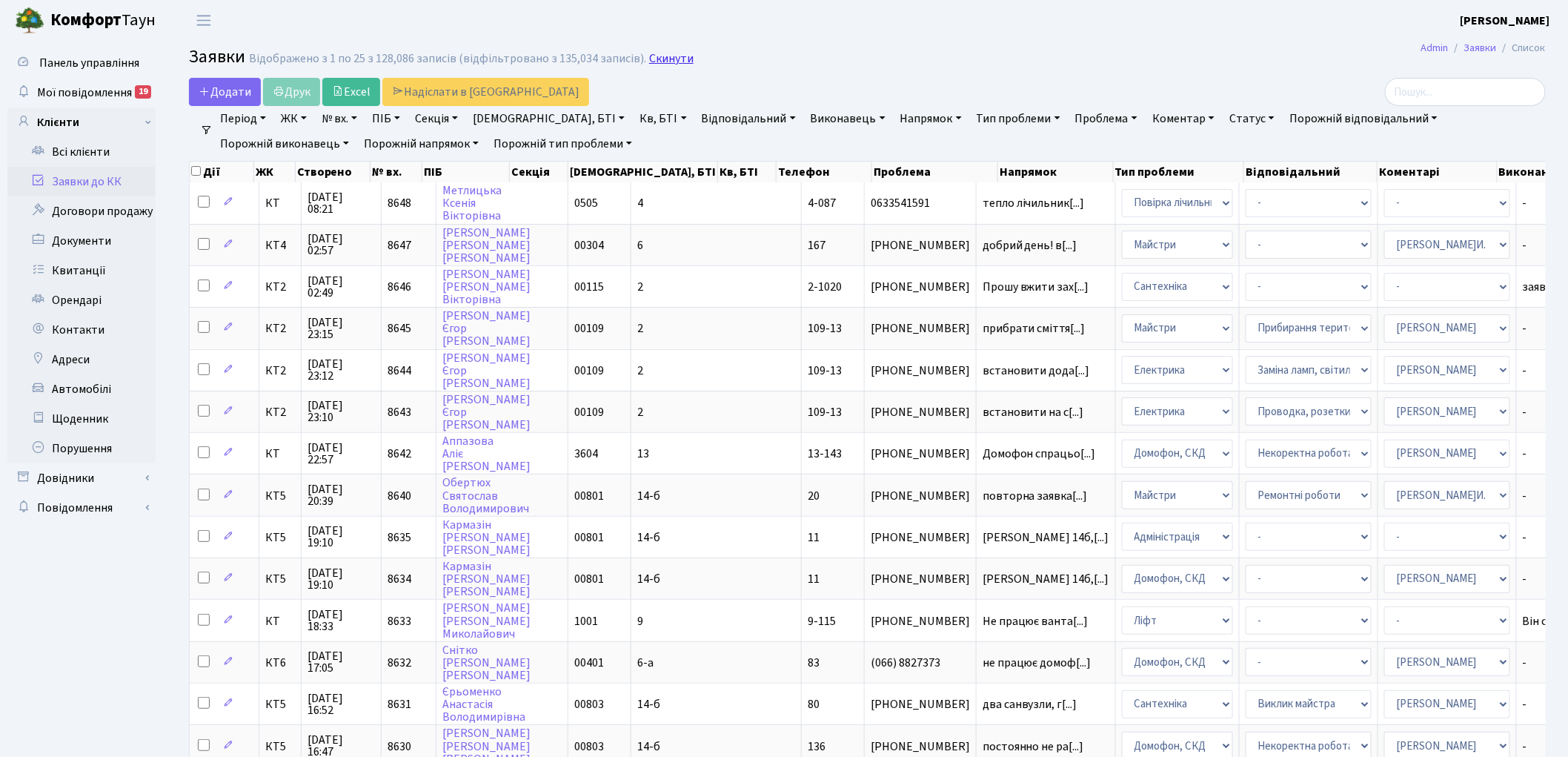
click at [660, 60] on link "Скинути" at bounding box center [671, 58] width 44 height 14
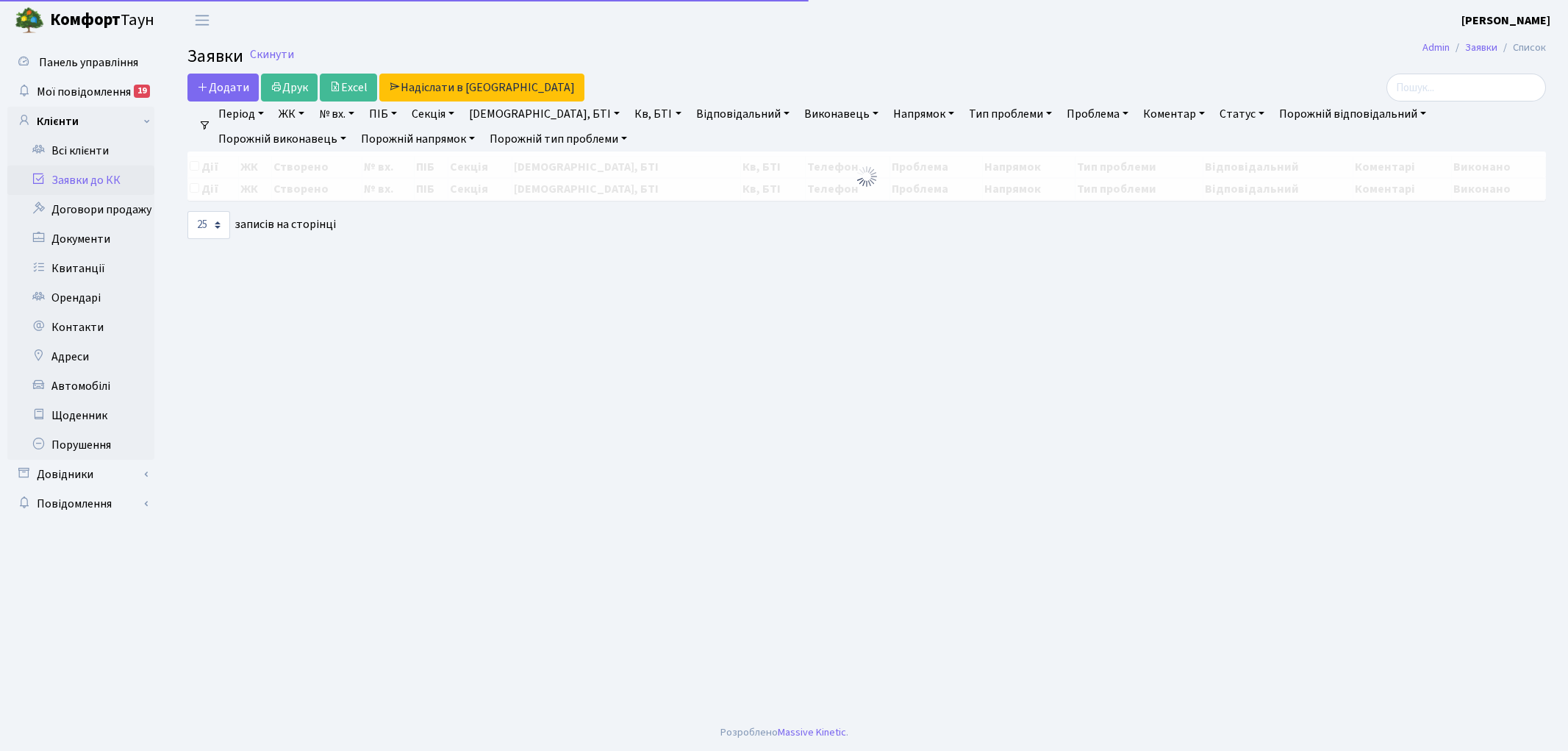
select select "25"
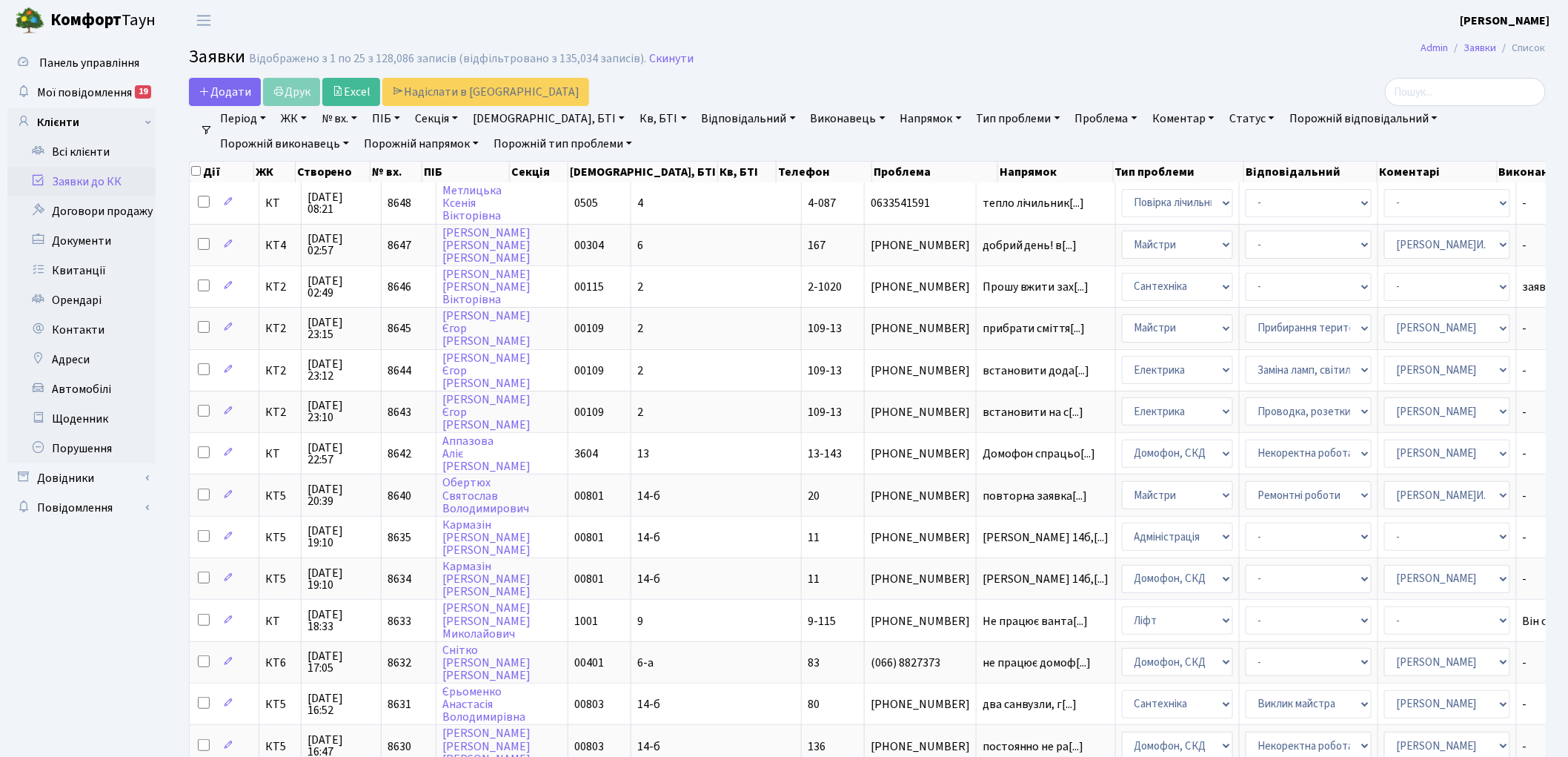
click at [660, 60] on link "Скинути" at bounding box center [671, 58] width 44 height 14
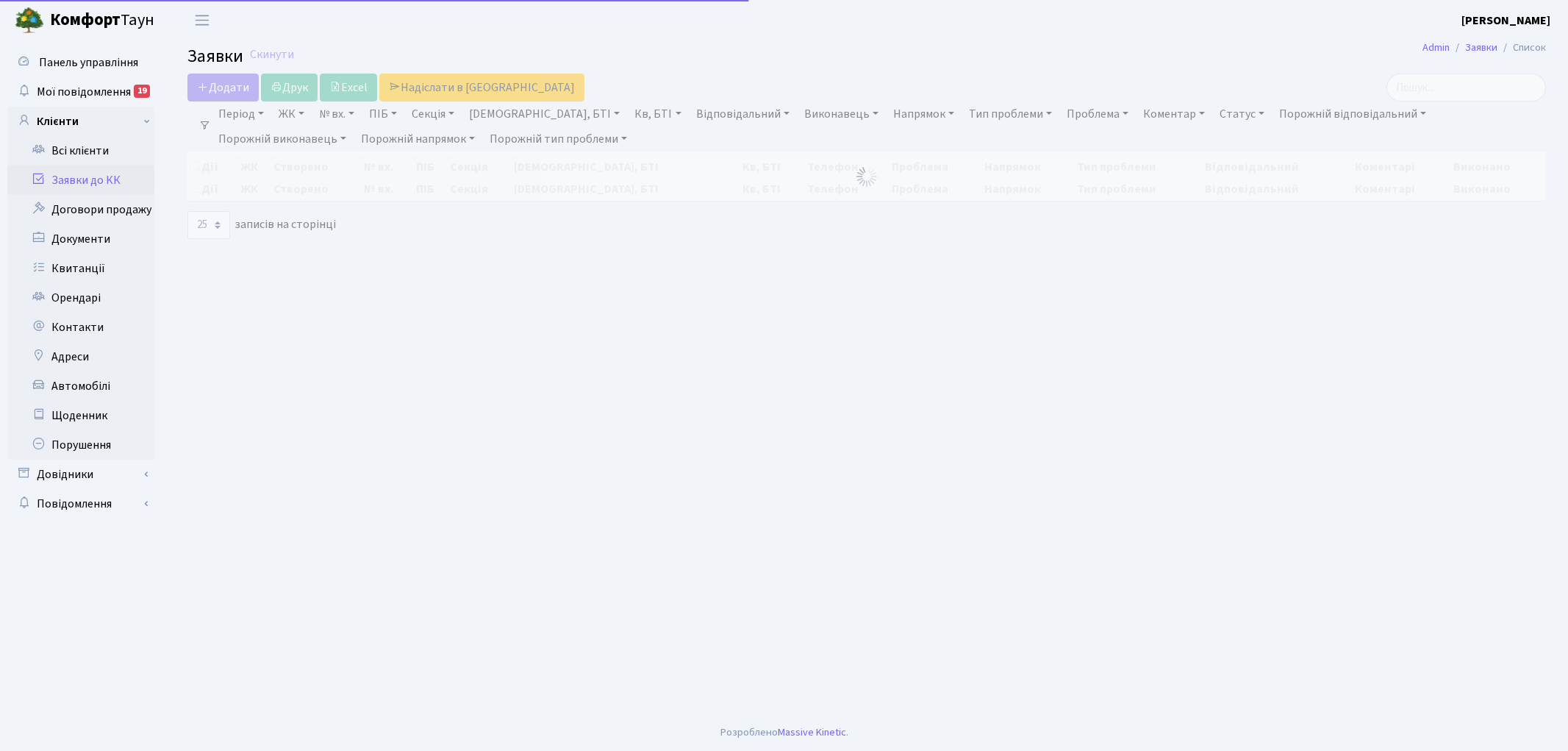
select select "25"
